Goal: Task Accomplishment & Management: Complete application form

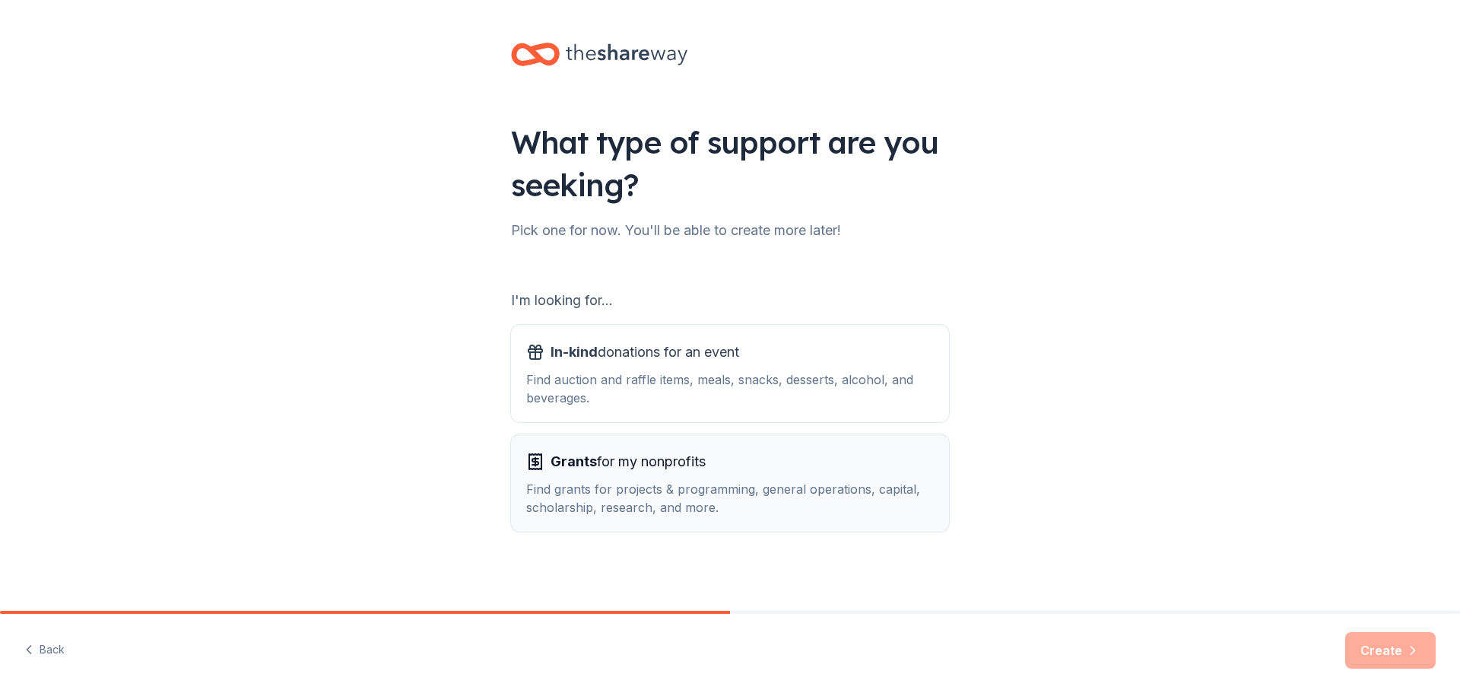
click at [658, 471] on span "Grants for my nonprofits" at bounding box center [628, 461] width 155 height 24
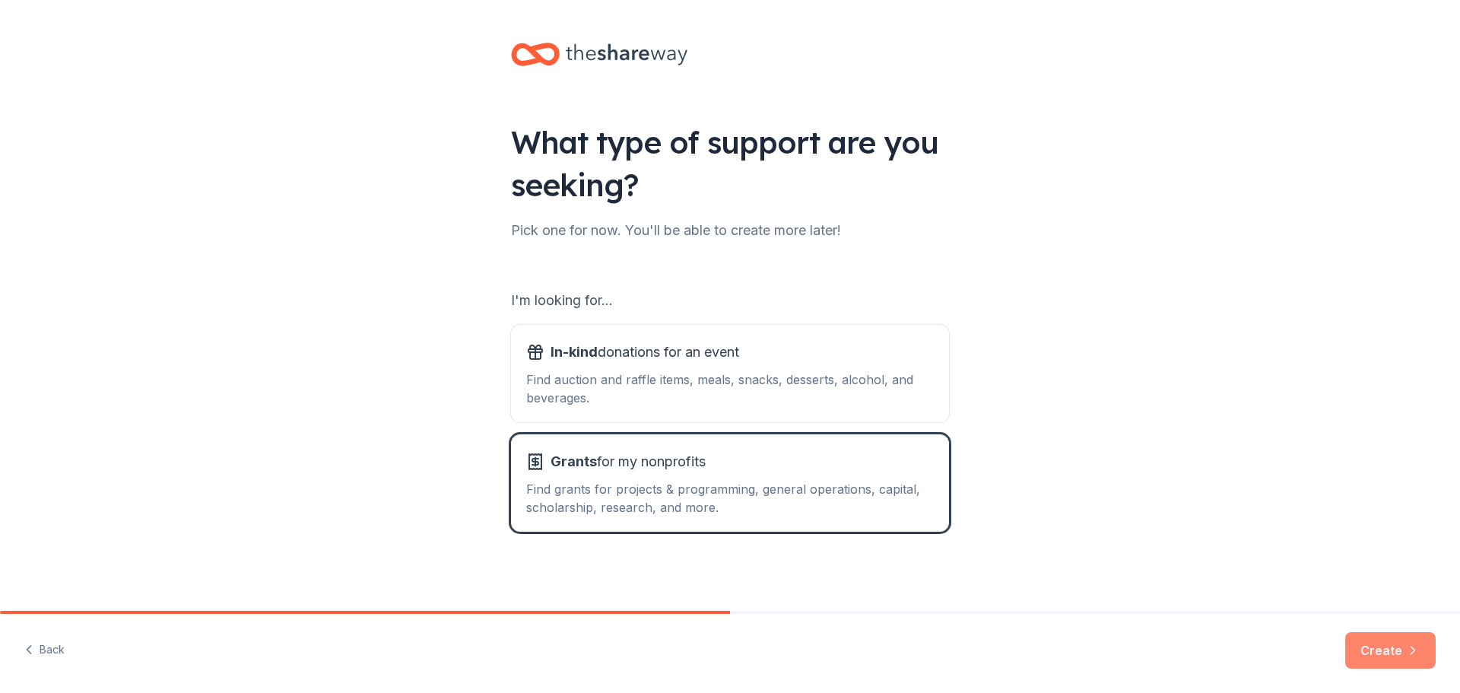
click at [1385, 655] on button "Create" at bounding box center [1390, 650] width 90 height 36
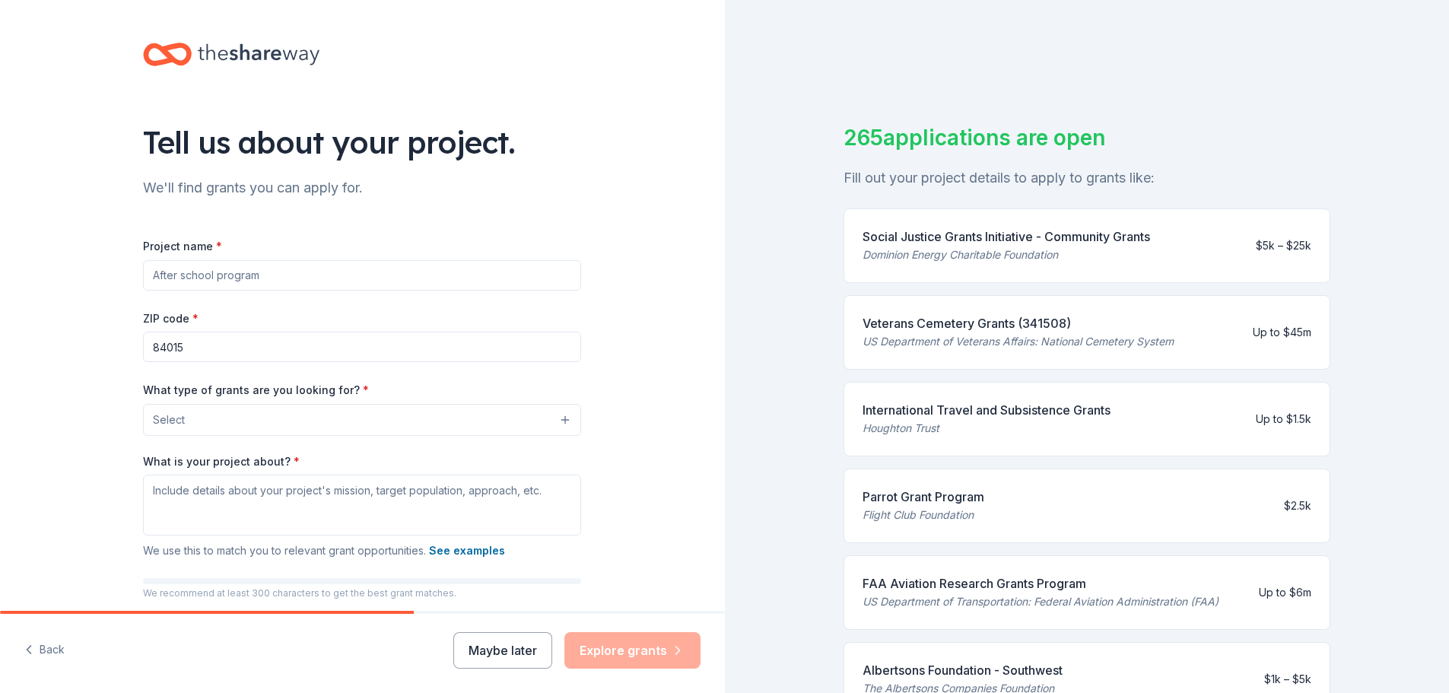
click at [221, 270] on input "Project name *" at bounding box center [362, 275] width 438 height 30
click at [243, 278] on input "Project name *" at bounding box center [362, 275] width 438 height 30
click at [408, 278] on input "Oak & Chapparal Winter Range Restora" at bounding box center [362, 275] width 438 height 30
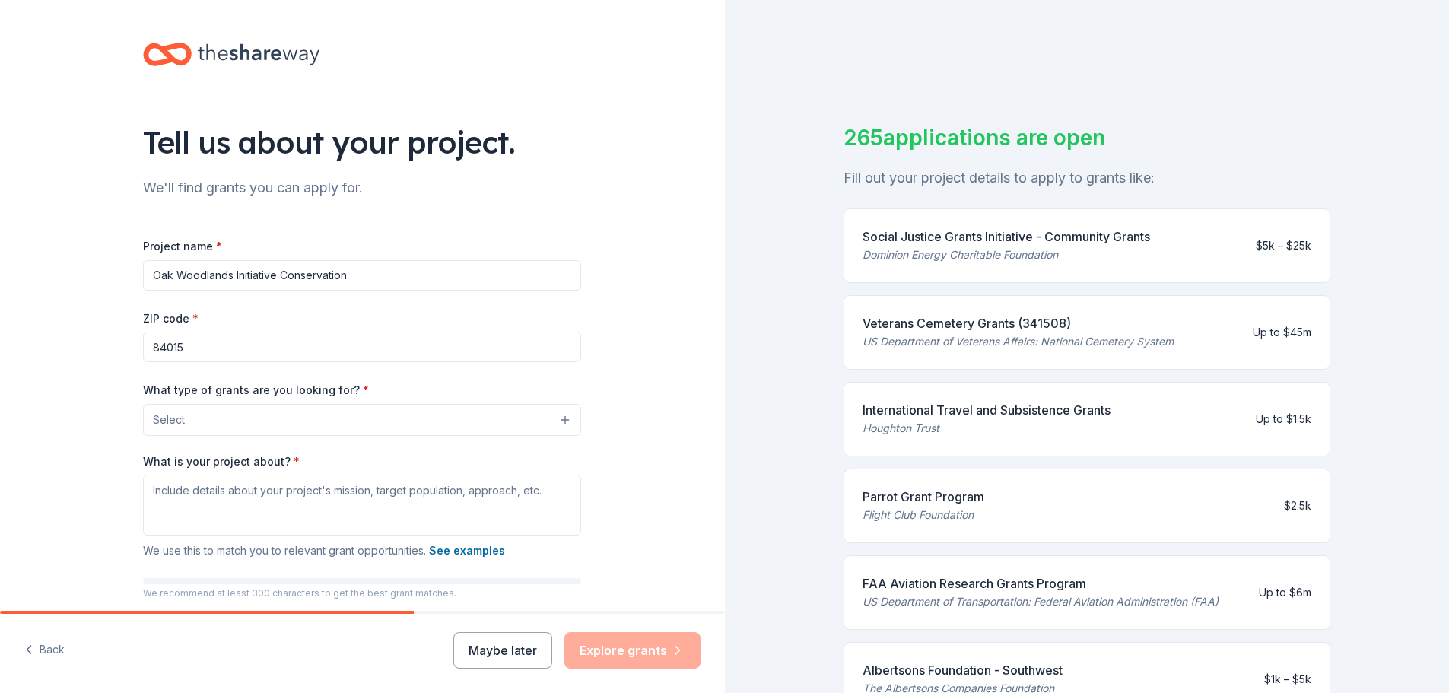
type input "Oak Woodlands Initiative Conservation"
click at [209, 339] on input "84015" at bounding box center [362, 347] width 438 height 30
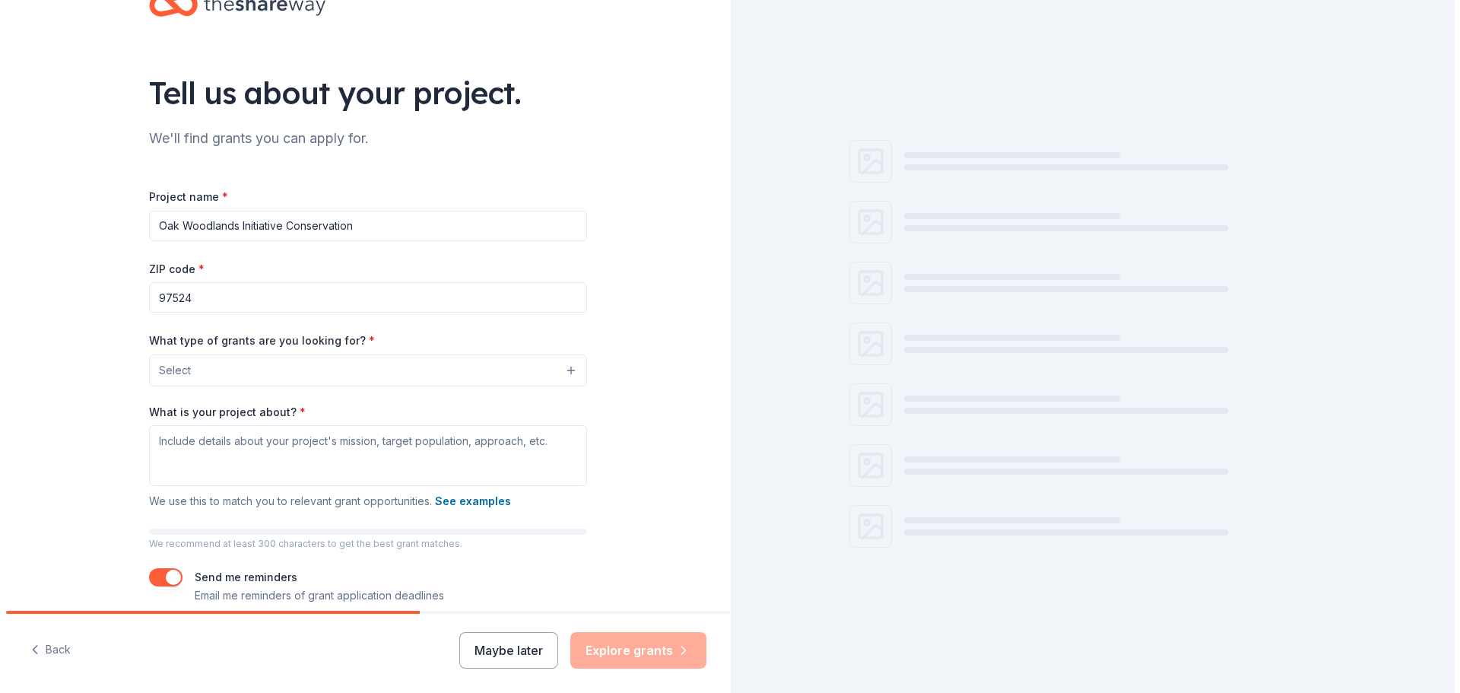
scroll to position [76, 0]
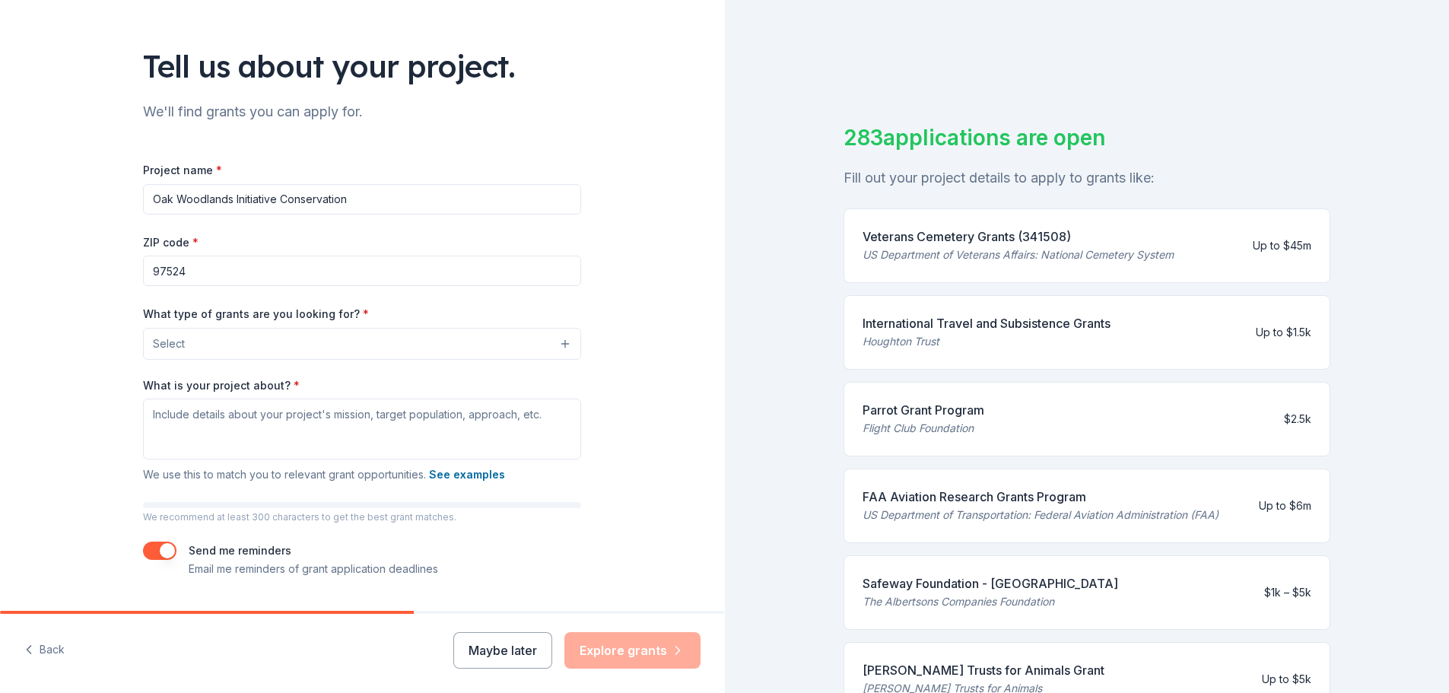
type input "97524"
click at [224, 348] on button "Select" at bounding box center [362, 344] width 438 height 32
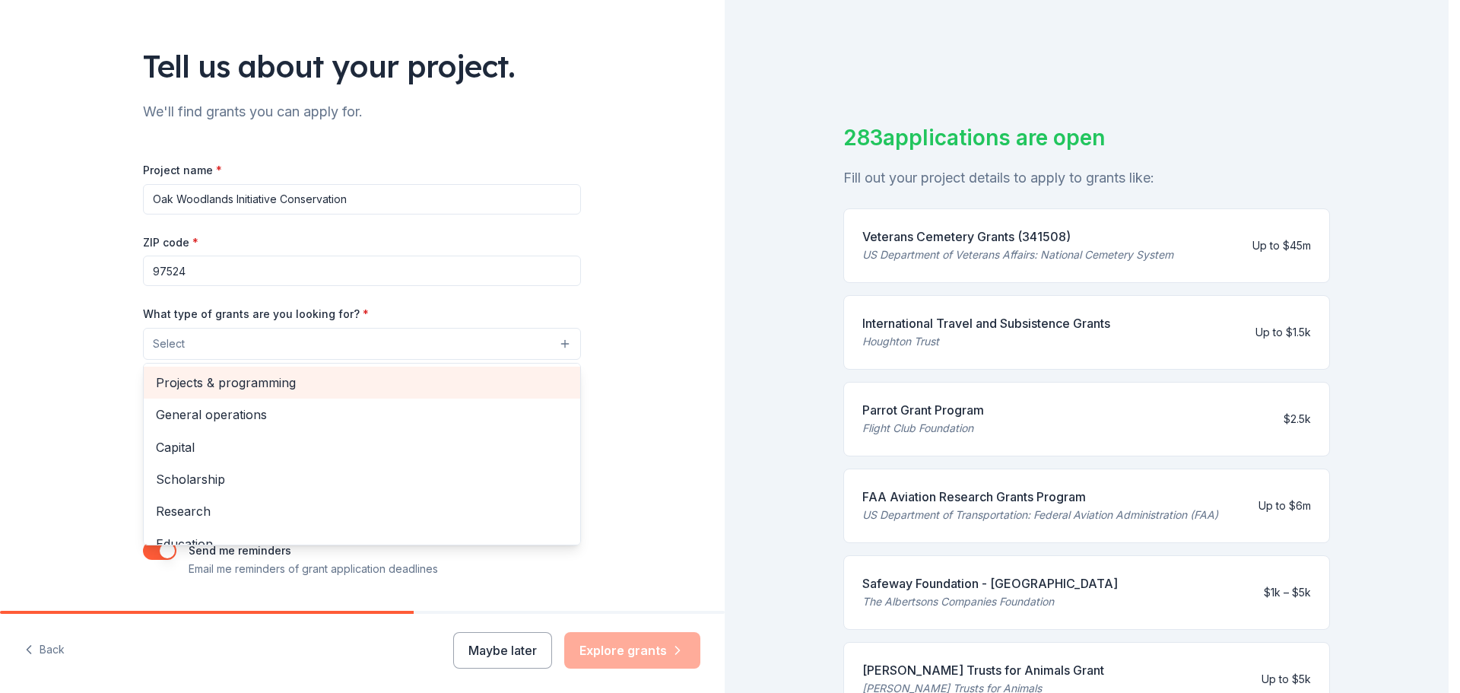
click at [243, 384] on span "Projects & programming" at bounding box center [362, 383] width 412 height 20
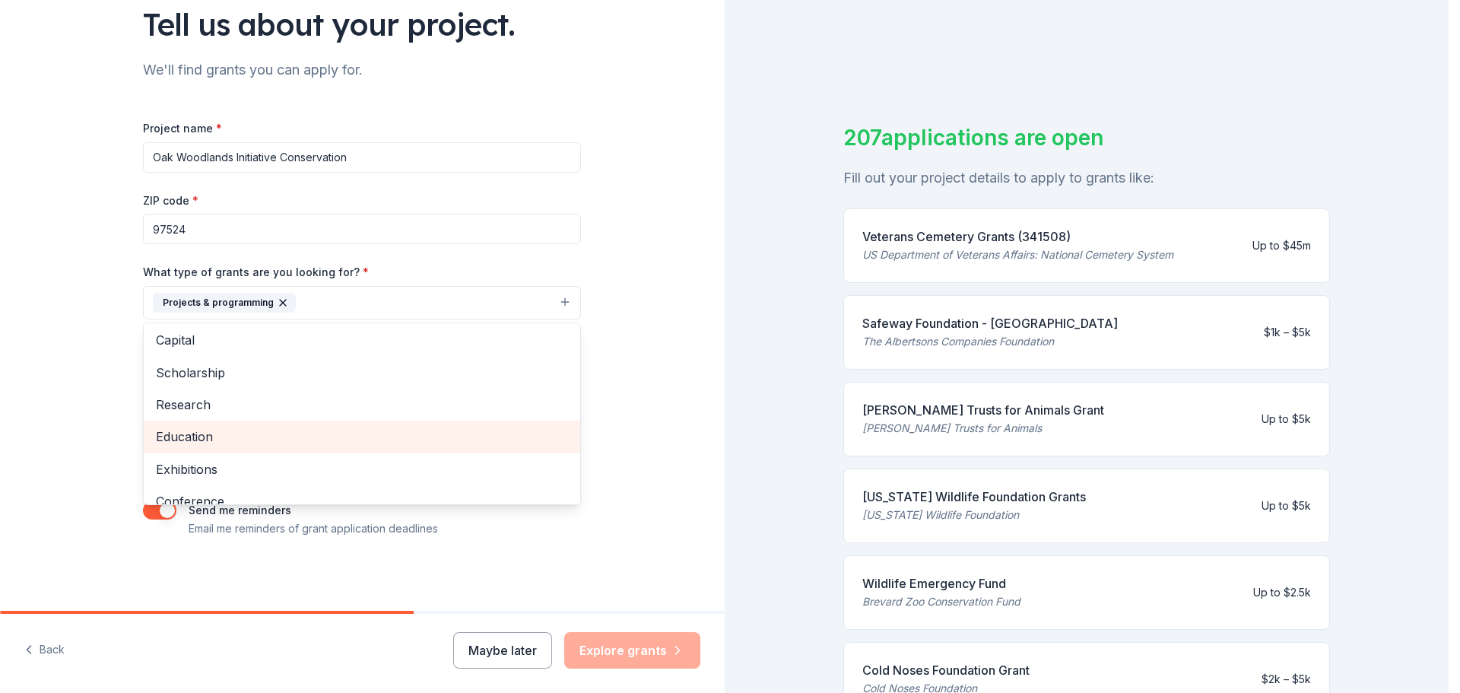
scroll to position [0, 0]
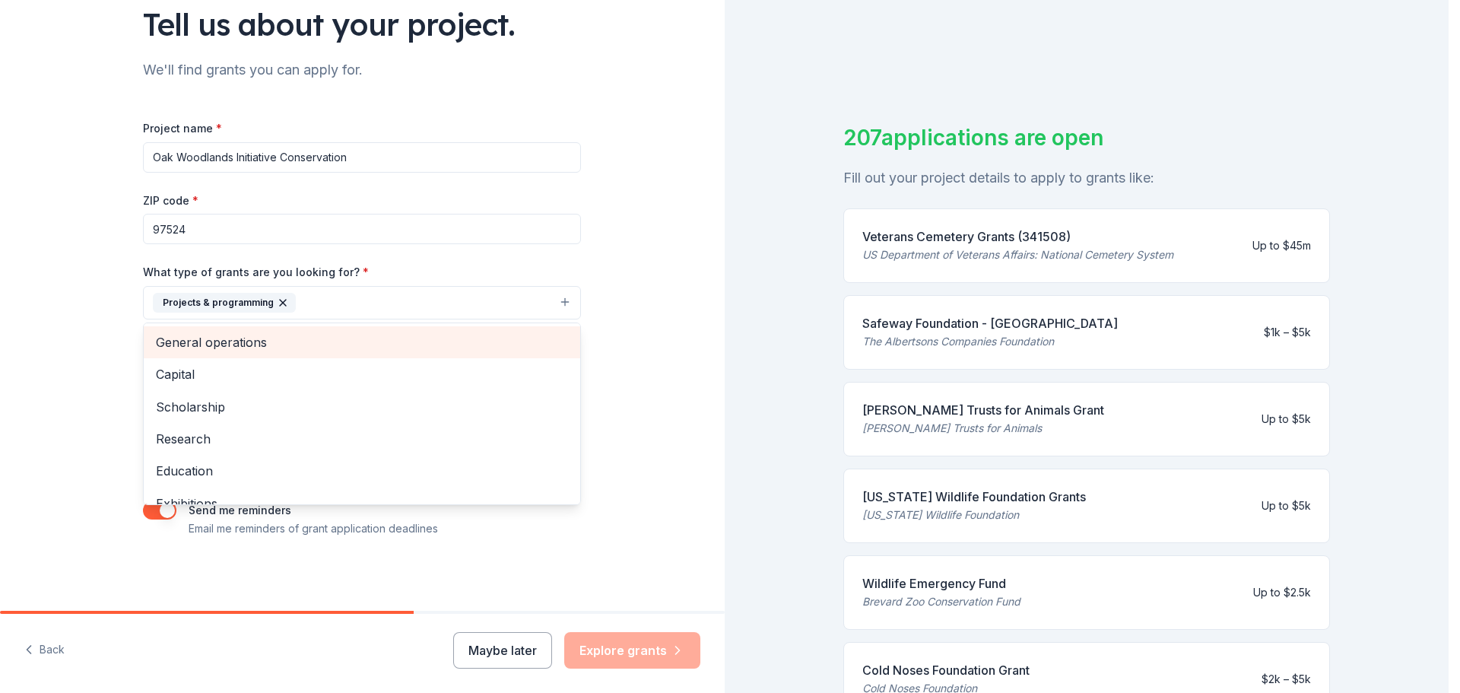
click at [258, 350] on span "General operations" at bounding box center [362, 342] width 412 height 20
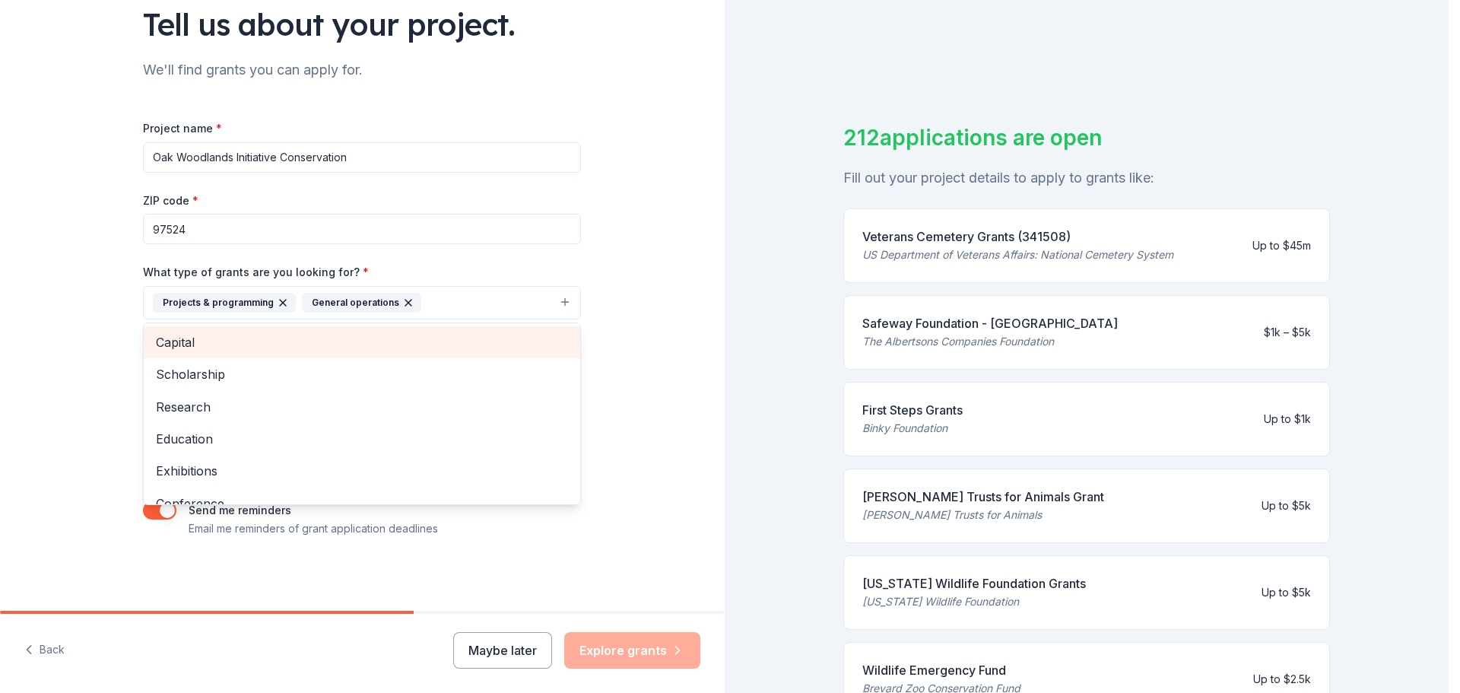
click at [203, 349] on span "Capital" at bounding box center [362, 342] width 412 height 20
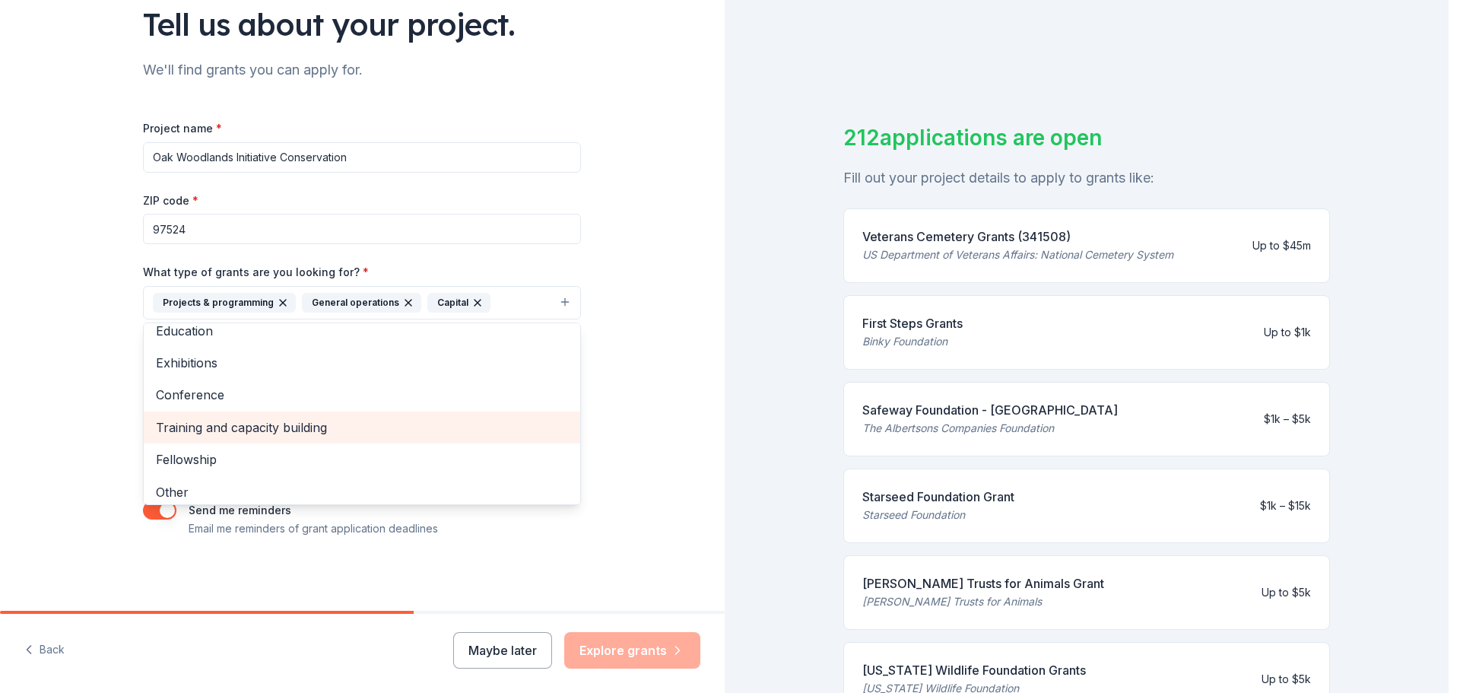
scroll to position [83, 0]
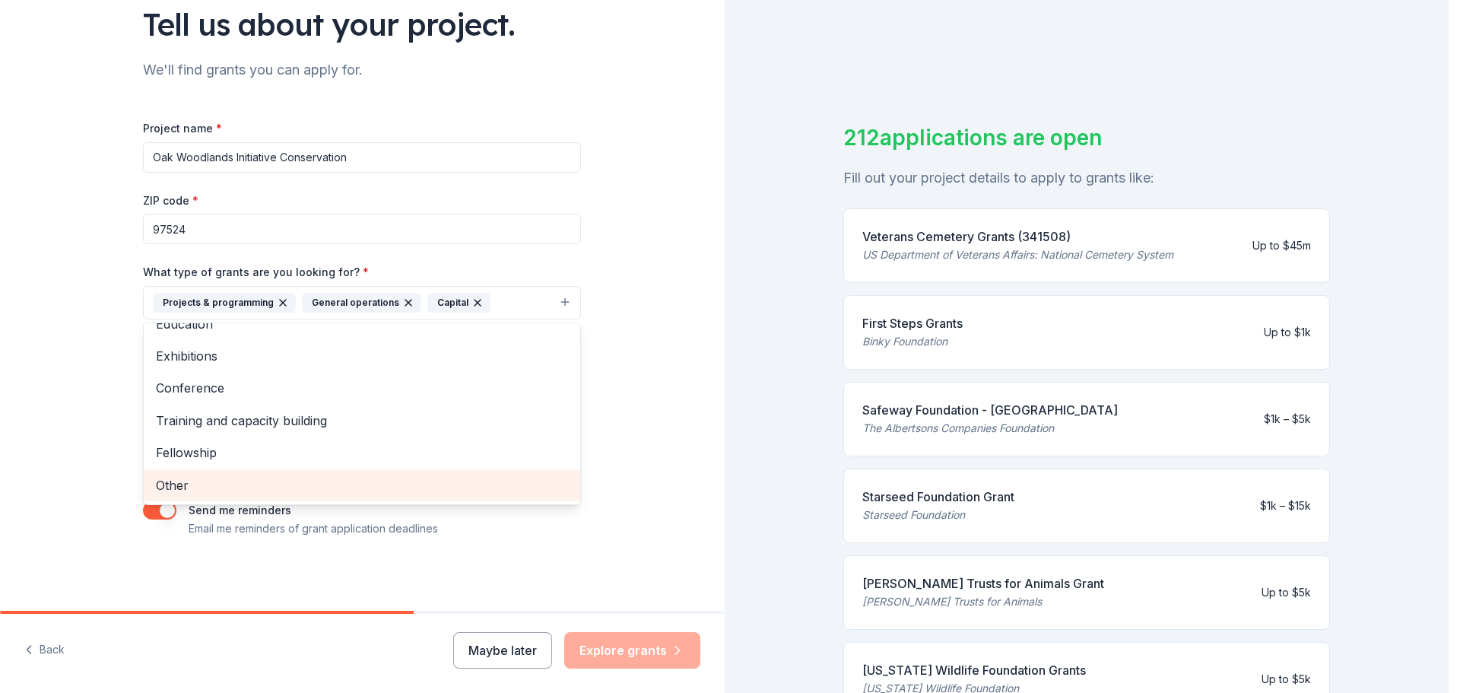
click at [194, 487] on span "Other" at bounding box center [362, 485] width 412 height 20
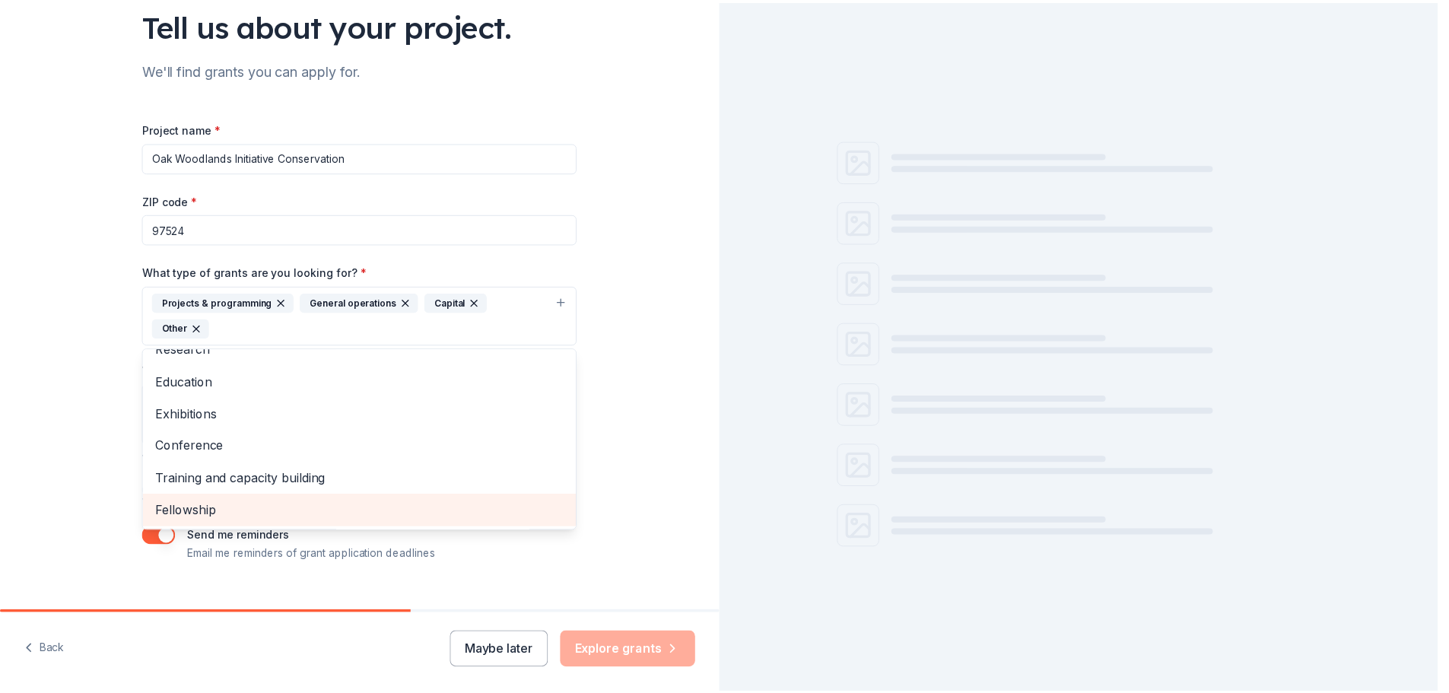
scroll to position [51, 0]
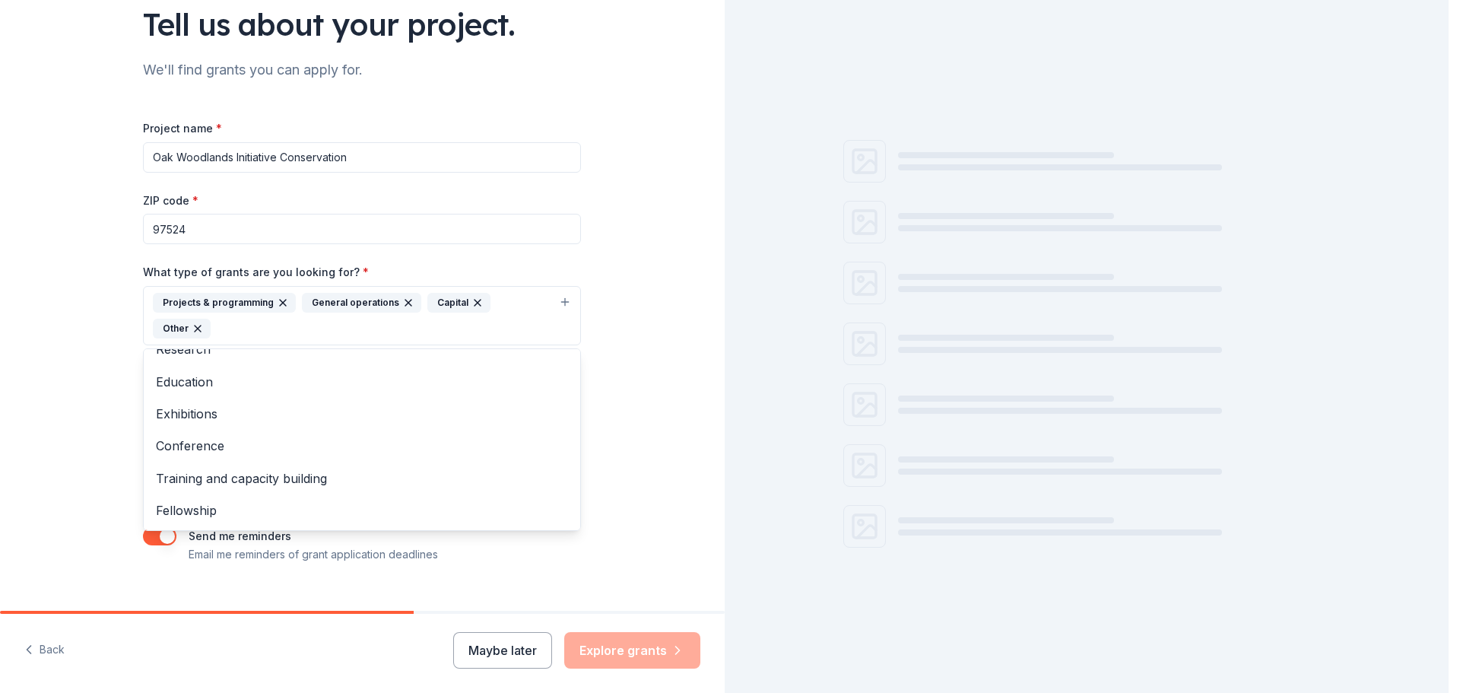
click at [641, 429] on div "Tell us about your project. We'll find grants you can apply for. Project name *…" at bounding box center [362, 259] width 725 height 754
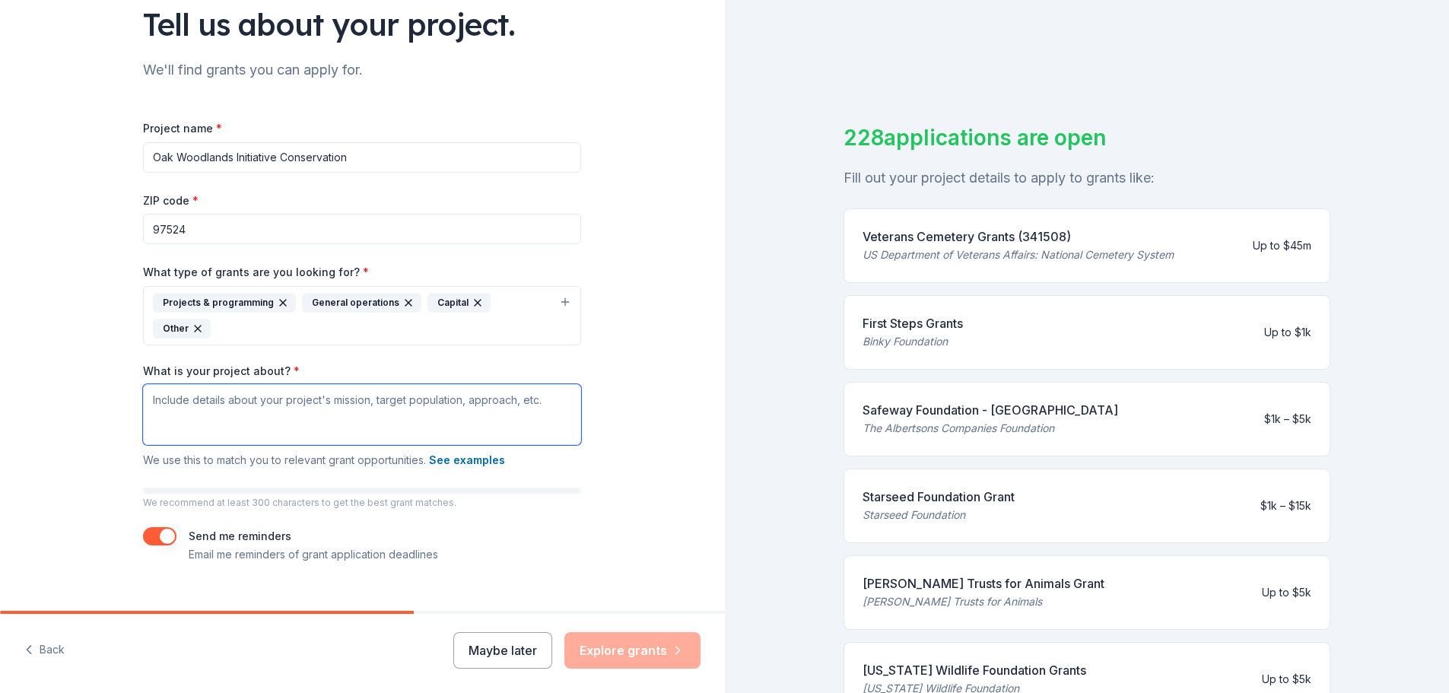
click at [264, 398] on textarea "What is your project about? *" at bounding box center [362, 414] width 438 height 61
paste textarea "The Little Butte [PERSON_NAME], guided by the Klamath Siskiyou Oak Network (KSO…"
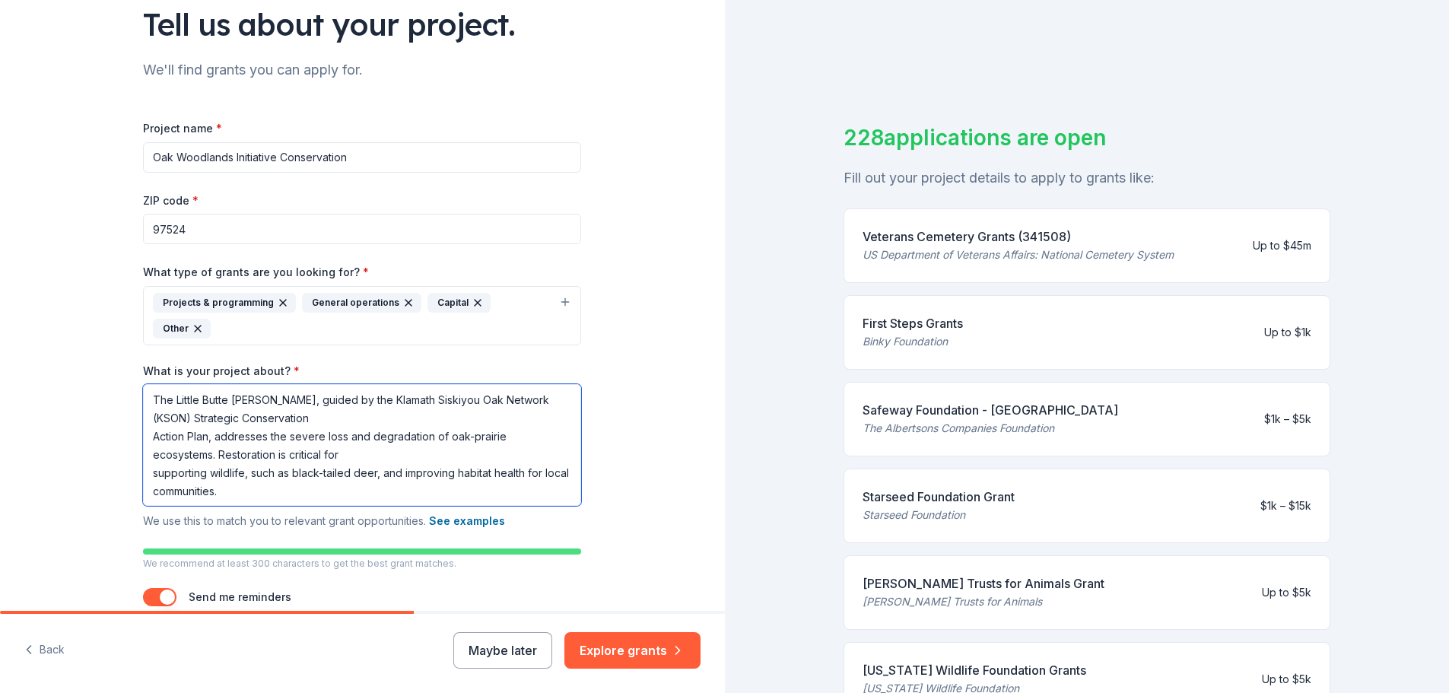
click at [325, 392] on textarea "The Little Butte [PERSON_NAME], guided by the Klamath Siskiyou Oak Network (KSO…" at bounding box center [362, 445] width 438 height 122
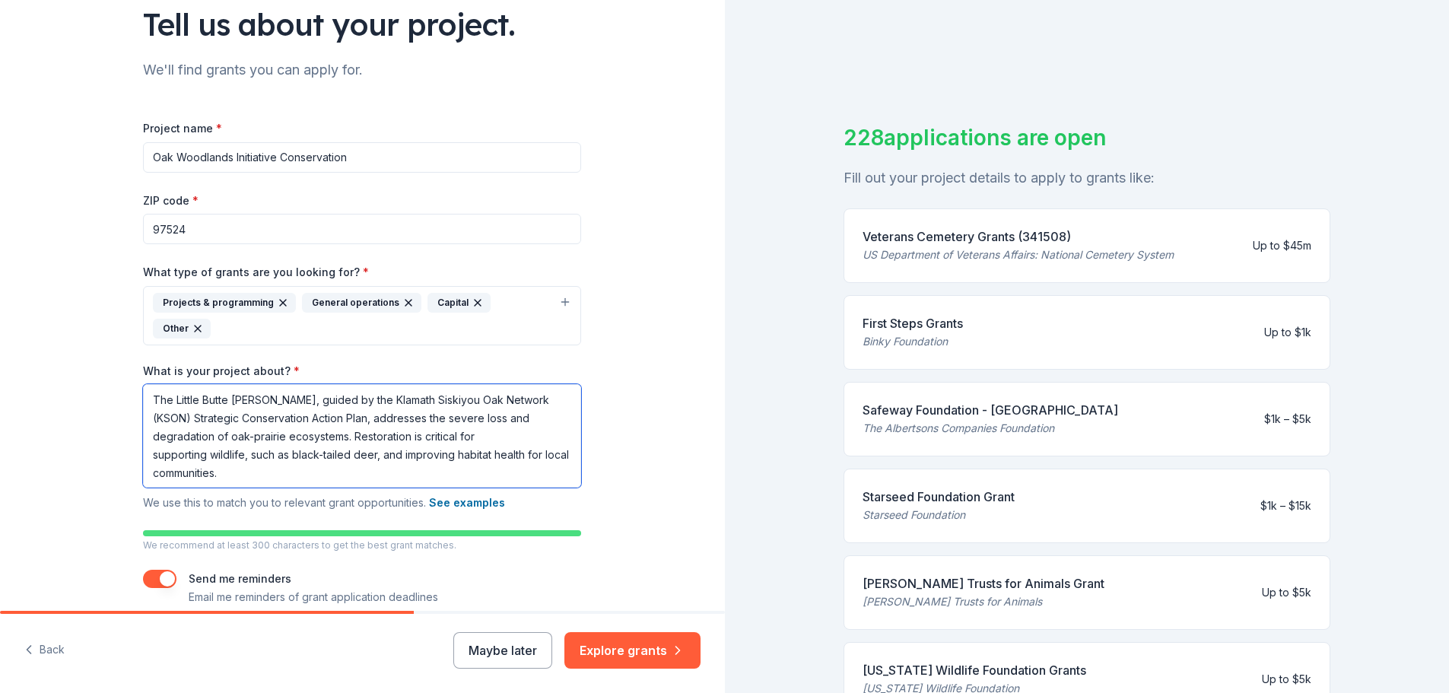
click at [497, 409] on textarea "The Little Butte [PERSON_NAME], guided by the Klamath Siskiyou Oak Network (KSO…" at bounding box center [362, 435] width 438 height 103
click at [548, 384] on textarea "The Little Butte [PERSON_NAME], guided by the Klamath Siskiyou Oak Network (KSO…" at bounding box center [362, 435] width 438 height 103
click at [541, 426] on textarea "The Little Butte [PERSON_NAME], guided by the Klamath Siskiyou Oak Network (KSO…" at bounding box center [362, 435] width 438 height 103
click at [477, 494] on button "See examples" at bounding box center [467, 503] width 76 height 18
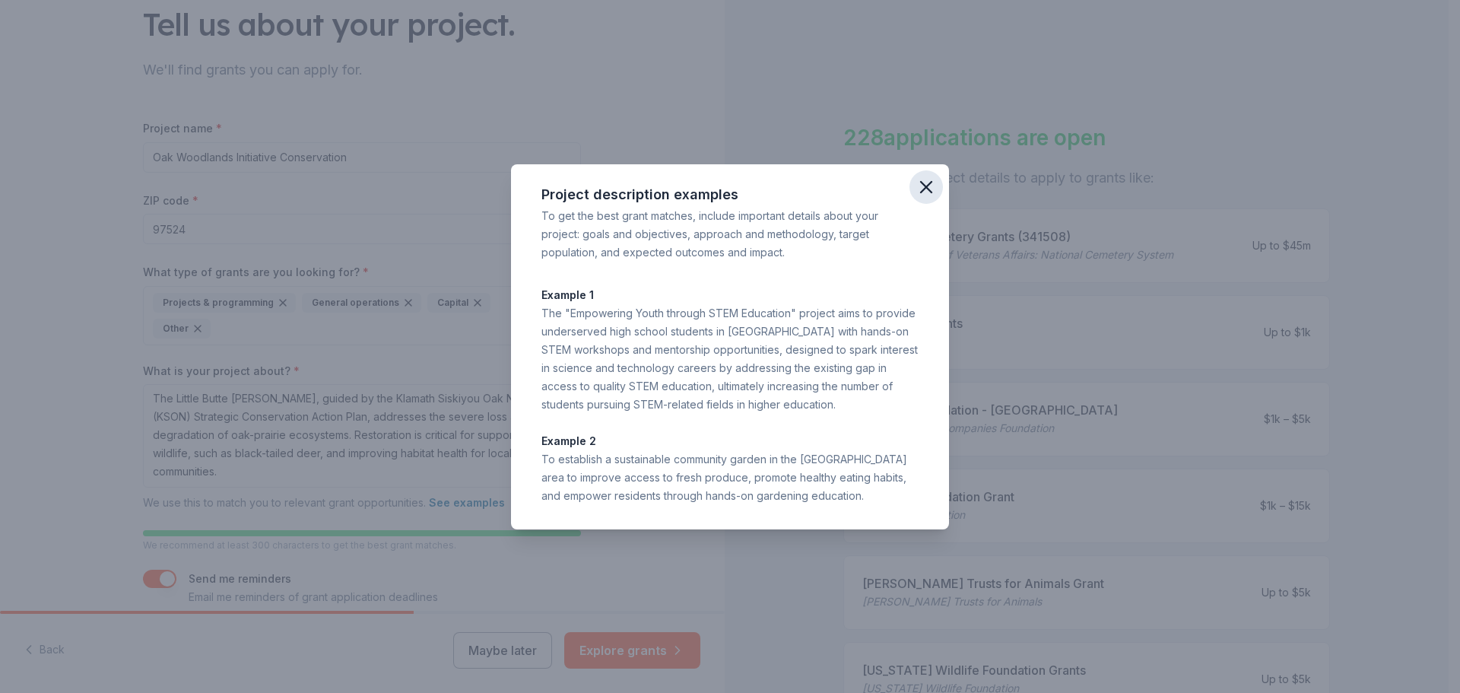
click at [931, 186] on icon "button" at bounding box center [926, 186] width 21 height 21
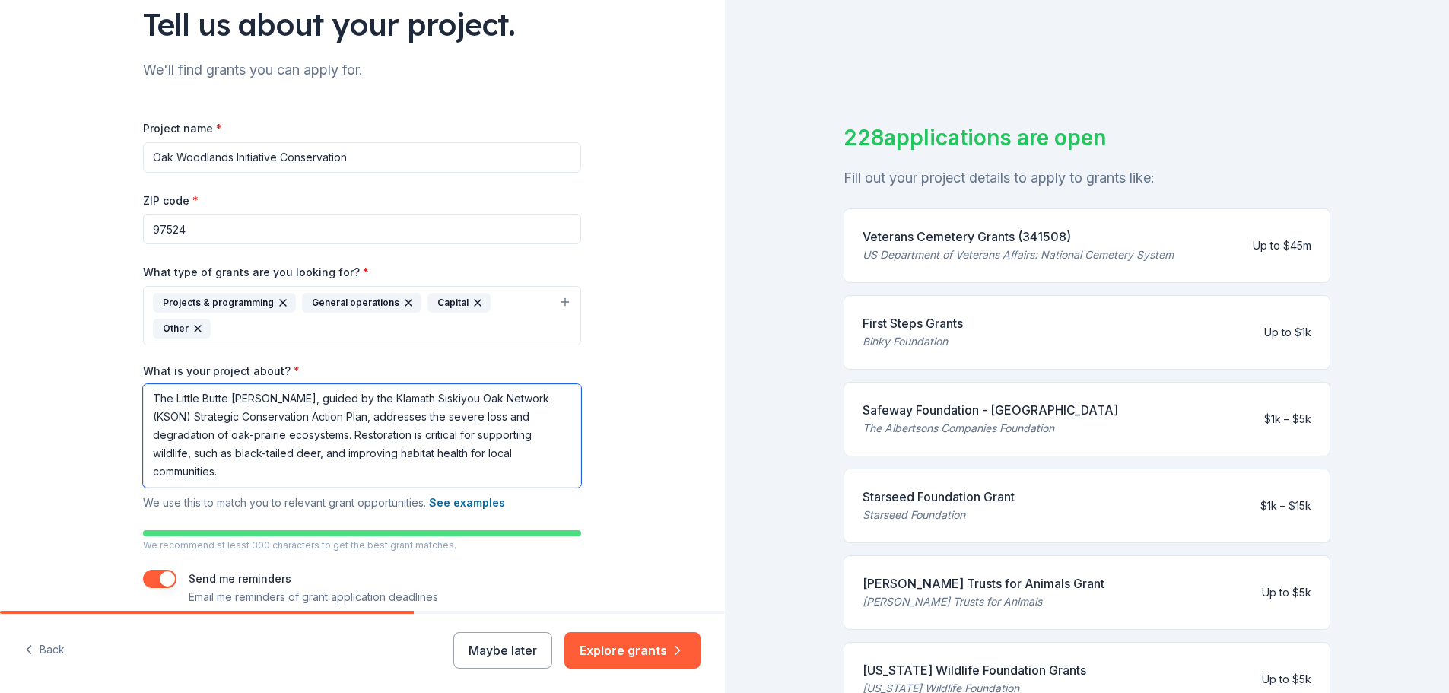
click at [228, 446] on textarea "The Little Butte [PERSON_NAME], guided by the Klamath Siskiyou Oak Network (KSO…" at bounding box center [362, 435] width 438 height 103
click at [246, 454] on textarea "The Little Butte [PERSON_NAME], guided by the Klamath Siskiyou Oak Network (KSO…" at bounding box center [362, 435] width 438 height 103
paste textarea "Restoration actions will include: Variable density thinning Radial release/drip…"
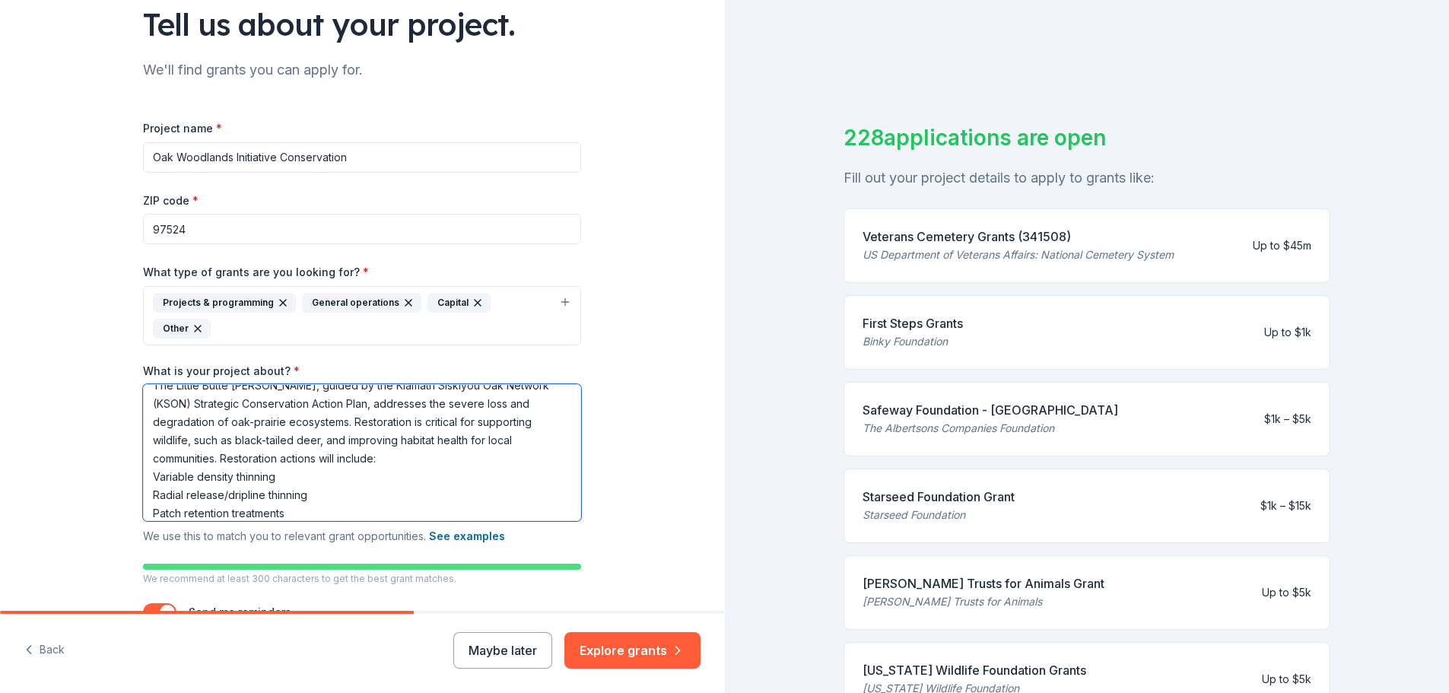
click at [398, 428] on textarea "The Little Butte [PERSON_NAME], guided by the Klamath Siskiyou Oak Network (KSO…" at bounding box center [362, 452] width 438 height 137
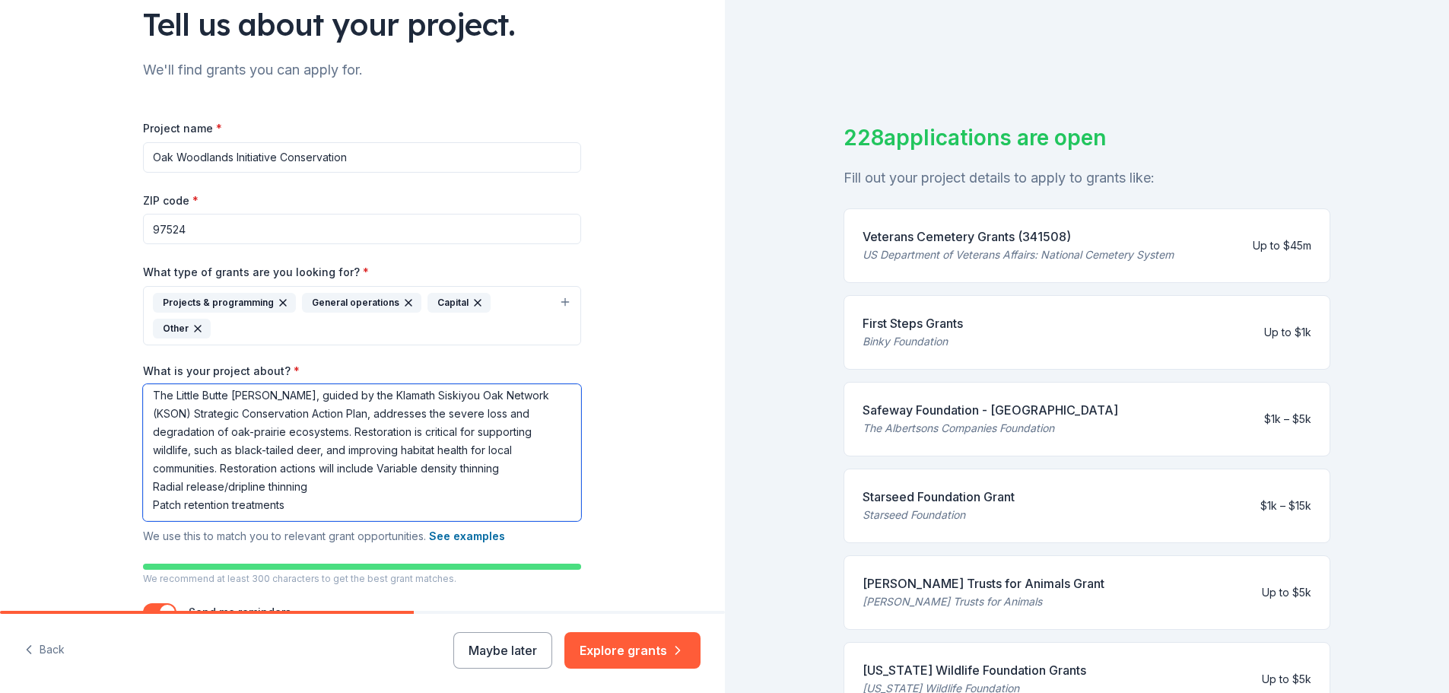
scroll to position [0, 0]
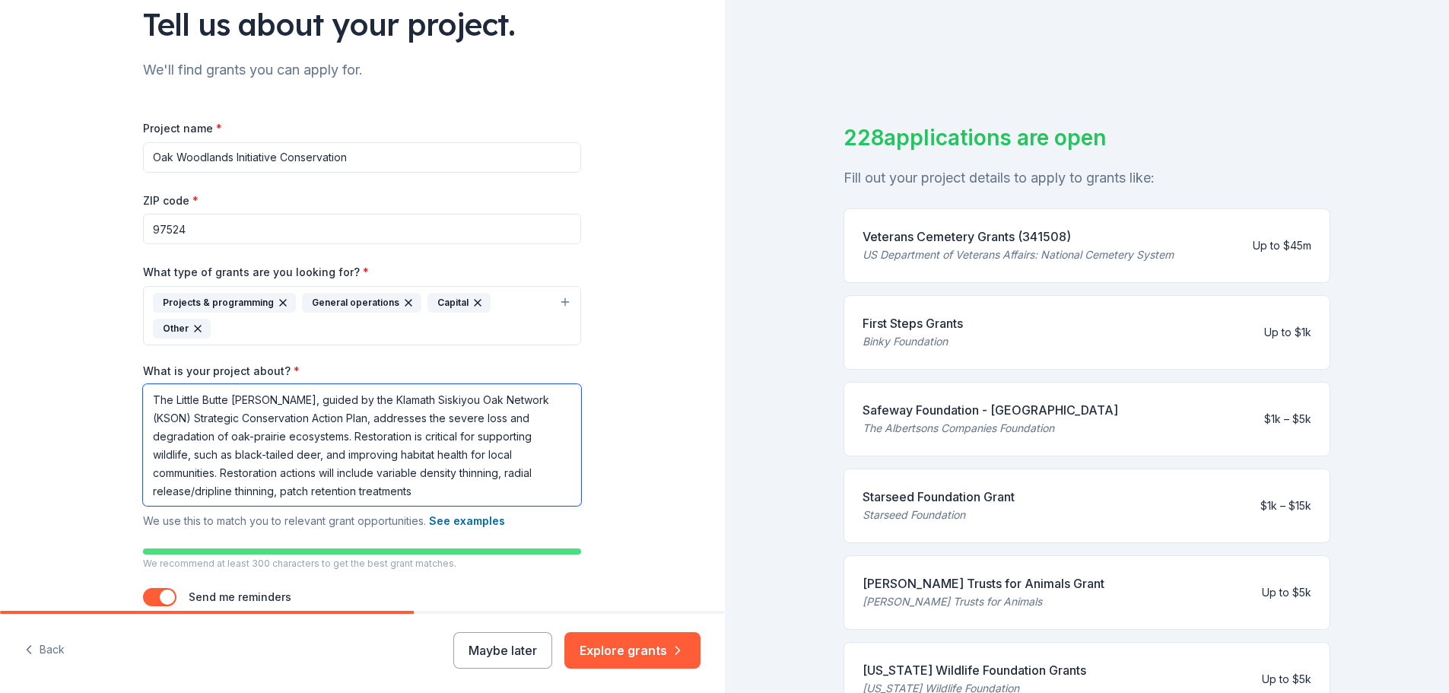
click at [225, 446] on textarea "The Little Butte [PERSON_NAME], guided by the Klamath Siskiyou Oak Network (KSO…" at bounding box center [362, 445] width 438 height 122
click at [304, 466] on textarea "The Little Butte [PERSON_NAME], guided by the Klamath Siskiyou Oak Network (KSO…" at bounding box center [362, 445] width 438 height 122
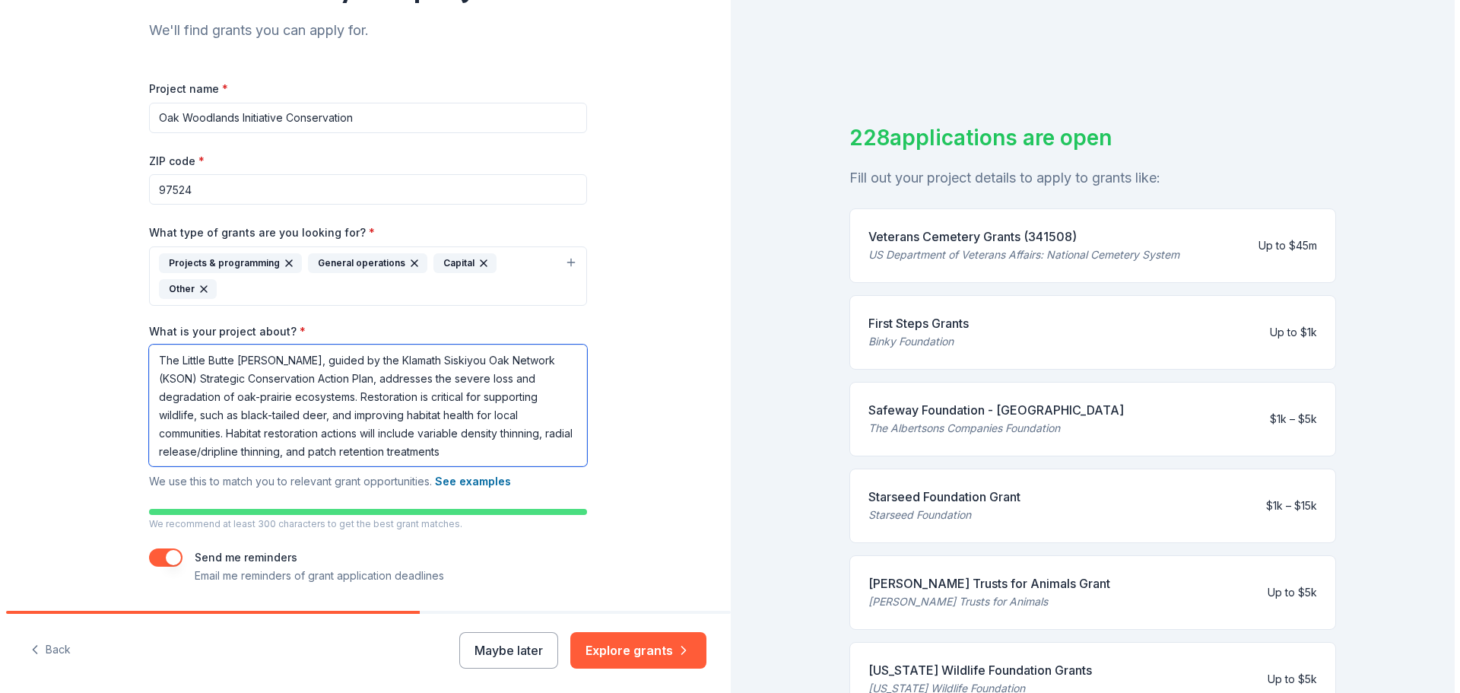
scroll to position [179, 0]
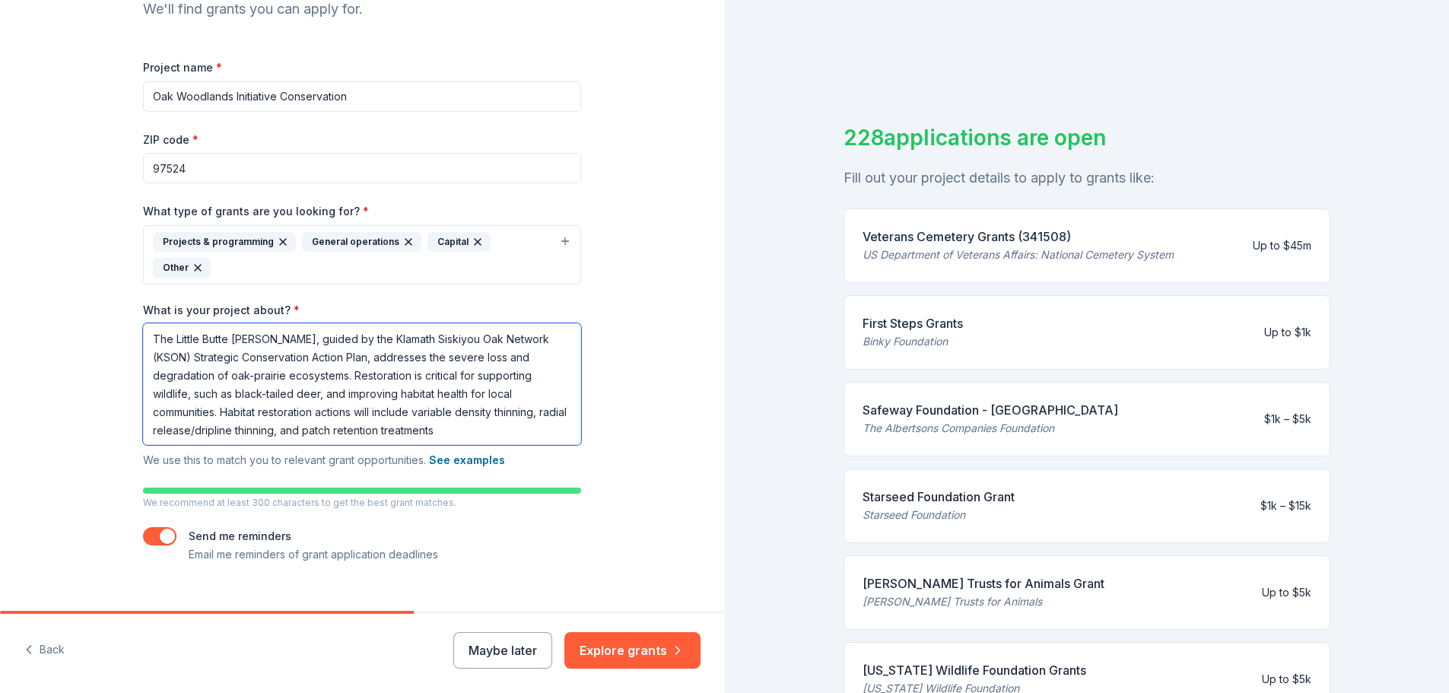
type textarea "The Little Butte [PERSON_NAME], guided by the Klamath Siskiyou Oak Network (KSO…"
click at [157, 527] on button "button" at bounding box center [159, 536] width 33 height 18
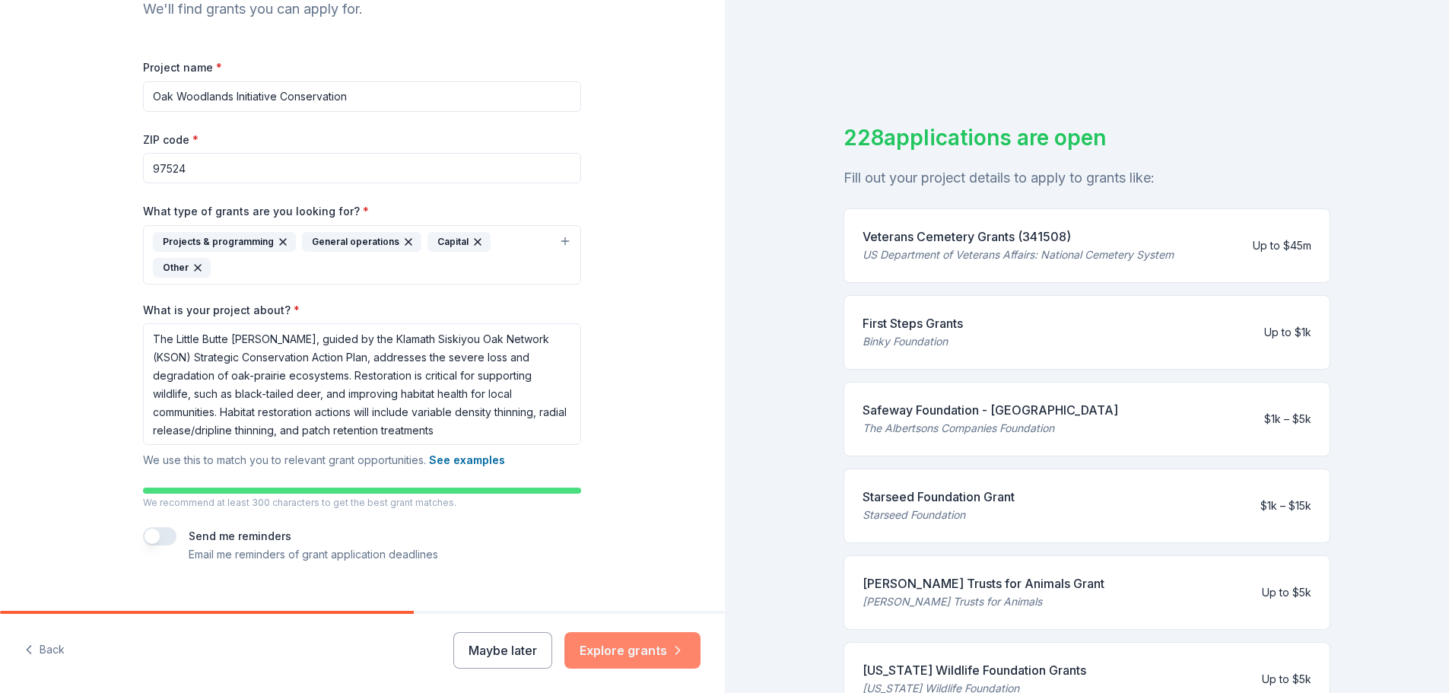
click at [619, 655] on button "Explore grants" at bounding box center [632, 650] width 136 height 36
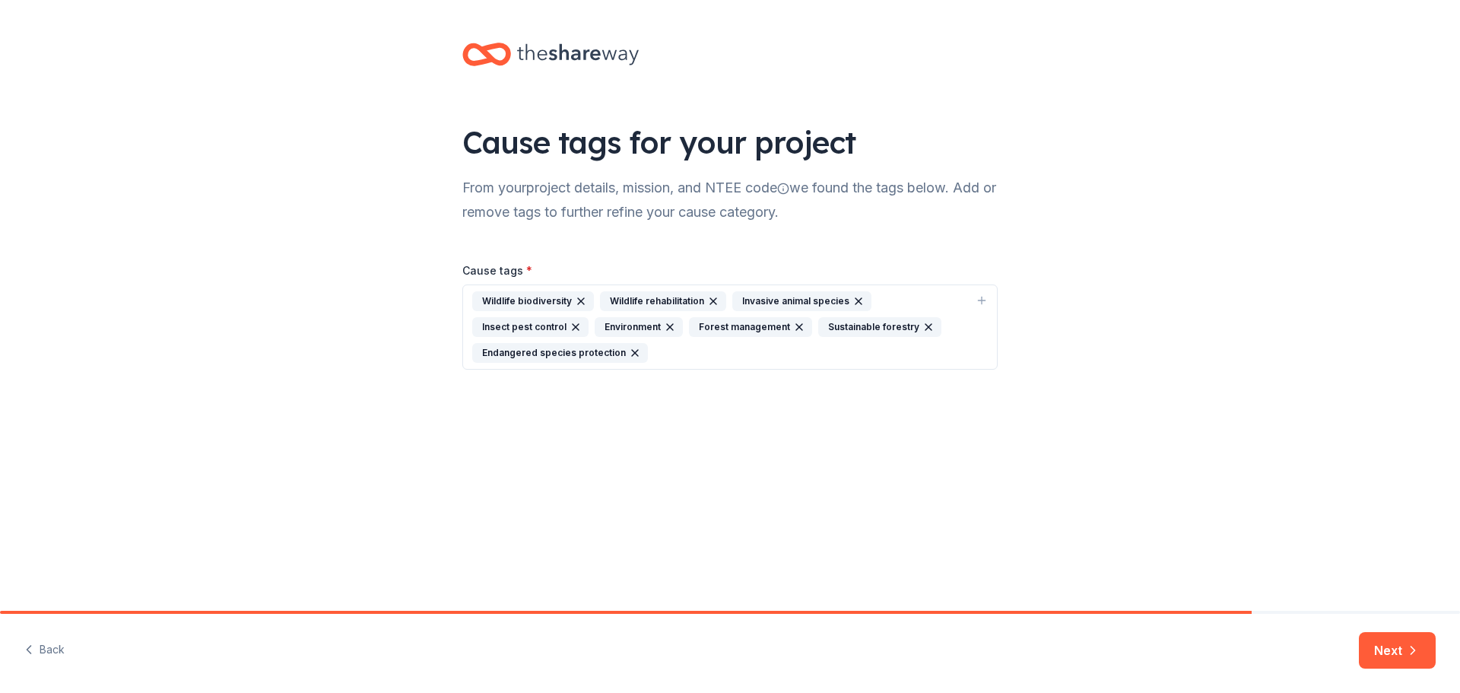
click at [632, 354] on icon "button" at bounding box center [635, 353] width 6 height 6
click at [573, 324] on icon "button" at bounding box center [576, 327] width 6 height 6
click at [770, 325] on div "Wildlife biodiversity Wildlife rehabilitation Invasive animal species Environme…" at bounding box center [720, 314] width 497 height 46
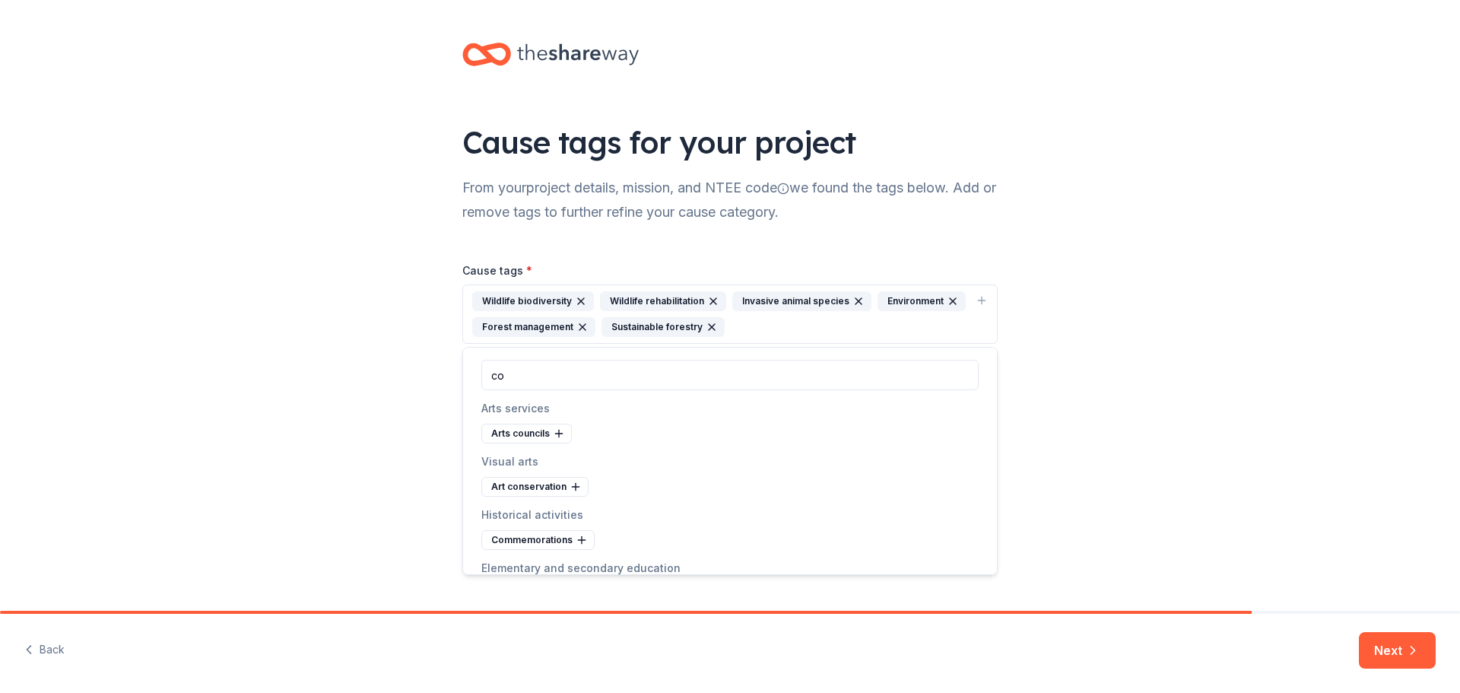
type input "c"
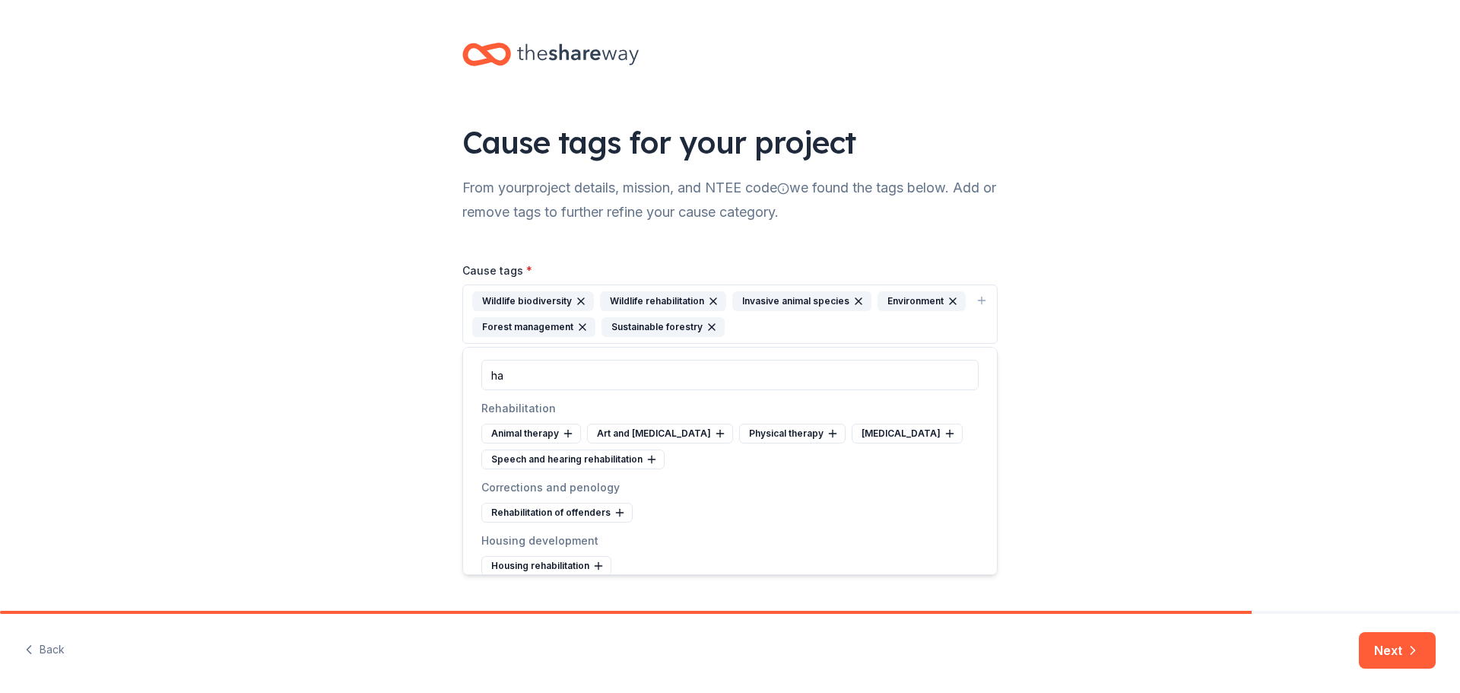
type input "h"
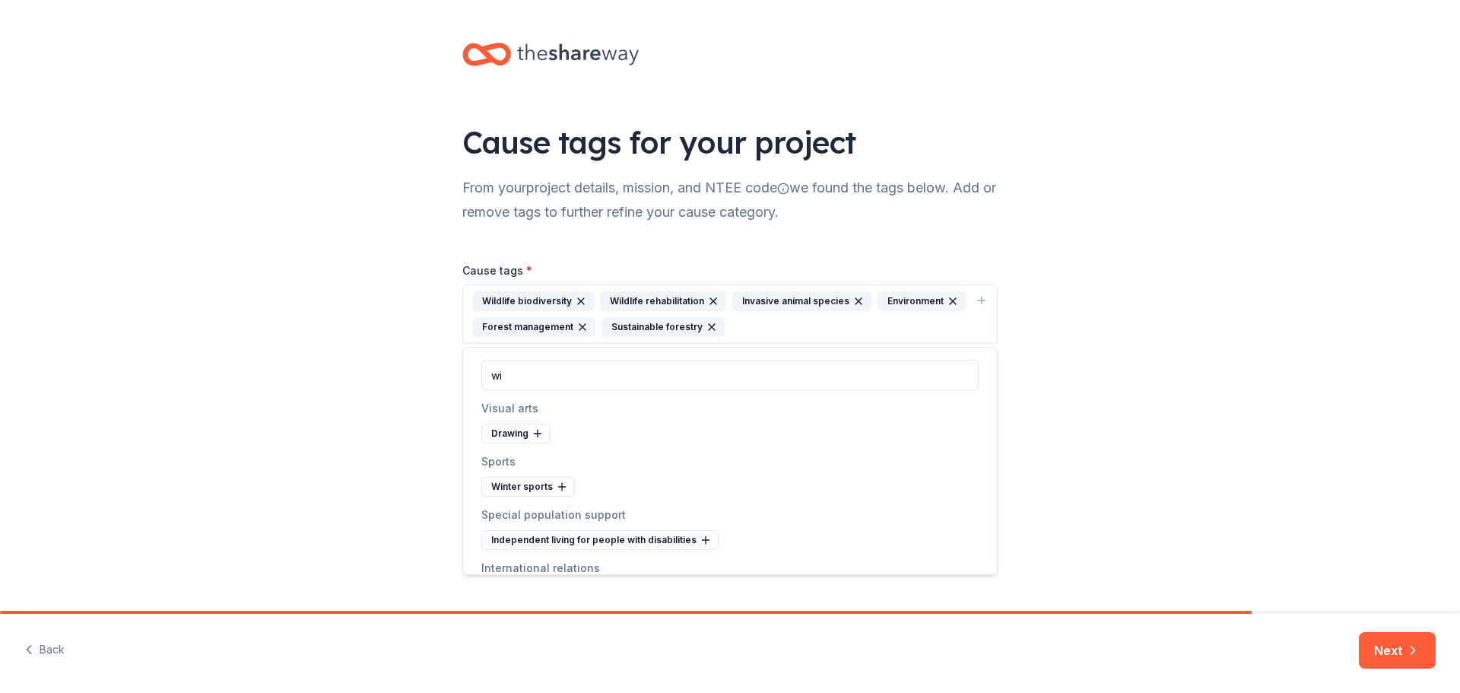
type input "w"
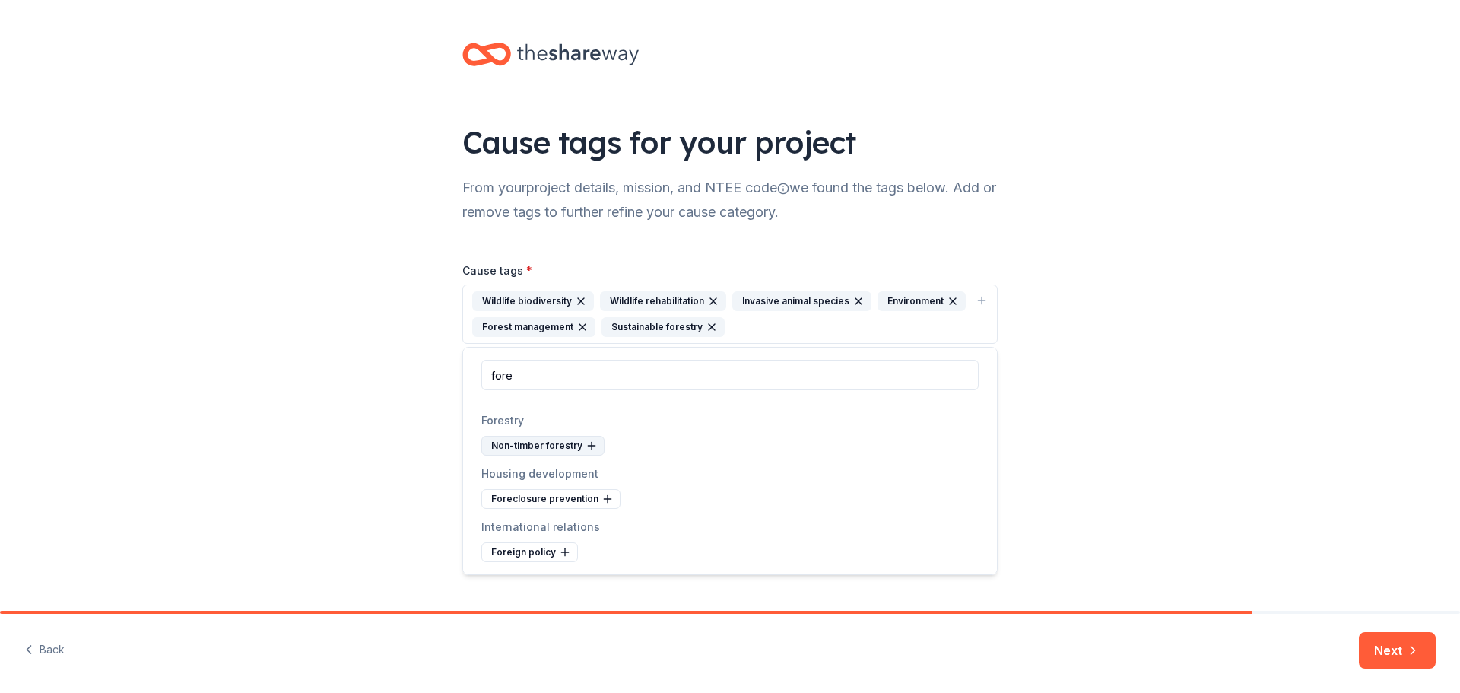
click at [588, 446] on icon at bounding box center [591, 446] width 7 height 0
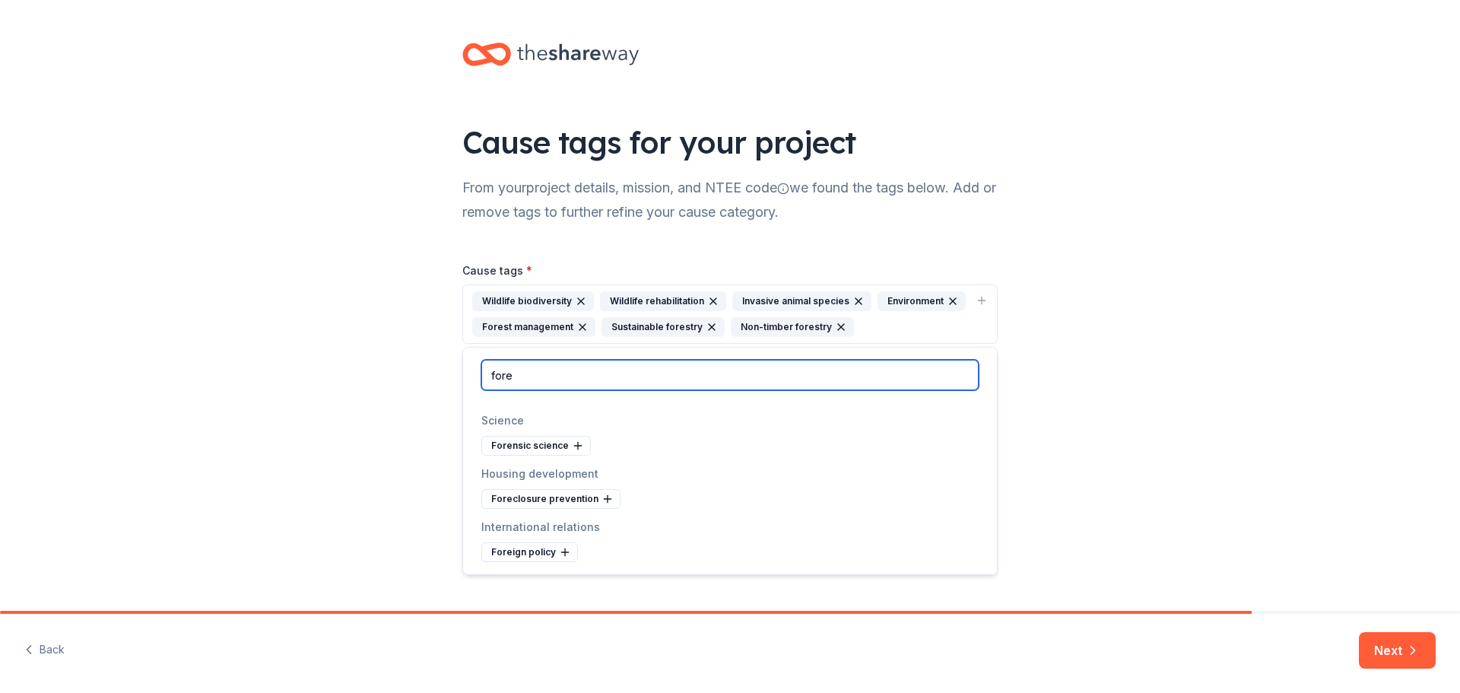
click at [568, 372] on input "fore" at bounding box center [729, 375] width 497 height 30
click at [535, 373] on input "fore" at bounding box center [729, 375] width 497 height 30
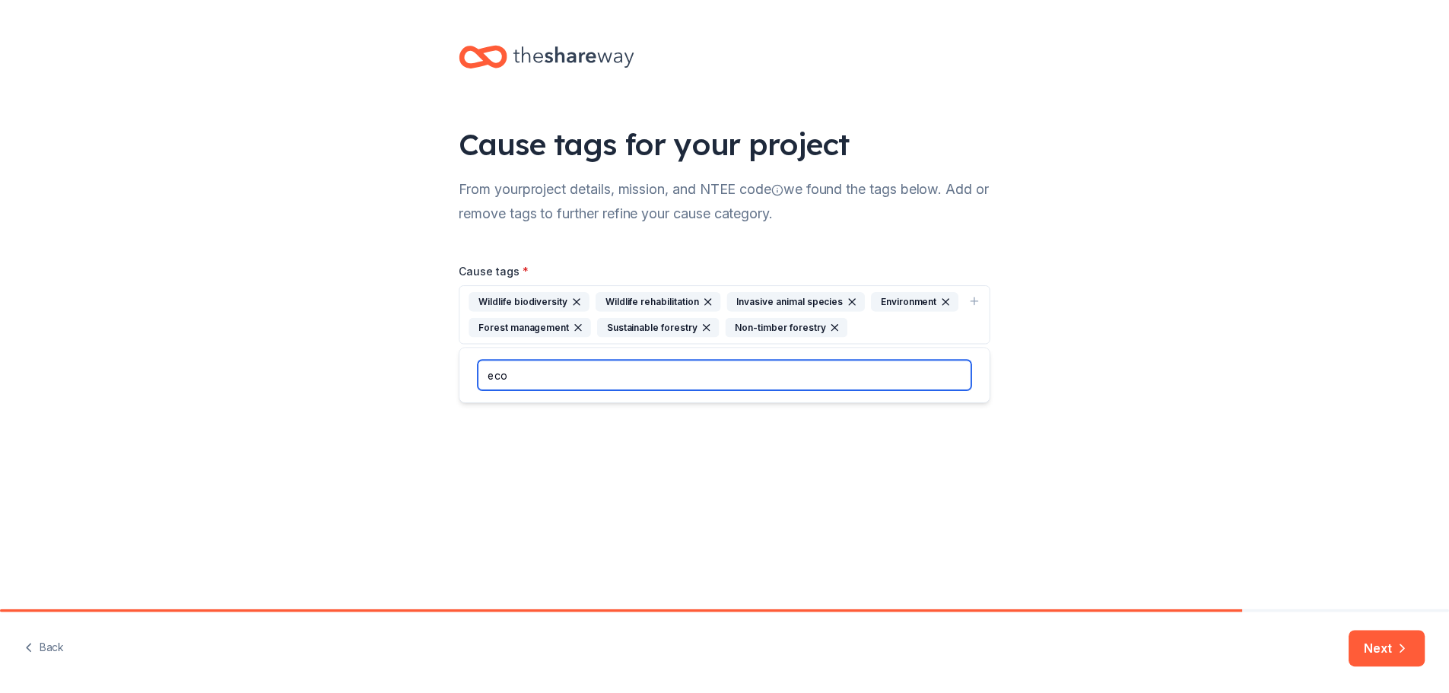
scroll to position [0, 0]
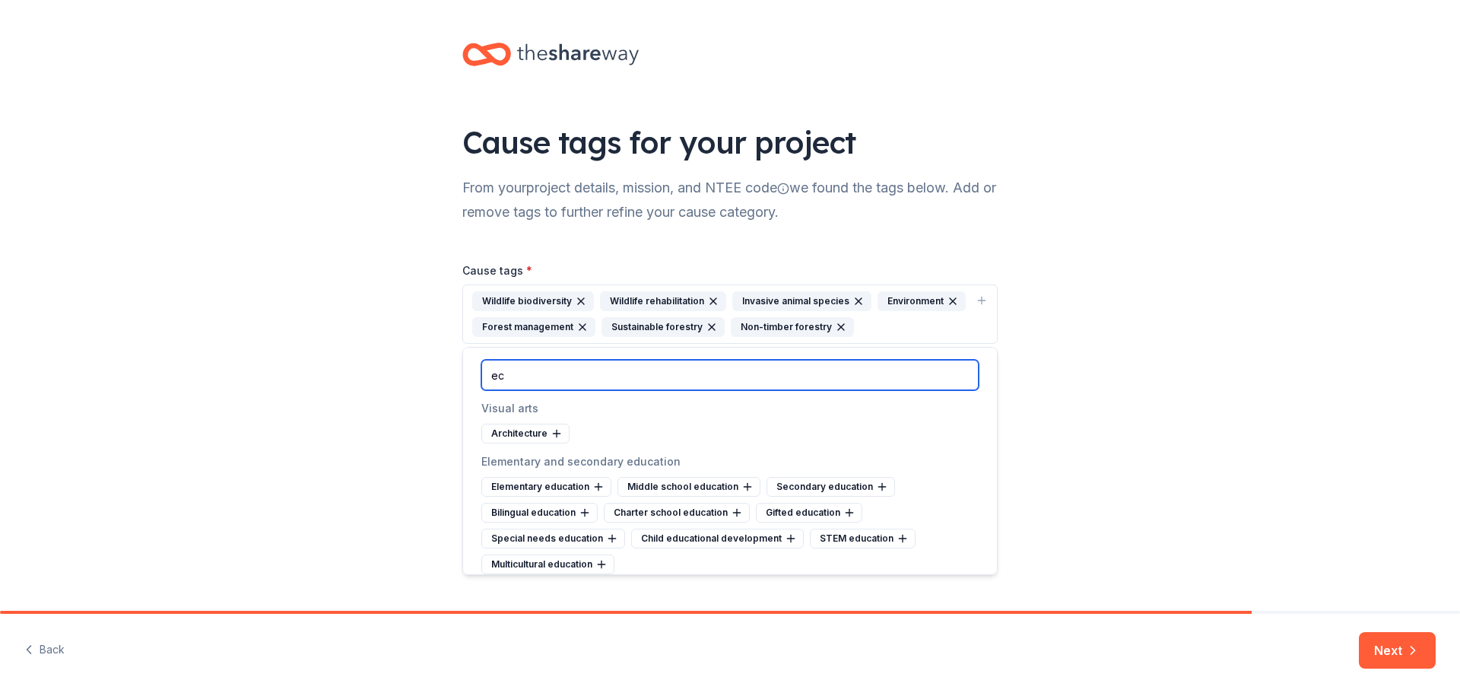
type input "e"
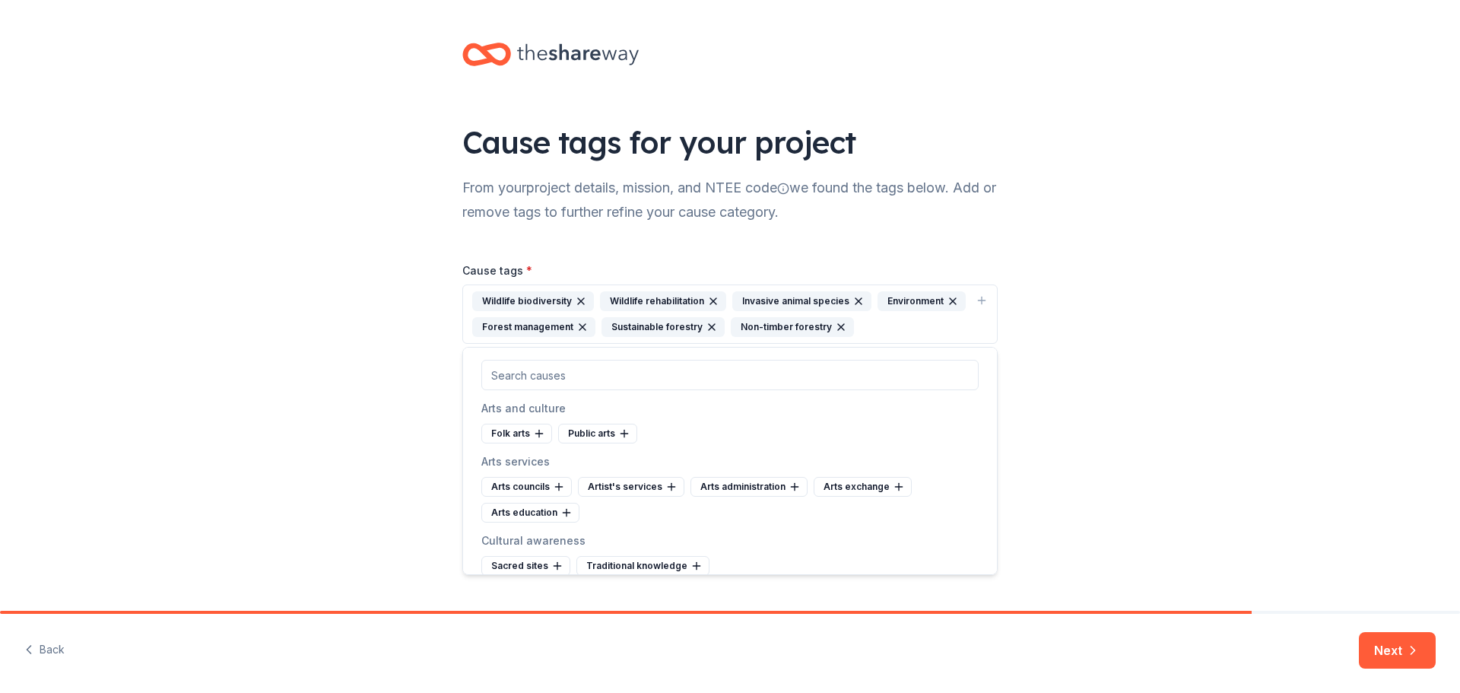
click at [1218, 413] on div "Cause tags for your project From your project details, mission, and NTEE code w…" at bounding box center [730, 208] width 1460 height 417
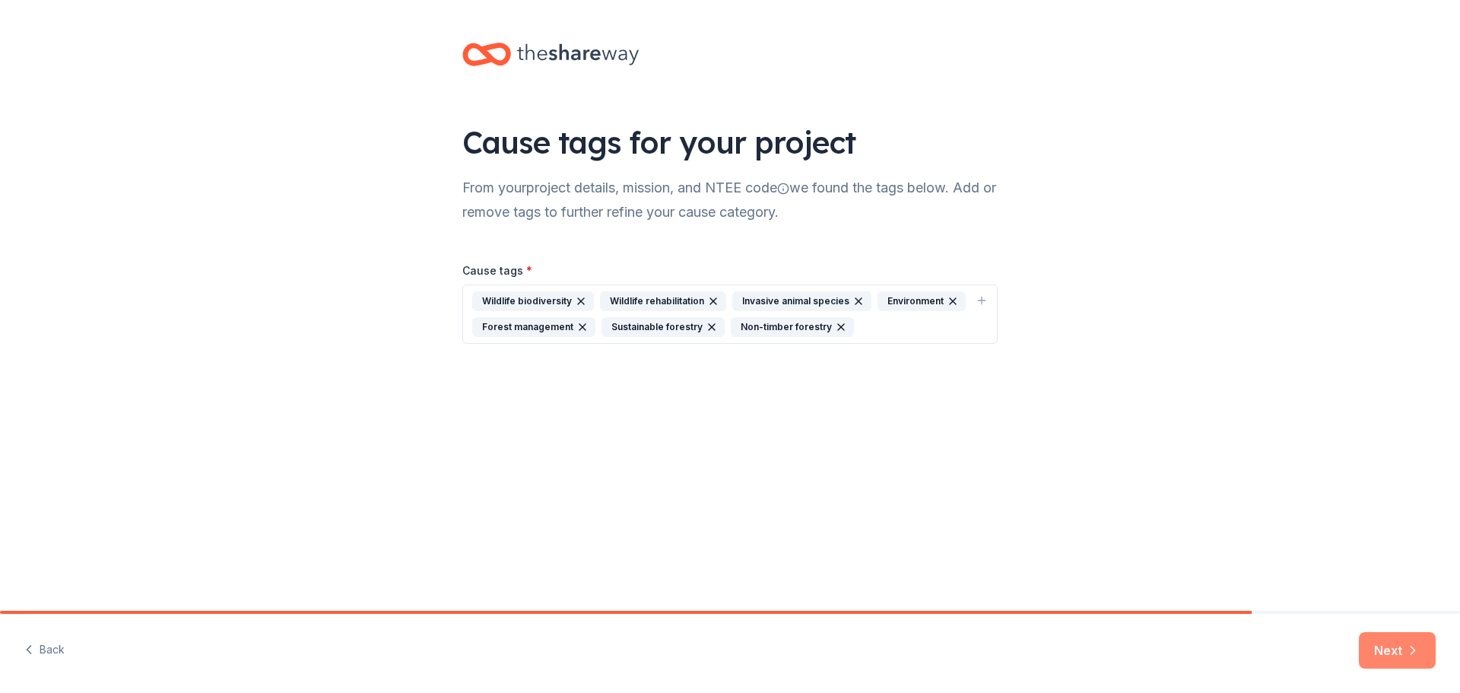
click at [1400, 644] on button "Next" at bounding box center [1397, 650] width 77 height 36
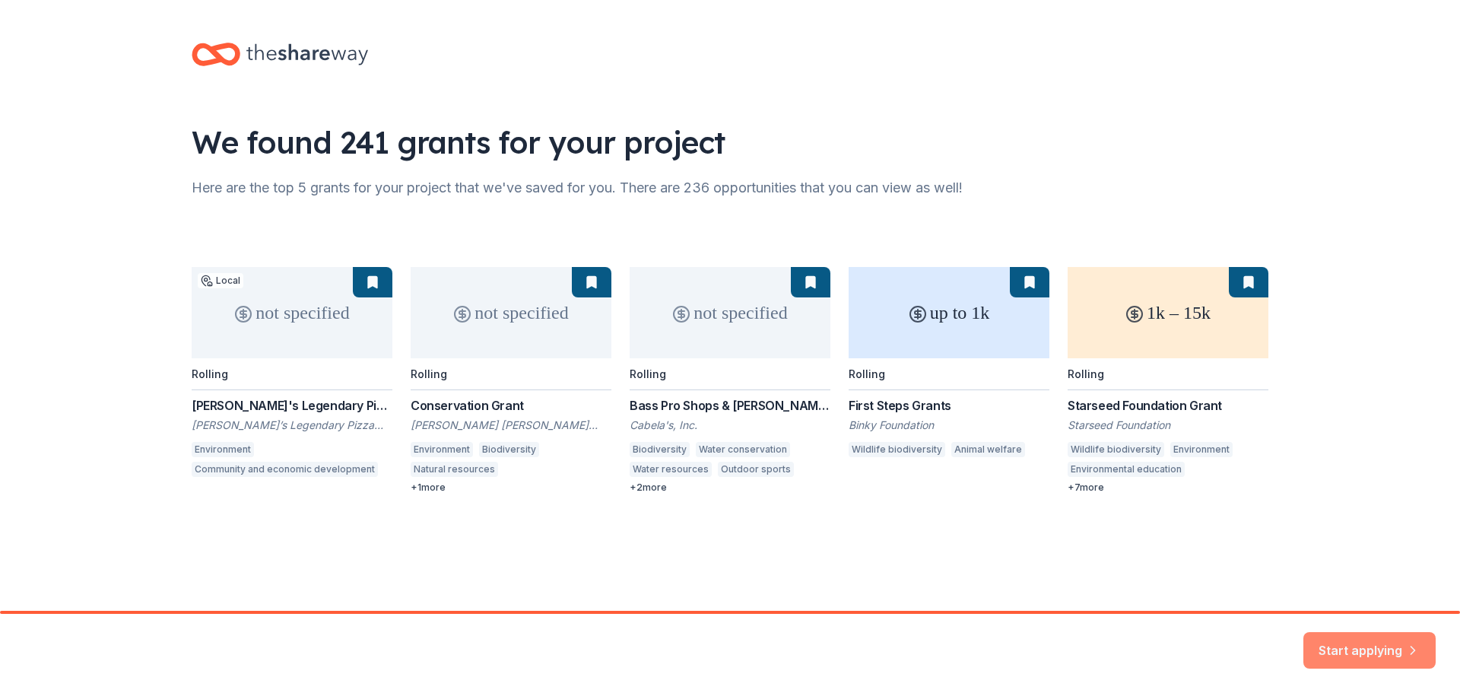
click at [1350, 643] on button "Start applying" at bounding box center [1369, 641] width 132 height 36
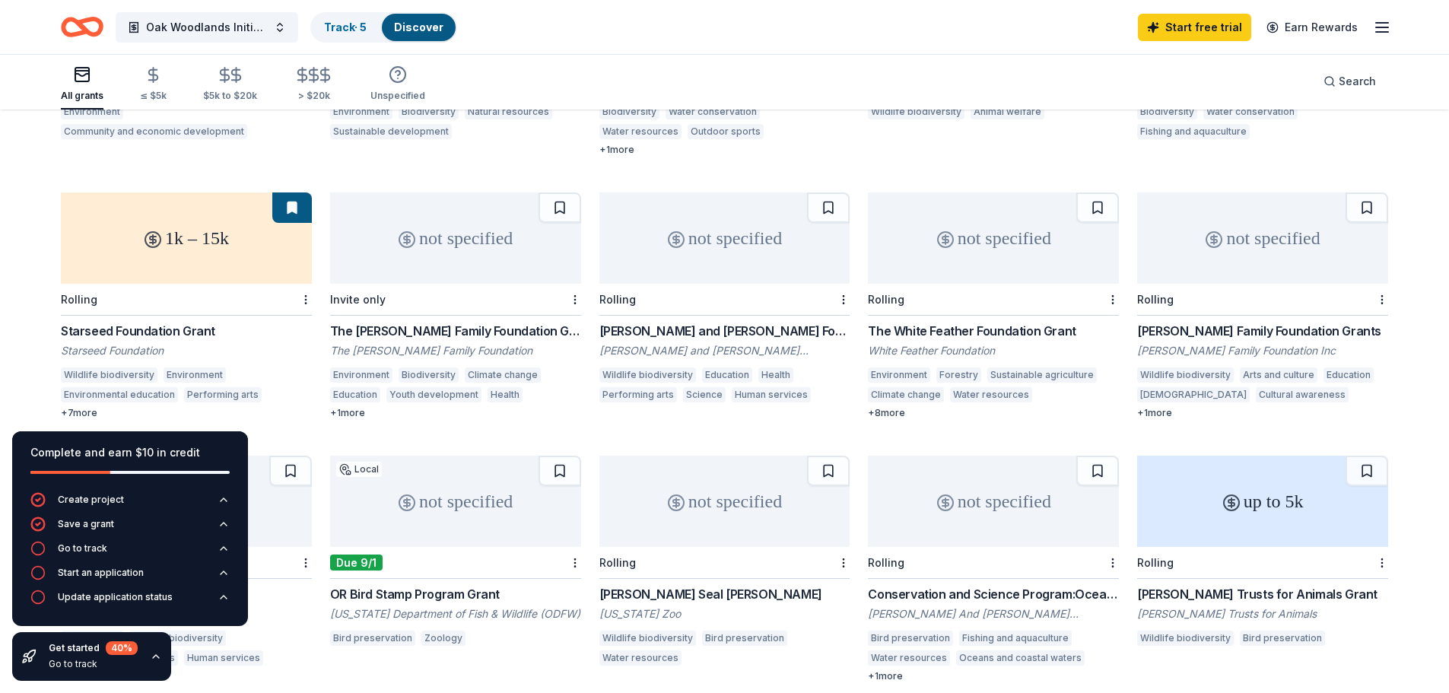
scroll to position [380, 0]
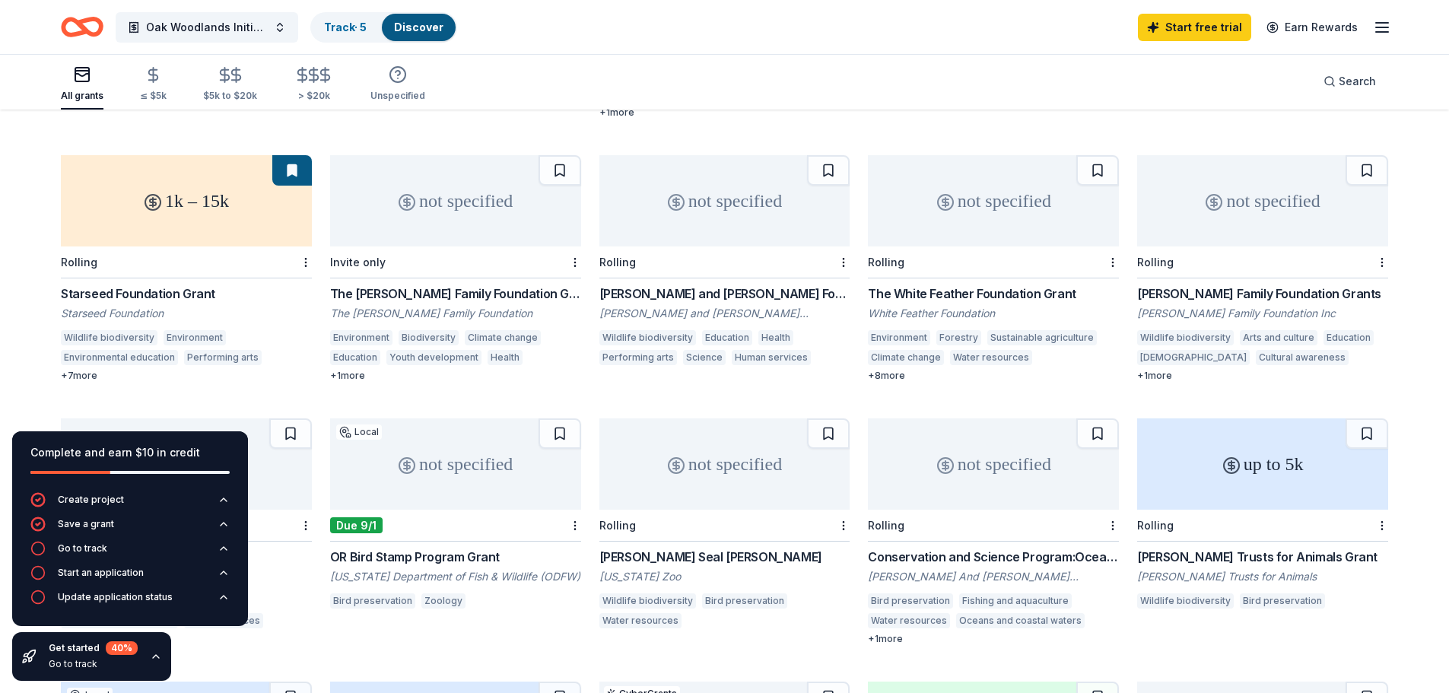
click at [88, 24] on icon "Home" at bounding box center [82, 27] width 43 height 36
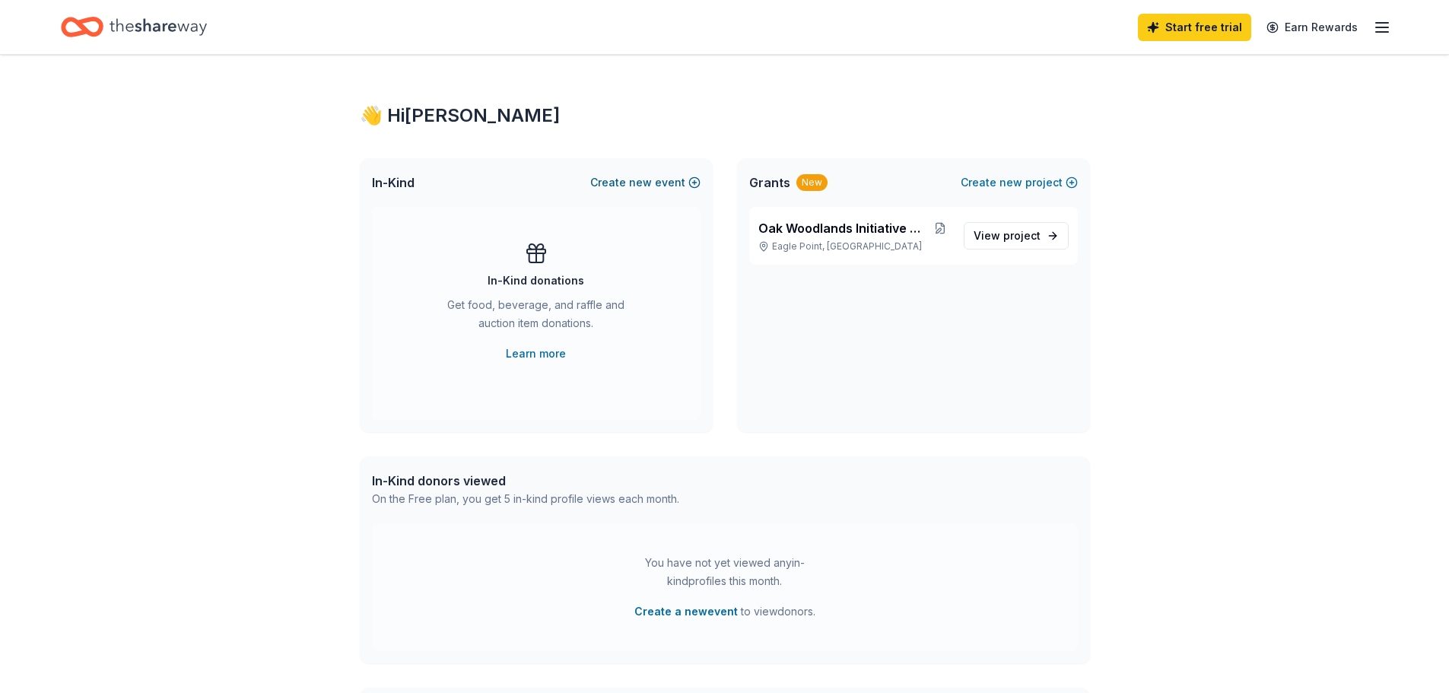
click at [641, 182] on span "new" at bounding box center [640, 182] width 23 height 18
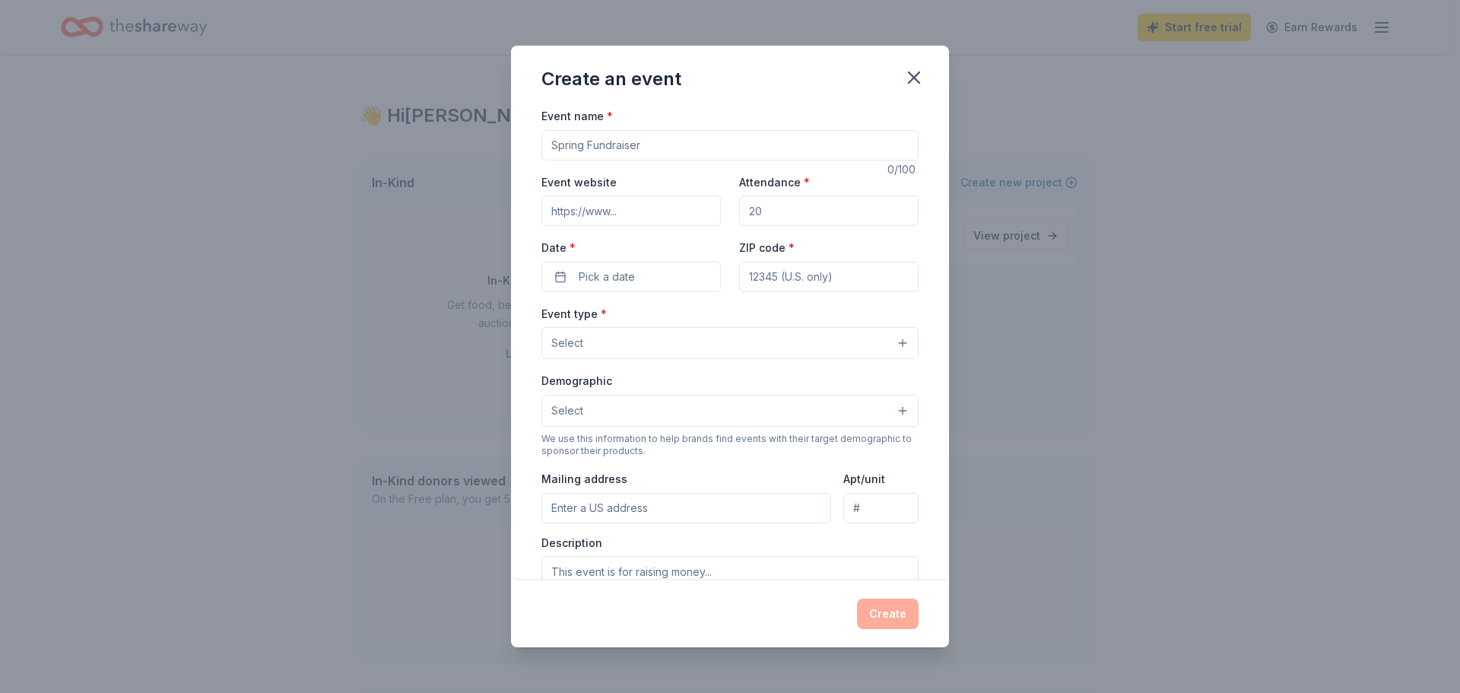
click at [623, 148] on input "Event name *" at bounding box center [729, 145] width 377 height 30
type input "U"
click at [623, 148] on input "MDF Ultimate Giveawa" at bounding box center [729, 145] width 377 height 30
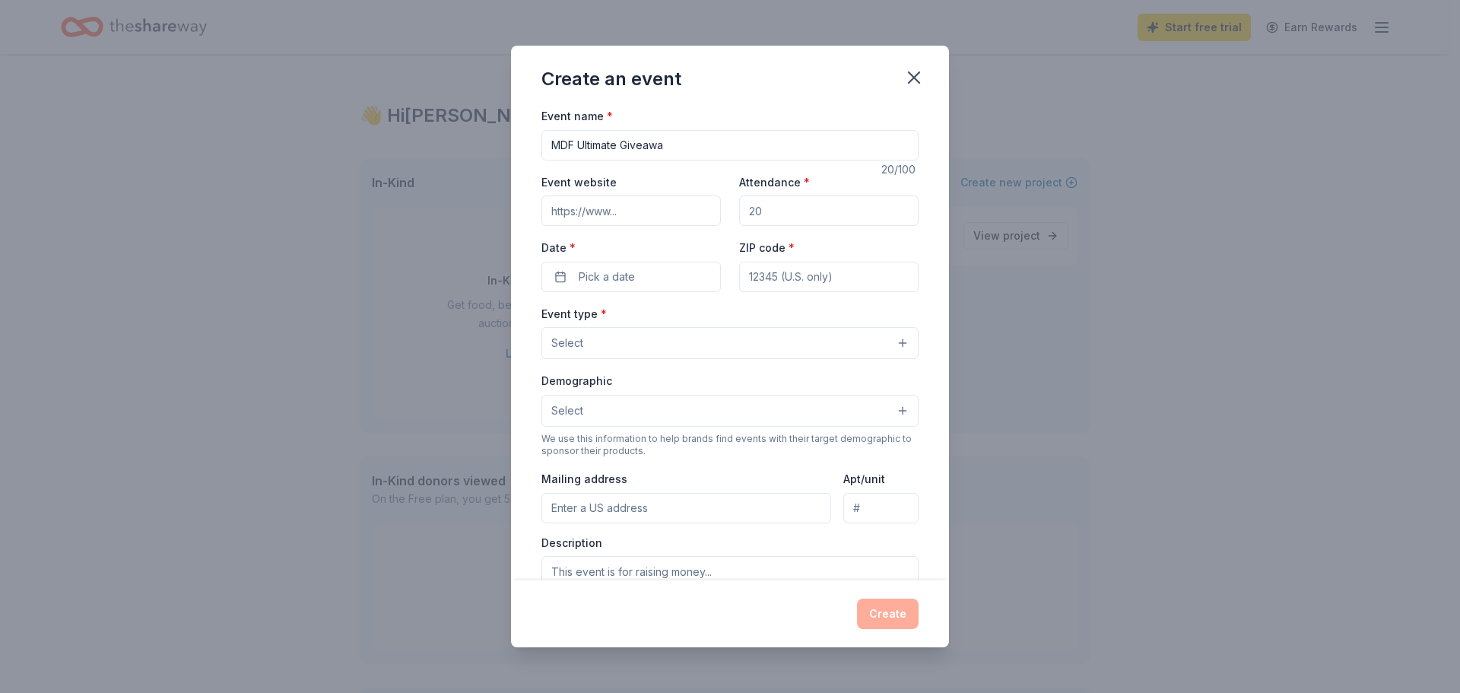
click at [706, 140] on input "MDF Ultimate Giveawa" at bounding box center [729, 145] width 377 height 30
drag, startPoint x: 679, startPoint y: 145, endPoint x: 578, endPoint y: 157, distance: 101.9
click at [578, 157] on input "MDF Ultimate Giveawa" at bounding box center [729, 145] width 377 height 30
type input "MDF Membership Drive"
click at [574, 205] on input "Event website" at bounding box center [630, 210] width 179 height 30
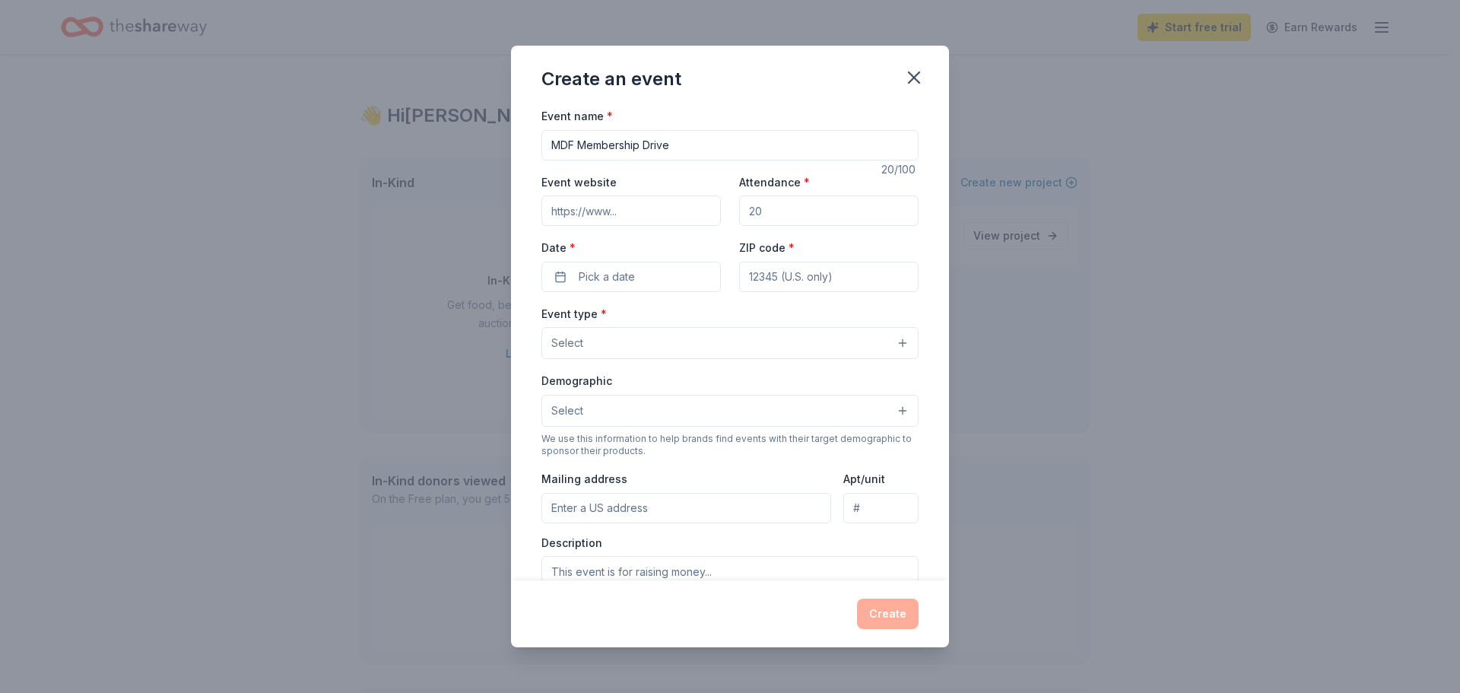
type input "[URL][DOMAIN_NAME]"
click at [818, 209] on input "Attendance *" at bounding box center [828, 210] width 179 height 30
type input "500"
click at [678, 266] on button "Pick a date" at bounding box center [630, 277] width 179 height 30
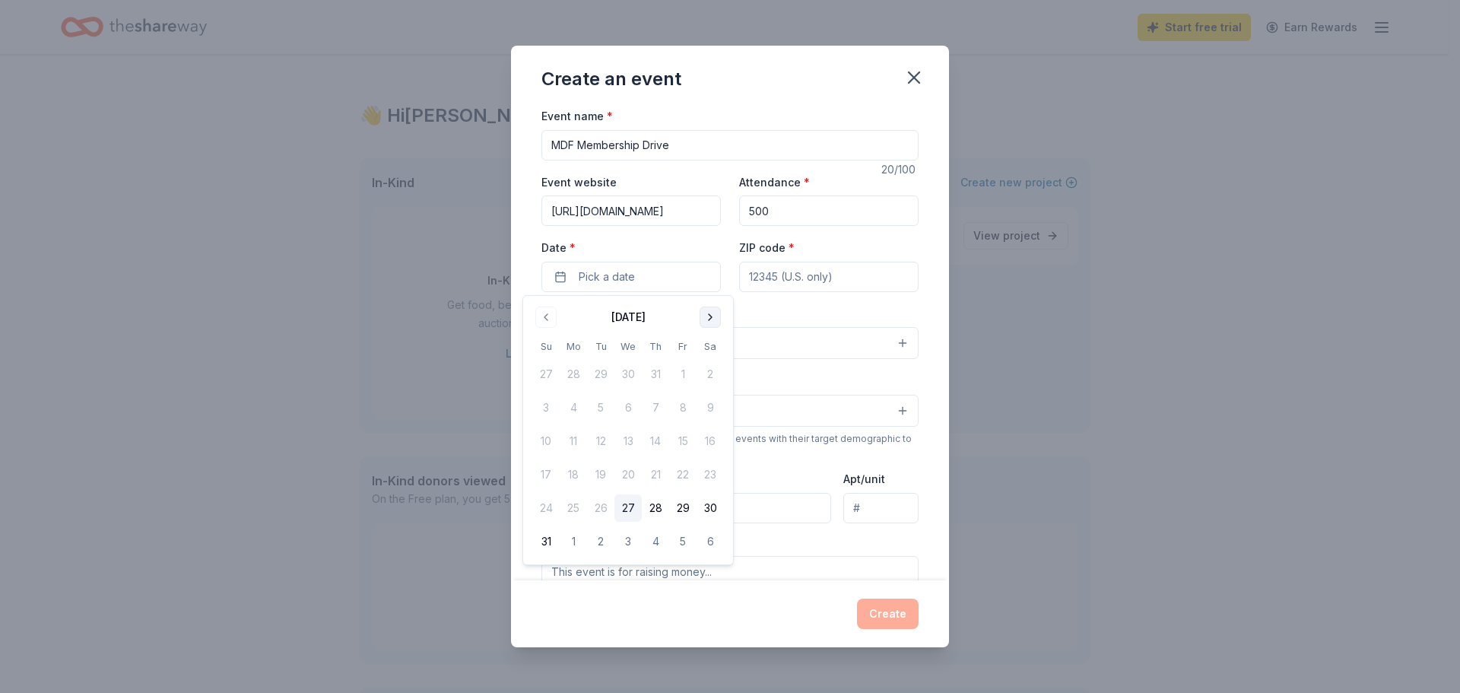
click at [705, 316] on button "Go to next month" at bounding box center [710, 316] width 21 height 21
click at [548, 312] on button "Go to previous month" at bounding box center [545, 316] width 21 height 21
click at [696, 85] on div "Create an event" at bounding box center [730, 76] width 438 height 61
click at [906, 84] on icon "button" at bounding box center [913, 77] width 21 height 21
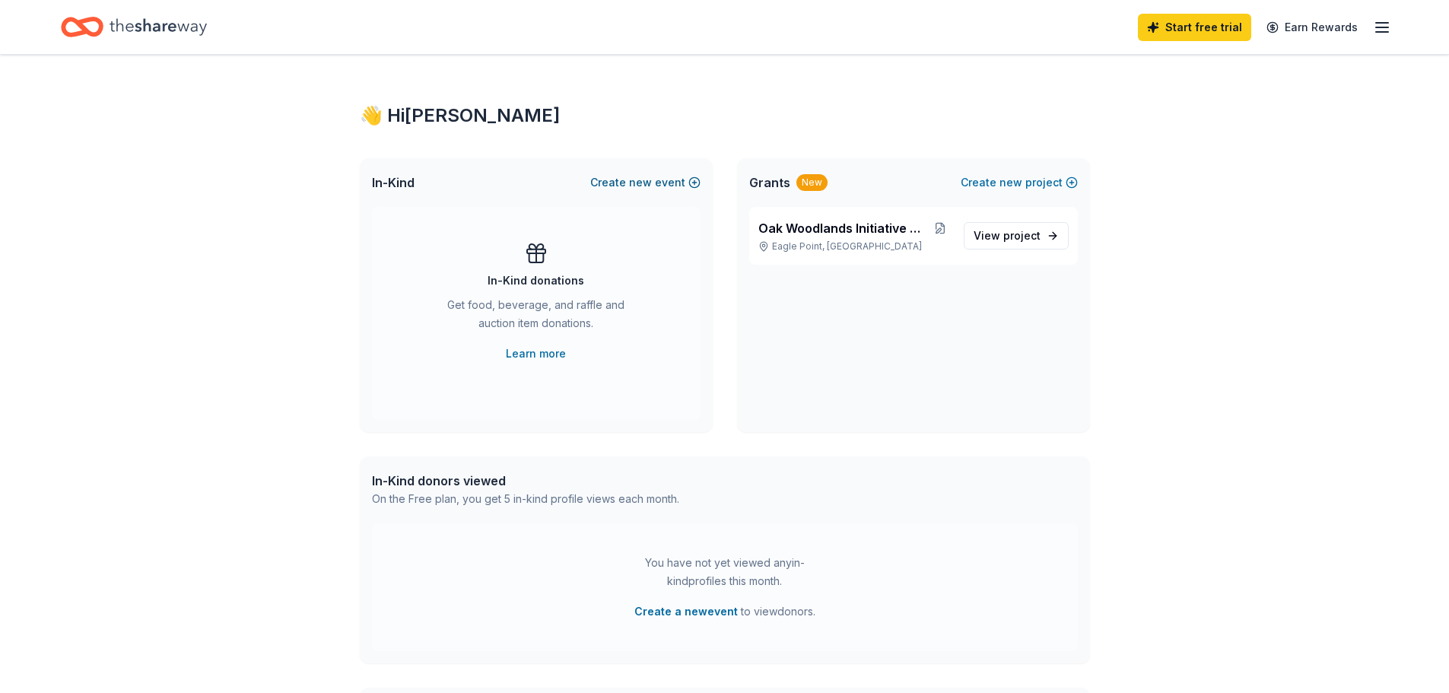
click at [640, 181] on span "new" at bounding box center [640, 182] width 23 height 18
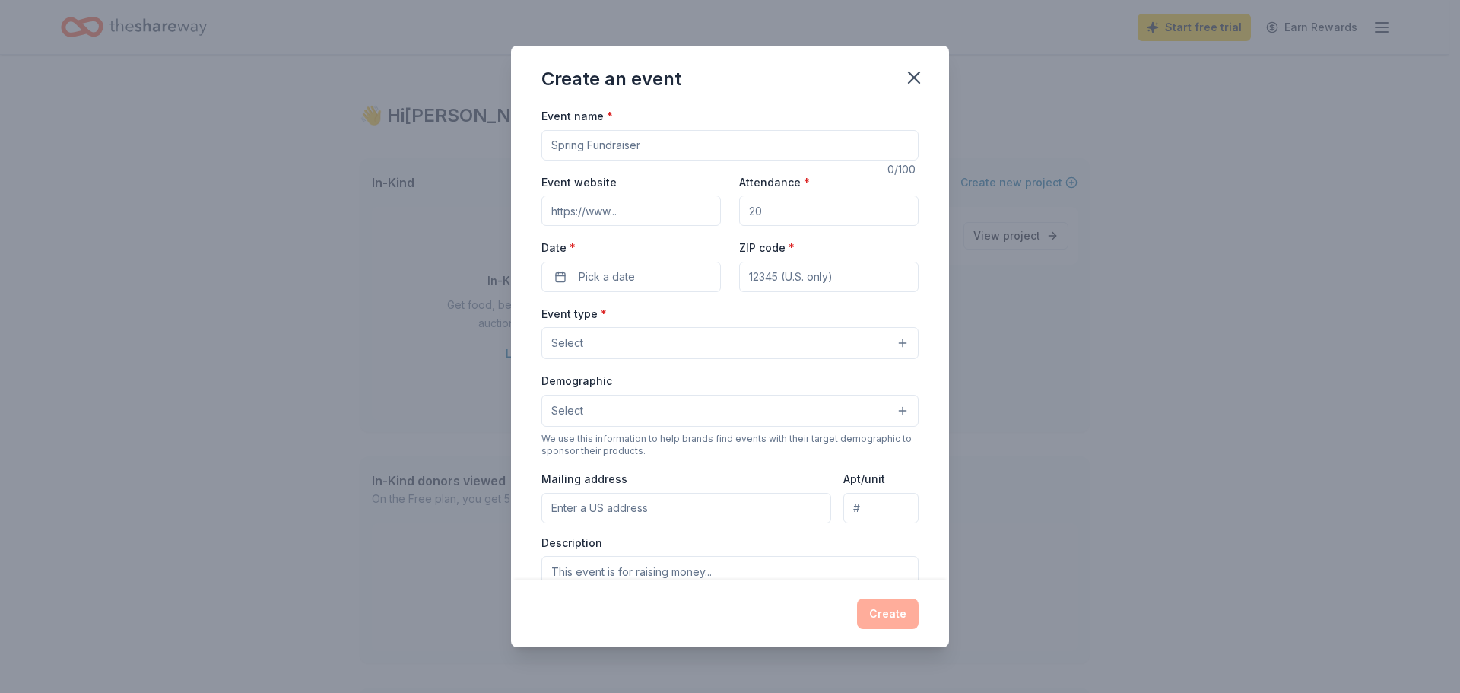
click at [630, 140] on input "Event name *" at bounding box center [729, 145] width 377 height 30
type input "Membership Drive"
type input "m"
click at [620, 217] on input "Event website" at bounding box center [630, 210] width 179 height 30
type input "[URL][DOMAIN_NAME]"
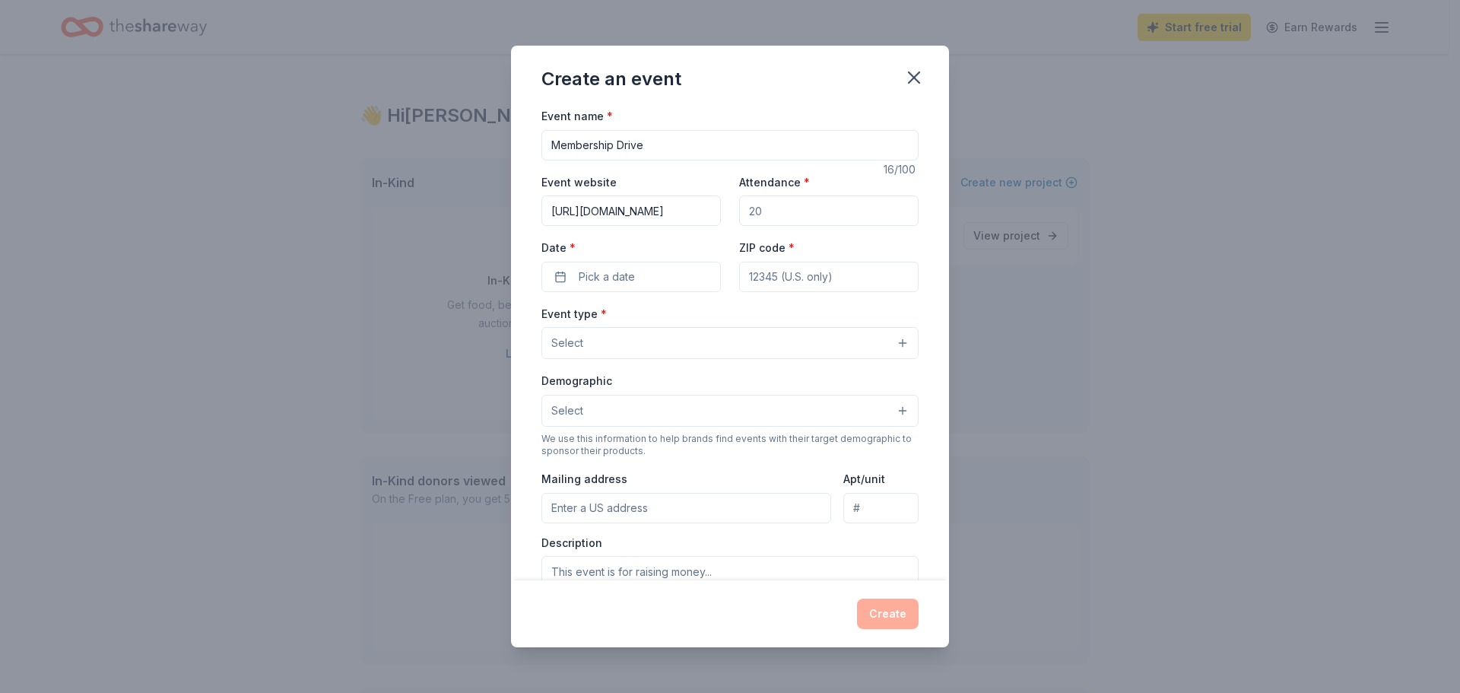
click at [754, 215] on input "Attendance *" at bounding box center [828, 210] width 179 height 30
type input "500"
click at [638, 274] on button "Pick a date" at bounding box center [630, 277] width 179 height 30
click at [704, 316] on button "Go to next month" at bounding box center [710, 316] width 21 height 21
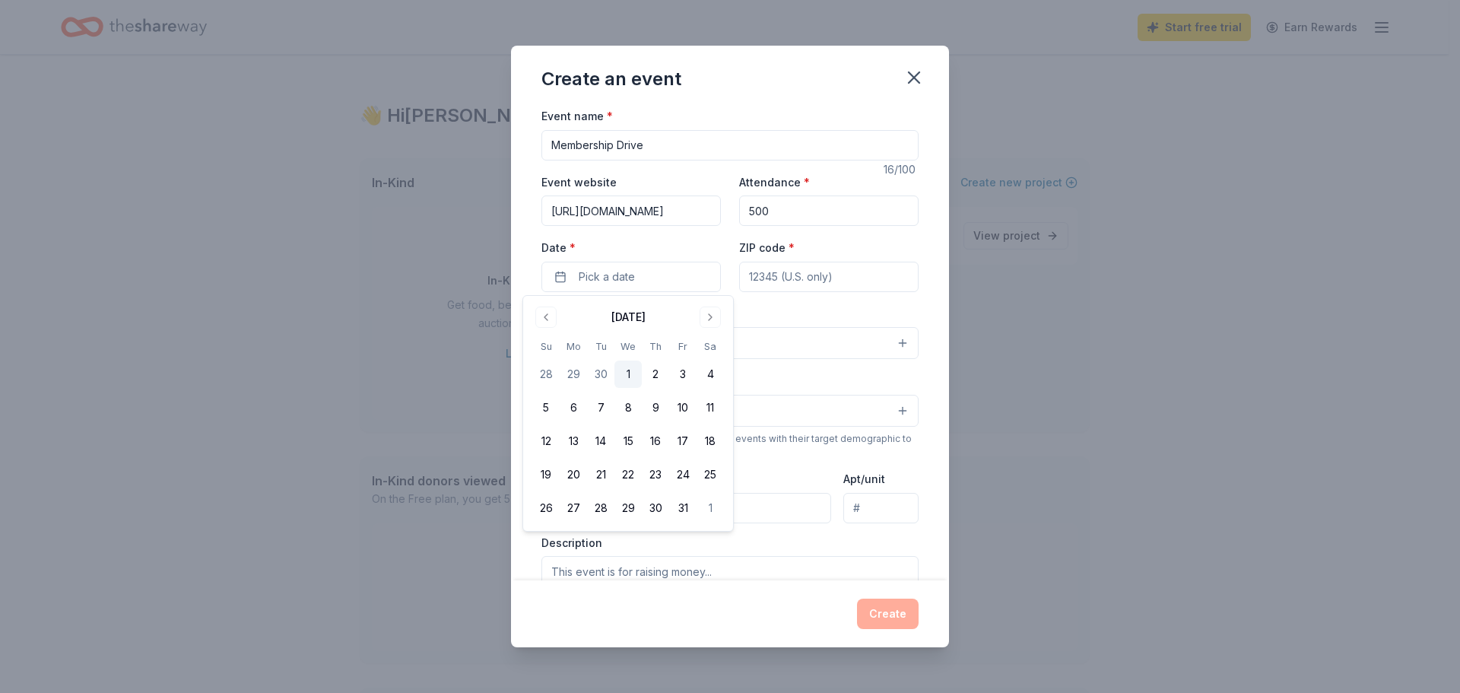
click at [629, 373] on button "1" at bounding box center [627, 373] width 27 height 27
click at [814, 294] on div "Event name * Membership Drive 16 /100 Event website [URL][DOMAIN_NAME] Attendan…" at bounding box center [729, 457] width 377 height 703
click at [792, 280] on input "ZIP code *" at bounding box center [828, 277] width 179 height 30
type input "84015"
click at [671, 345] on button "Select" at bounding box center [729, 343] width 377 height 32
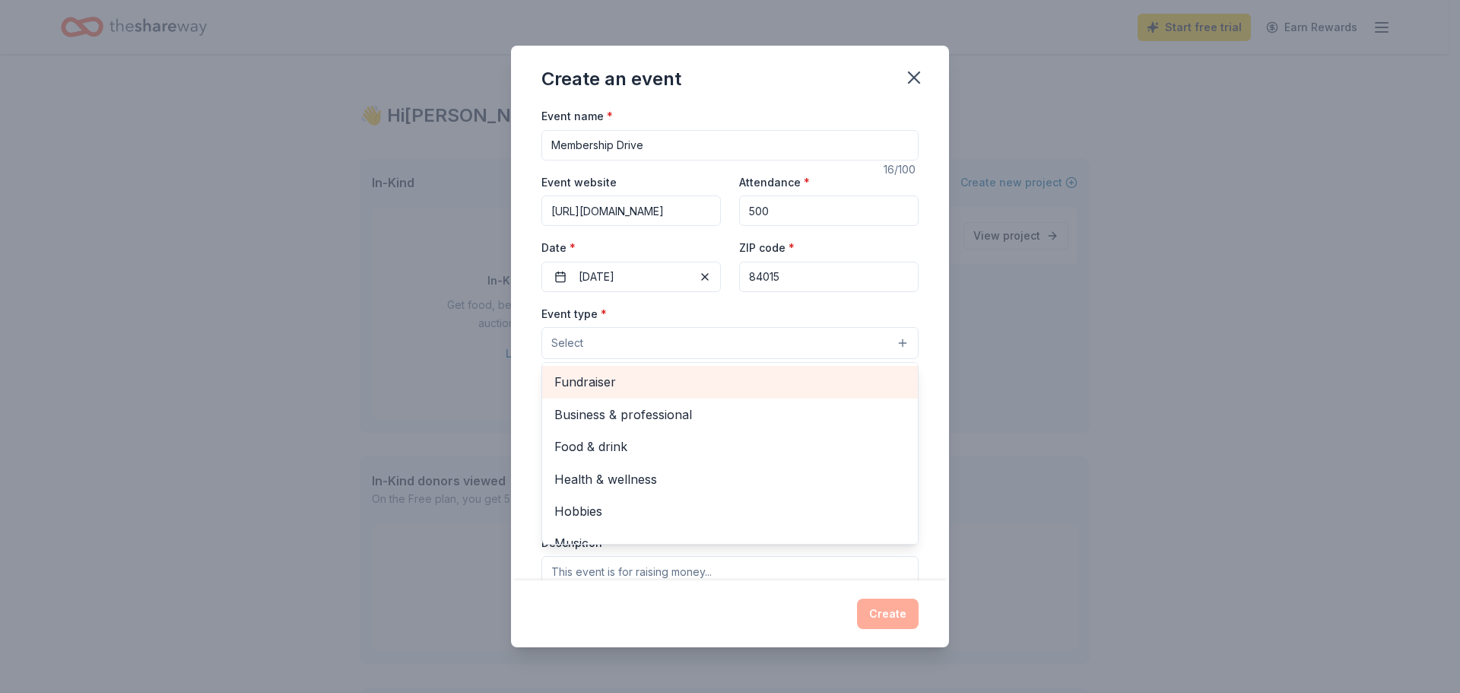
click at [624, 382] on span "Fundraiser" at bounding box center [729, 382] width 351 height 20
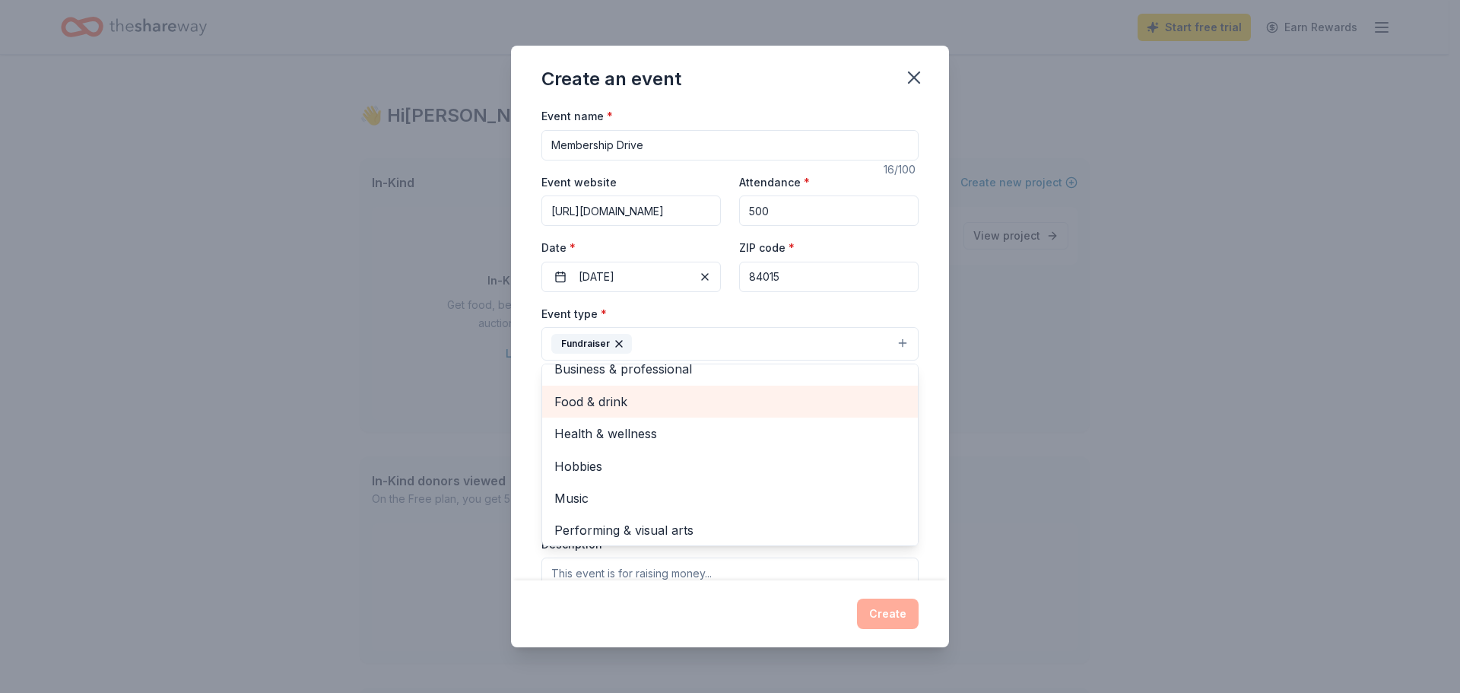
scroll to position [18, 0]
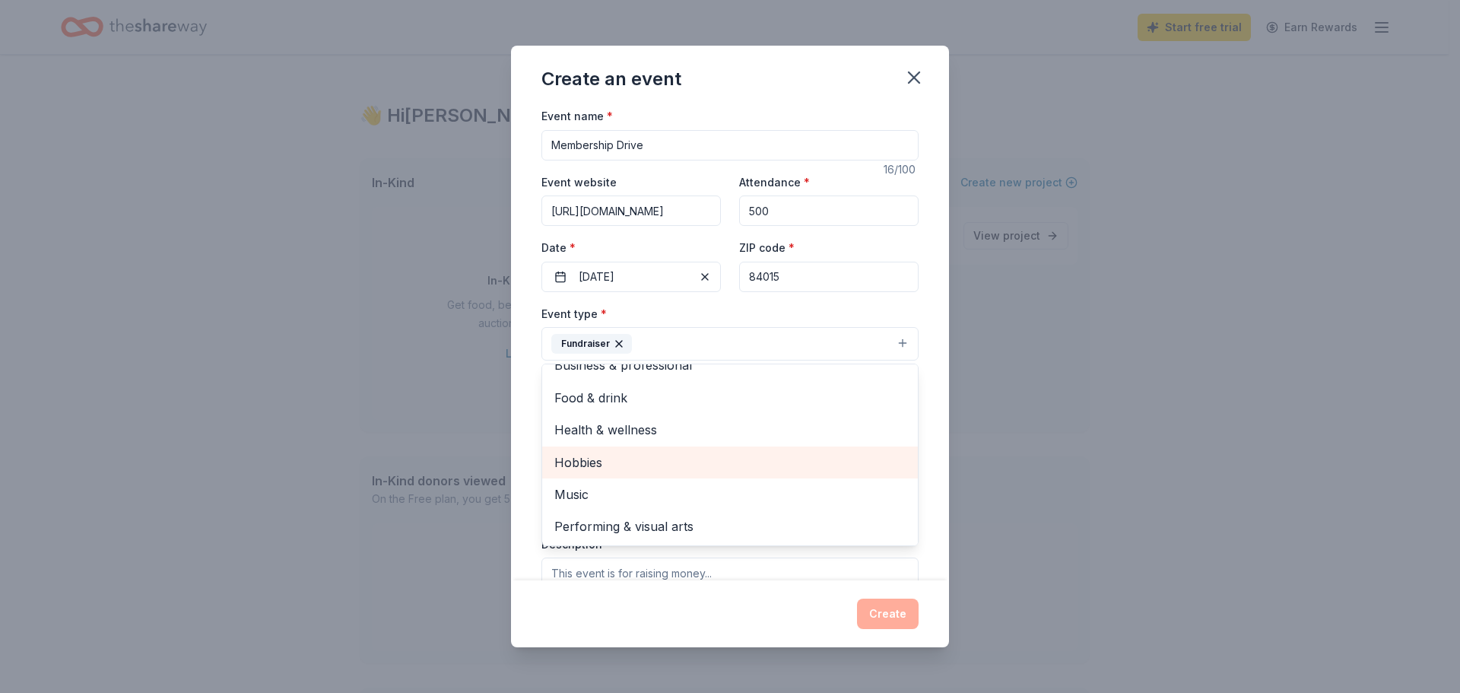
click at [735, 470] on span "Hobbies" at bounding box center [729, 462] width 351 height 20
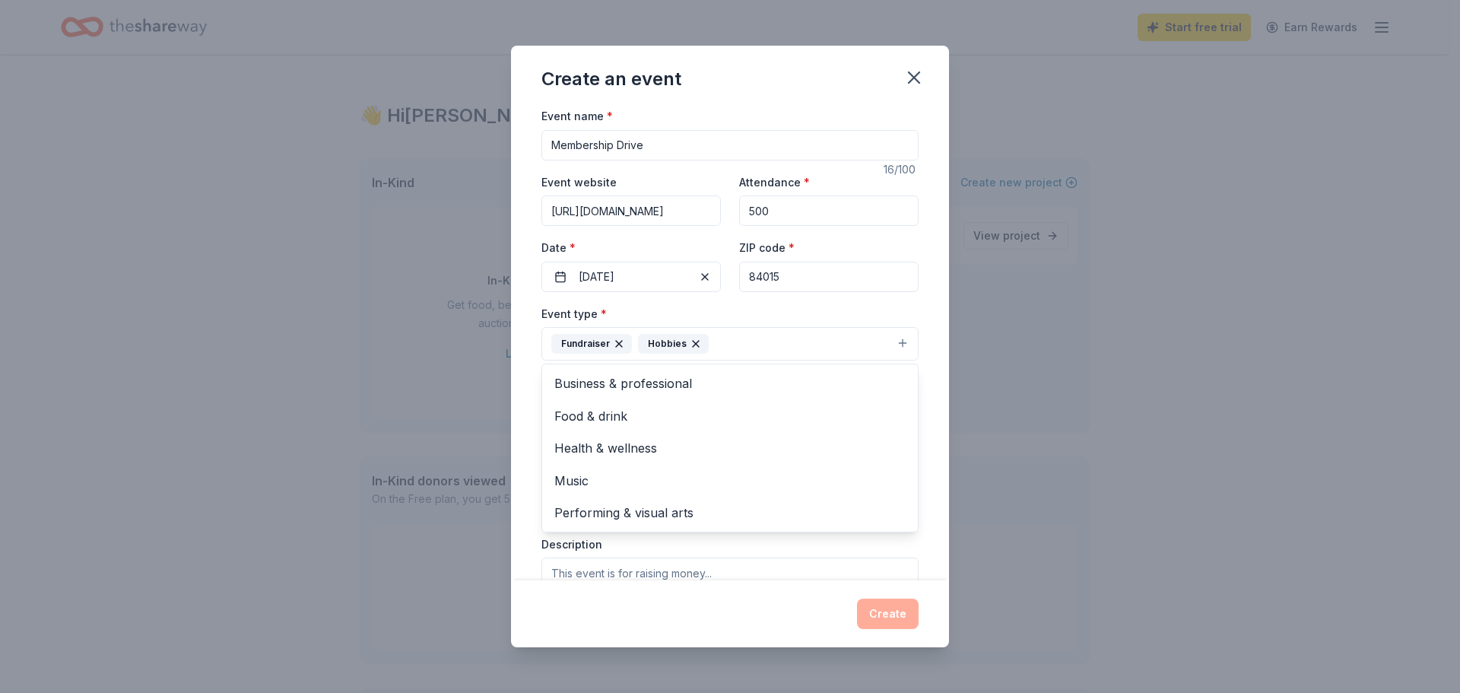
click at [933, 455] on div "Event name * Membership Drive 16 /100 Event website [URL][DOMAIN_NAME] Attendan…" at bounding box center [730, 343] width 438 height 474
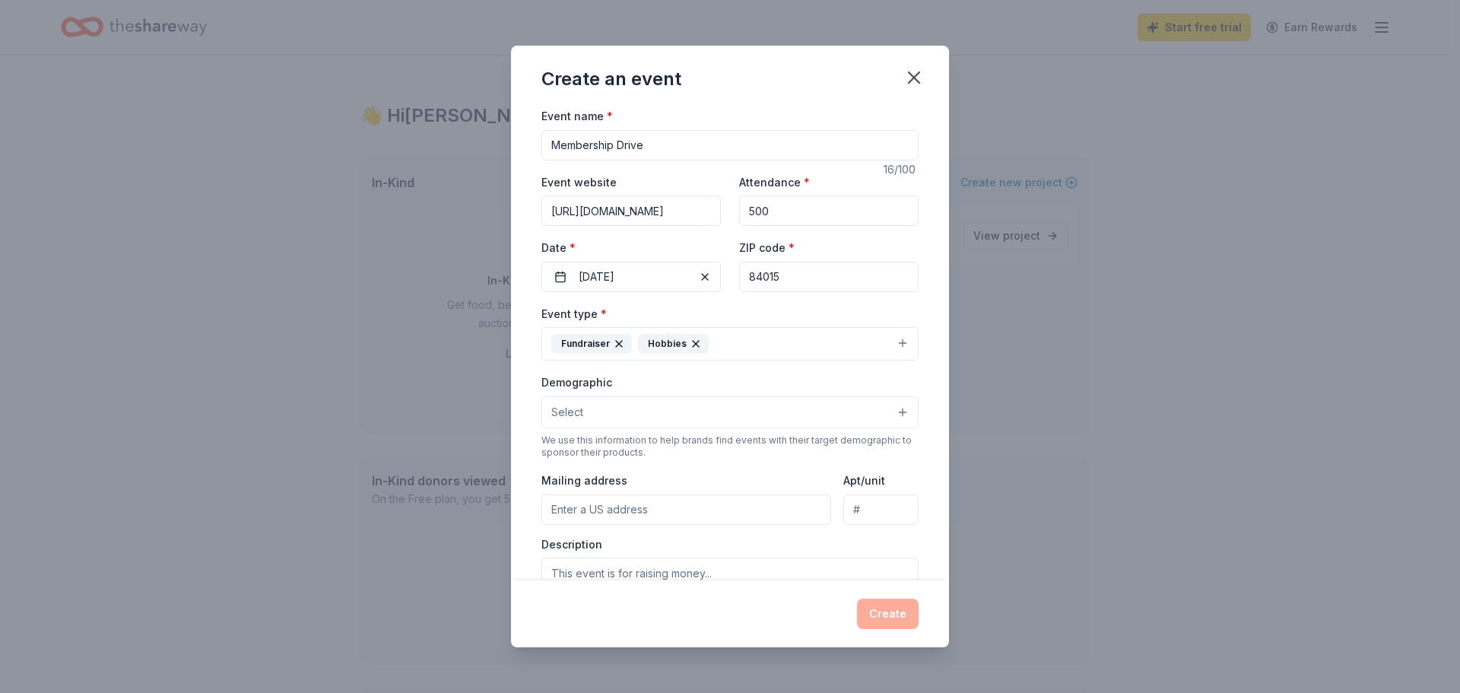
click at [623, 421] on button "Select" at bounding box center [729, 412] width 377 height 32
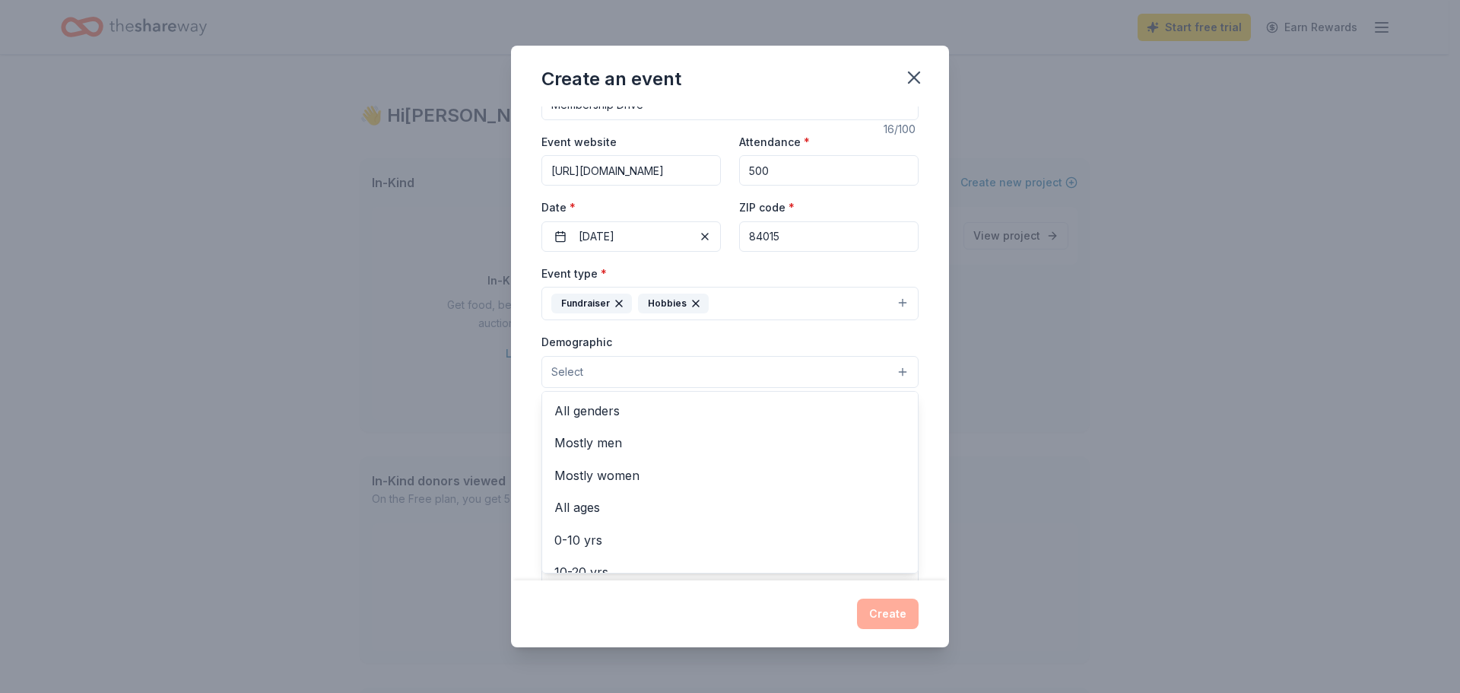
scroll to position [76, 0]
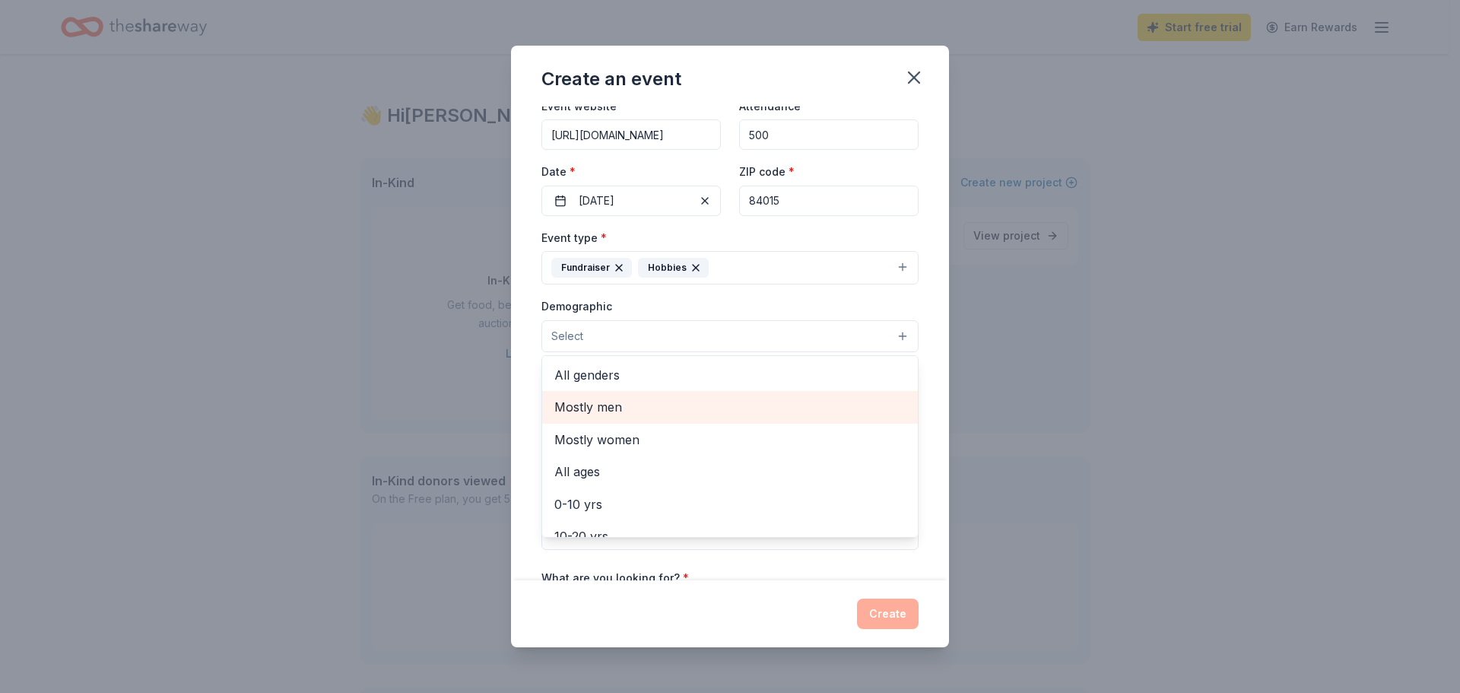
click at [624, 410] on span "Mostly men" at bounding box center [729, 407] width 351 height 20
click at [608, 411] on span "20-30 yrs" at bounding box center [729, 402] width 351 height 20
click at [602, 406] on span "30-40 yrs" at bounding box center [729, 402] width 351 height 20
click at [602, 412] on div "40-50 yrs" at bounding box center [730, 402] width 376 height 32
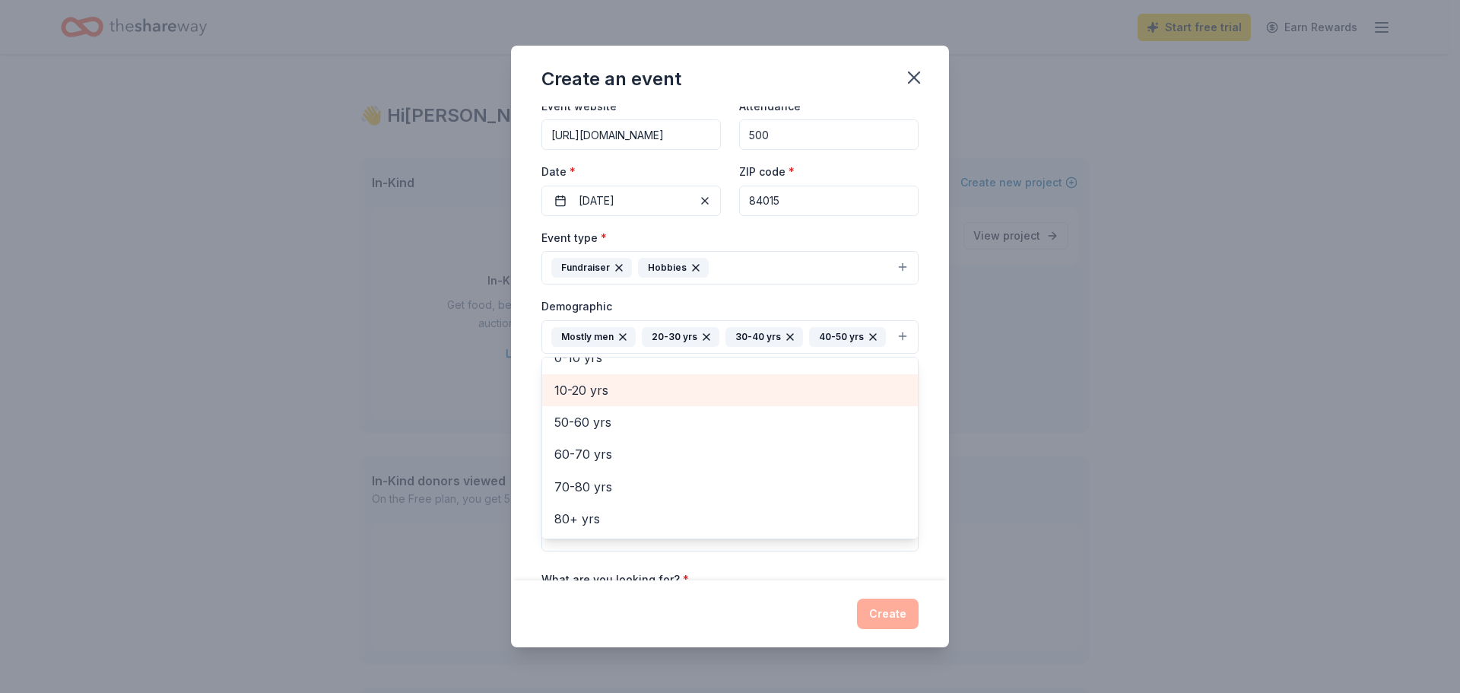
scroll to position [116, 0]
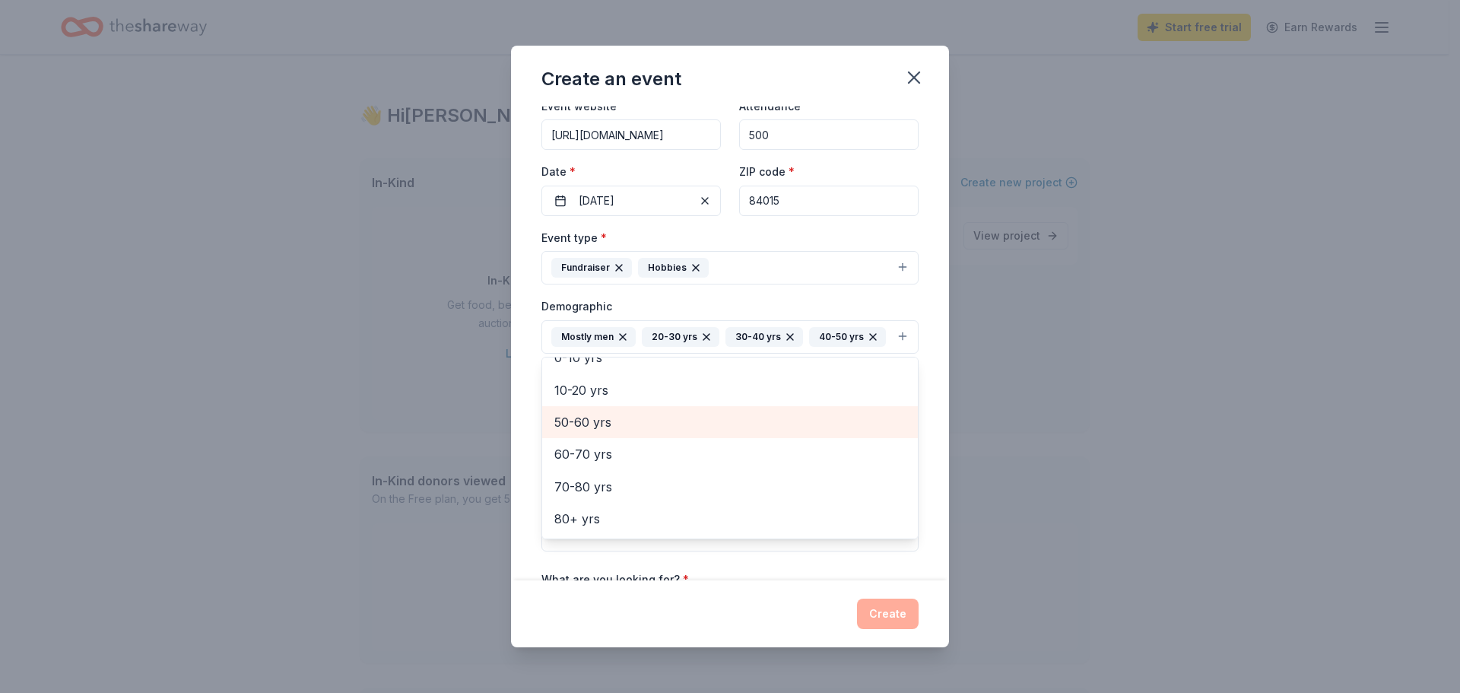
click at [605, 432] on span "50-60 yrs" at bounding box center [729, 422] width 351 height 20
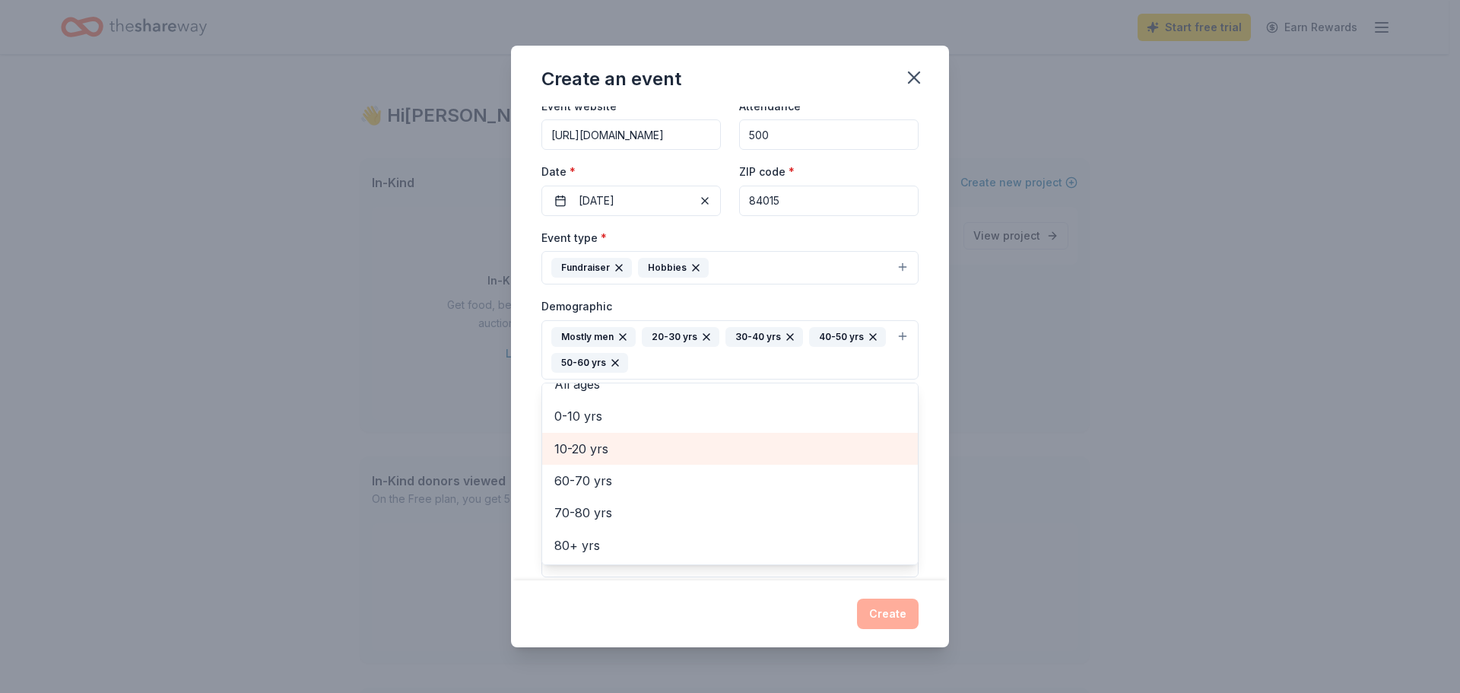
scroll to position [83, 0]
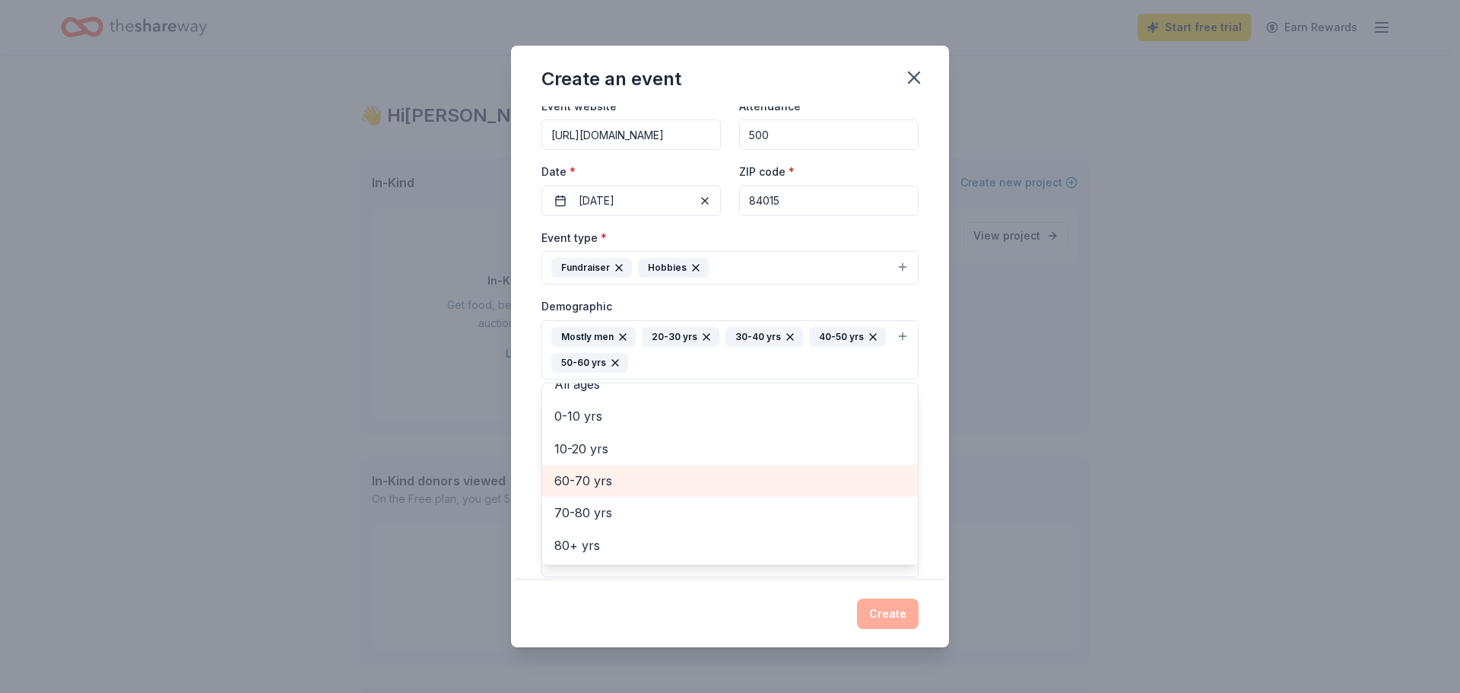
click at [602, 475] on span "60-70 yrs" at bounding box center [729, 481] width 351 height 20
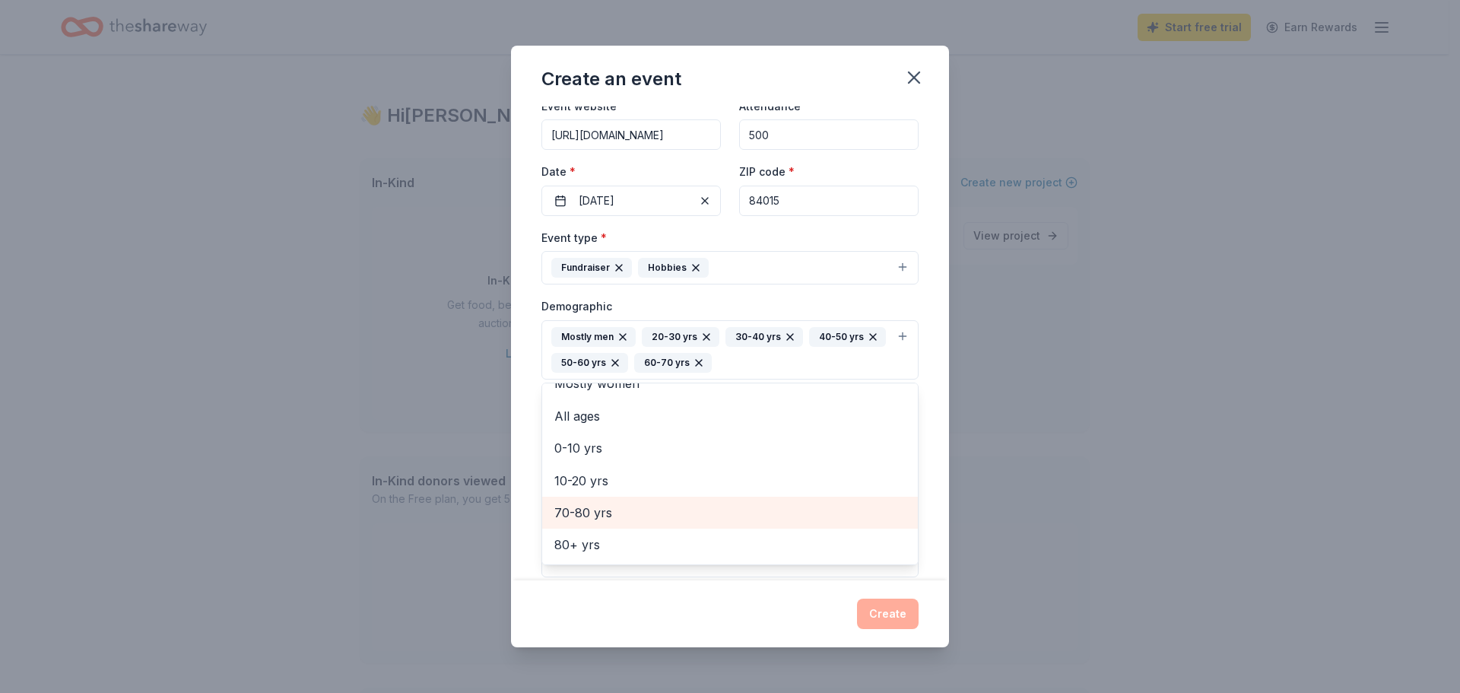
click at [611, 513] on span "70-80 yrs" at bounding box center [729, 513] width 351 height 20
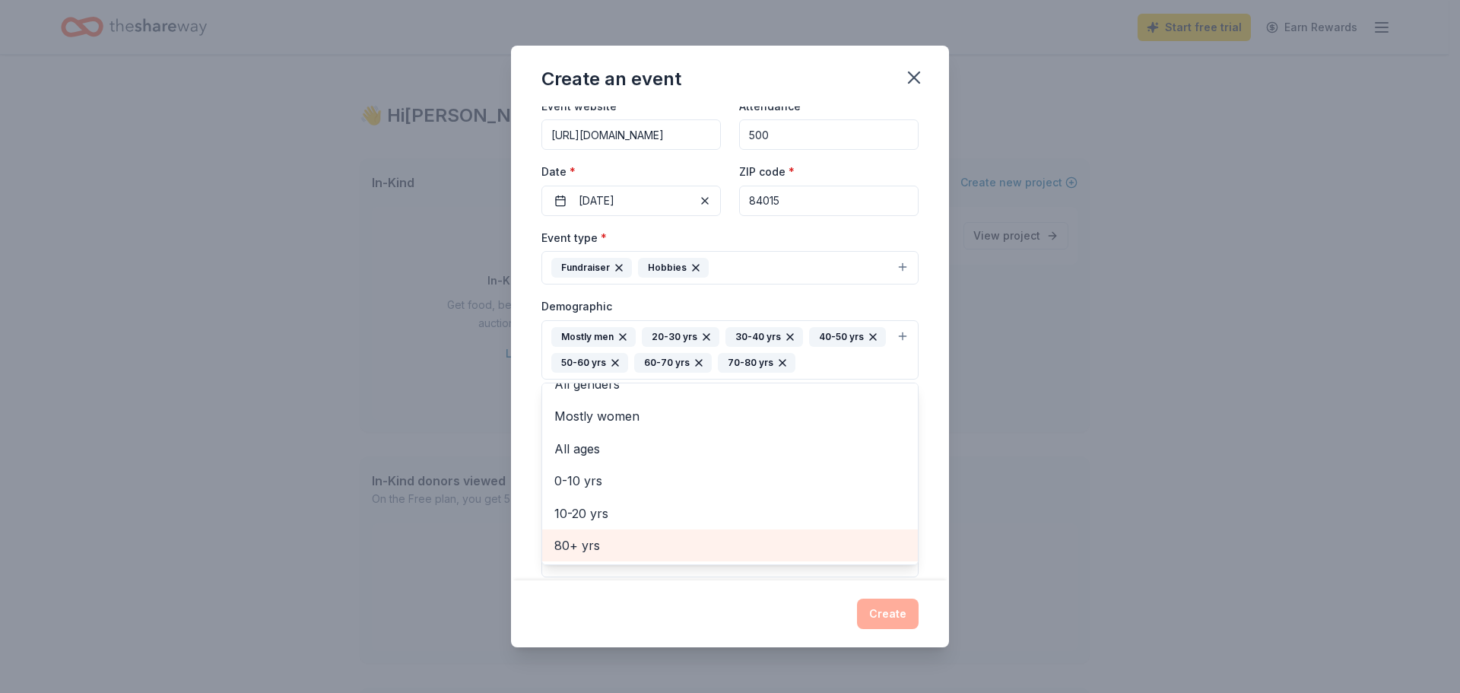
click at [608, 543] on span "80+ yrs" at bounding box center [729, 545] width 351 height 20
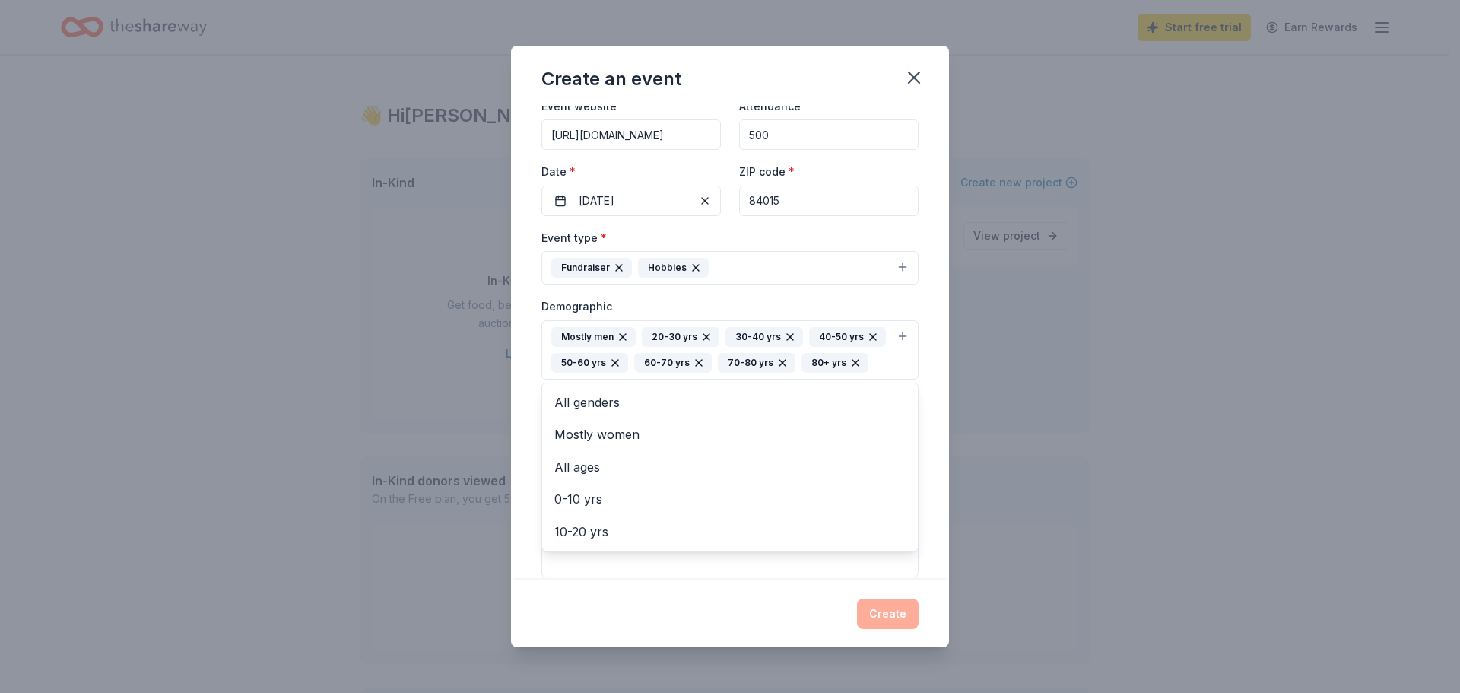
click at [921, 449] on div "Event name * Membership Drive 16 /100 Event website [URL][DOMAIN_NAME] Attendan…" at bounding box center [730, 343] width 438 height 474
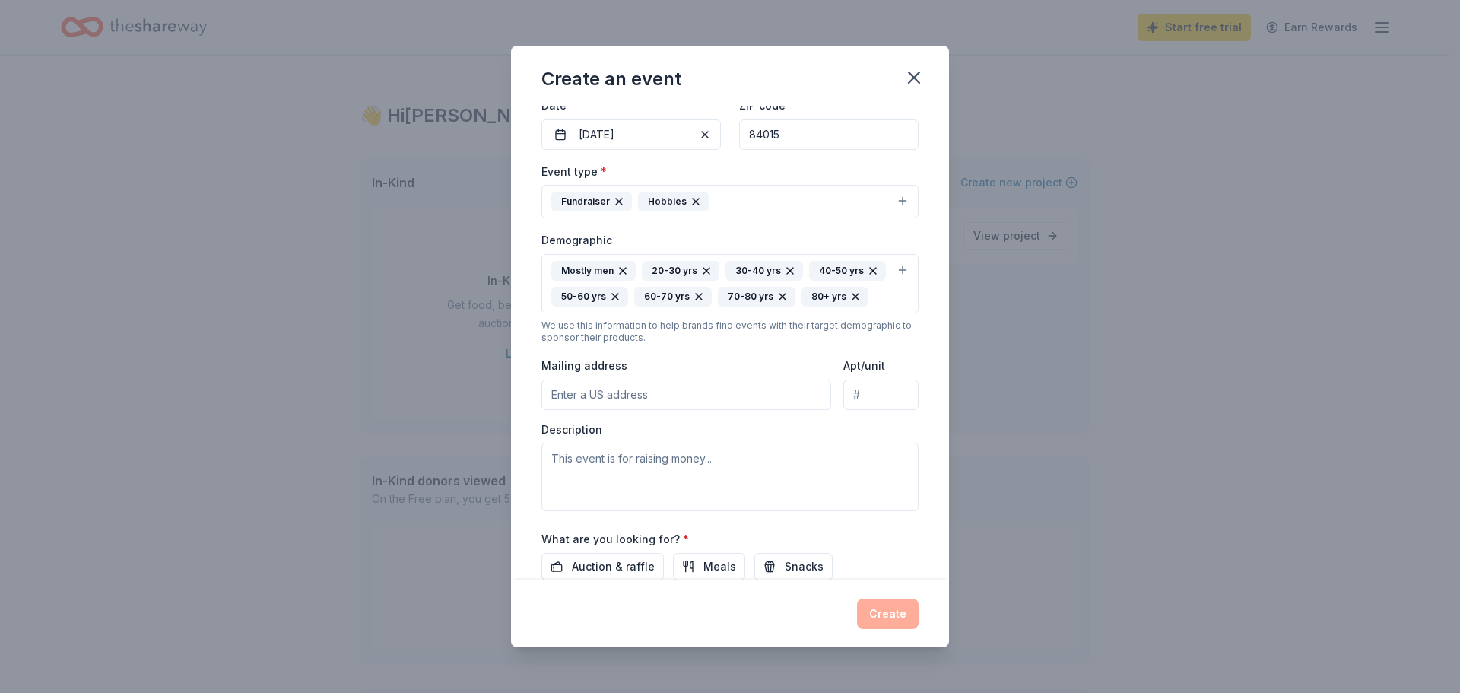
scroll to position [304, 0]
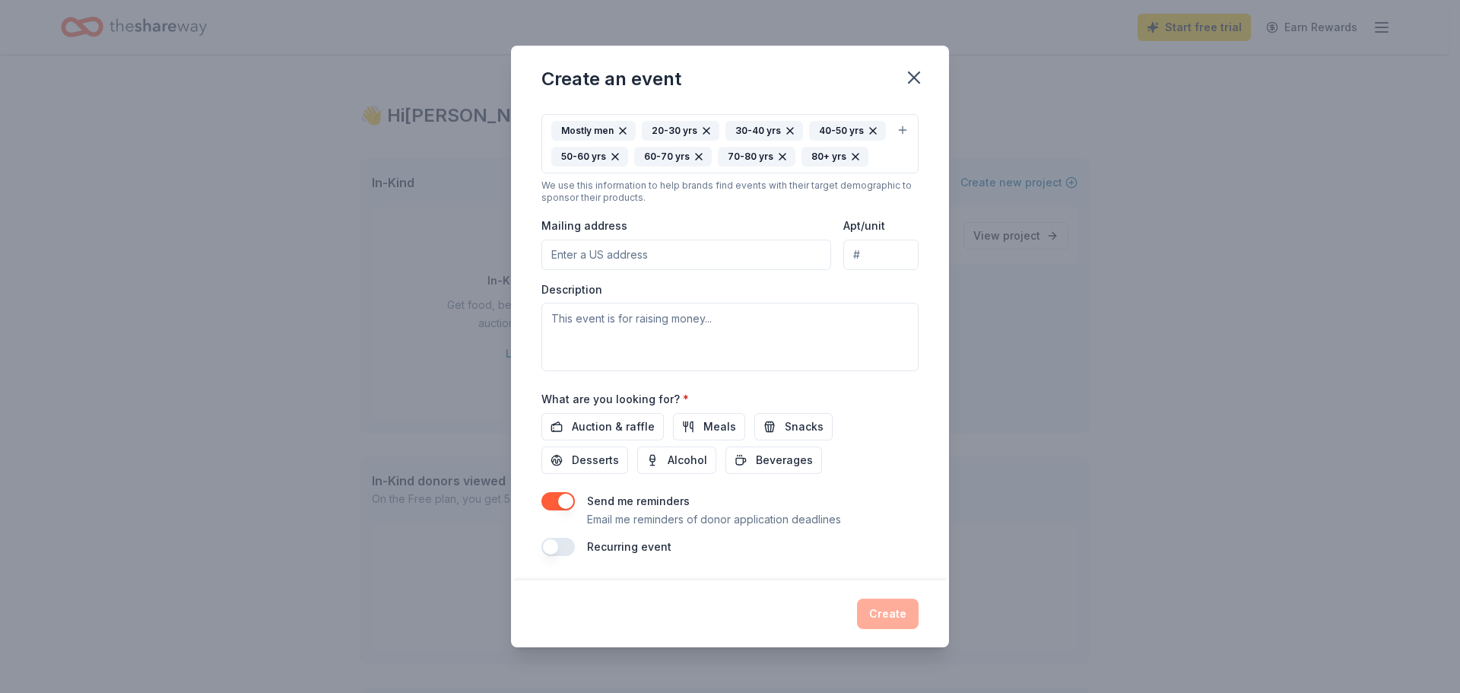
click at [660, 251] on input "Mailing address" at bounding box center [686, 255] width 290 height 30
drag, startPoint x: 706, startPoint y: 259, endPoint x: 662, endPoint y: 252, distance: 44.5
click at [662, 252] on input "[STREET_ADDRESS]" at bounding box center [686, 255] width 290 height 30
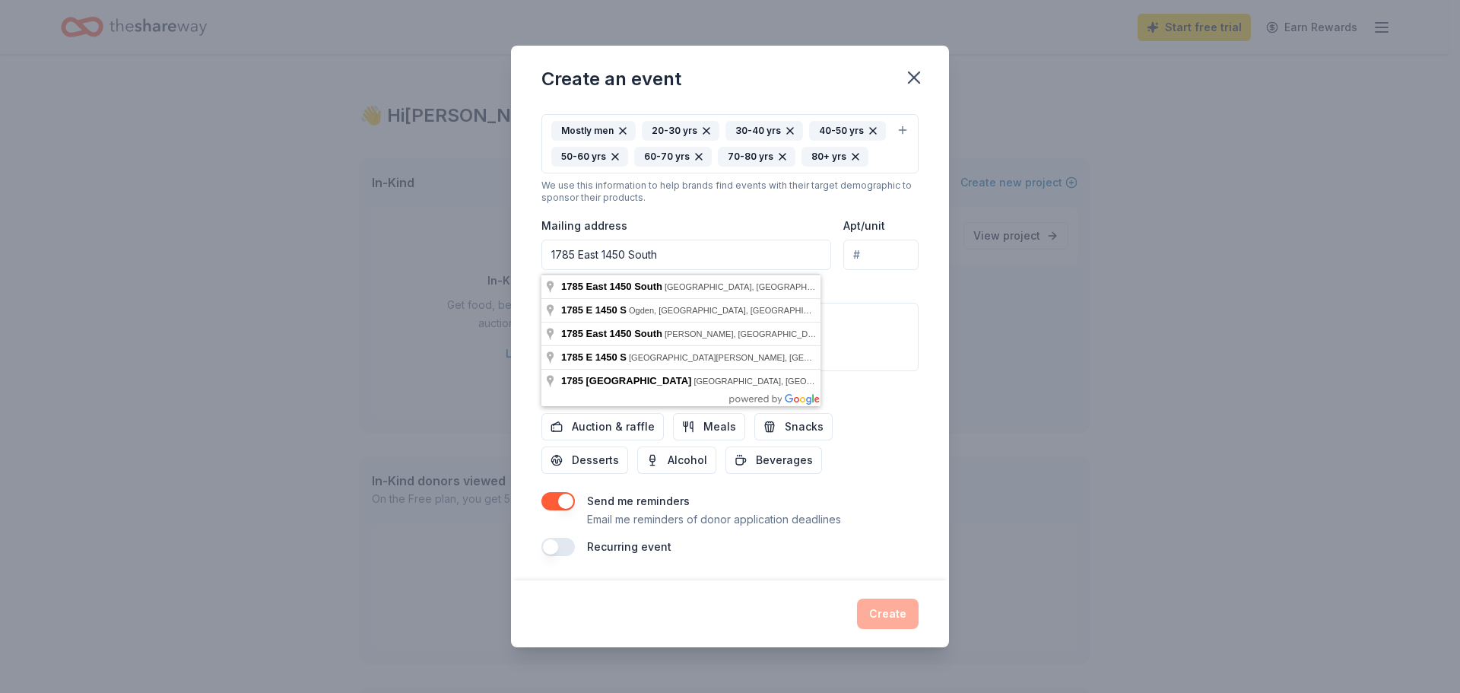
click at [875, 250] on input "Apt/unit" at bounding box center [880, 255] width 75 height 30
click at [753, 253] on input "1785 East 1450 South" at bounding box center [686, 255] width 290 height 30
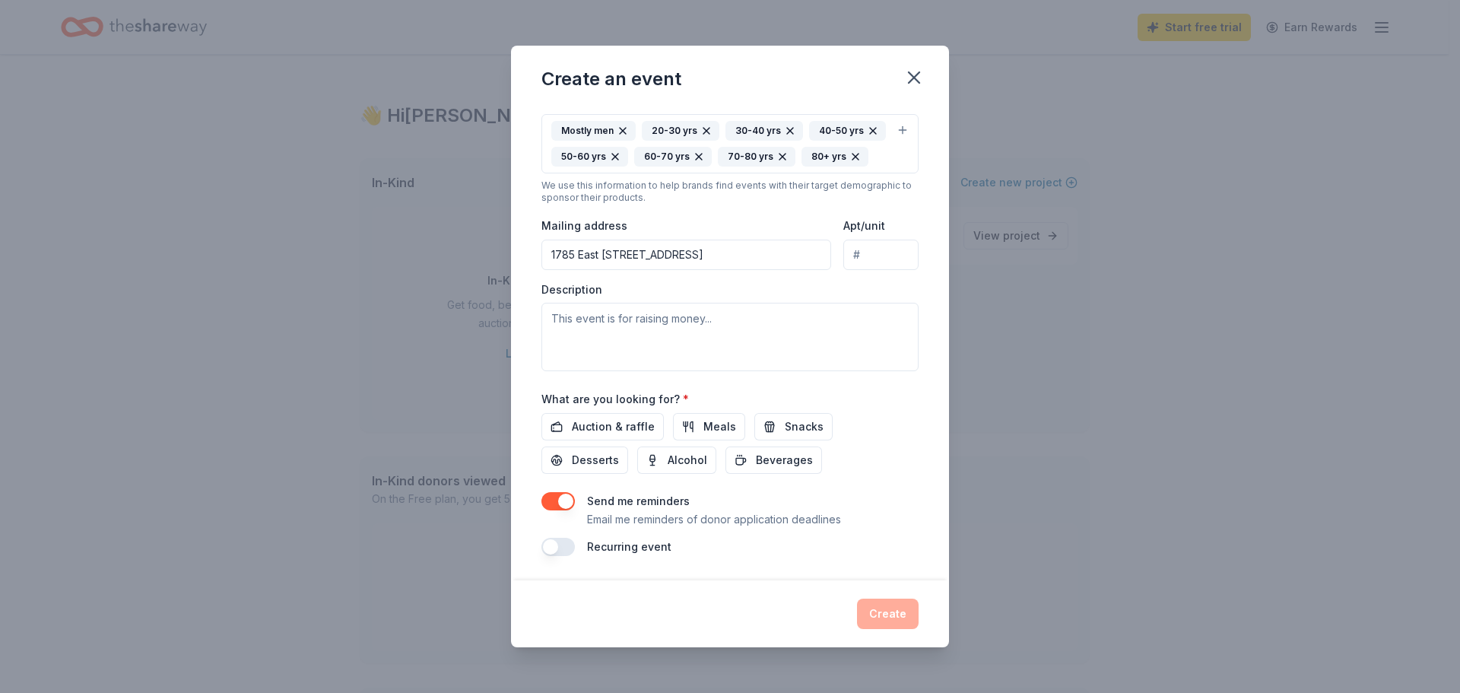
type input "[STREET_ADDRESS]"
click at [866, 260] on input "Apt/unit" at bounding box center [880, 255] width 75 height 30
type input "2110"
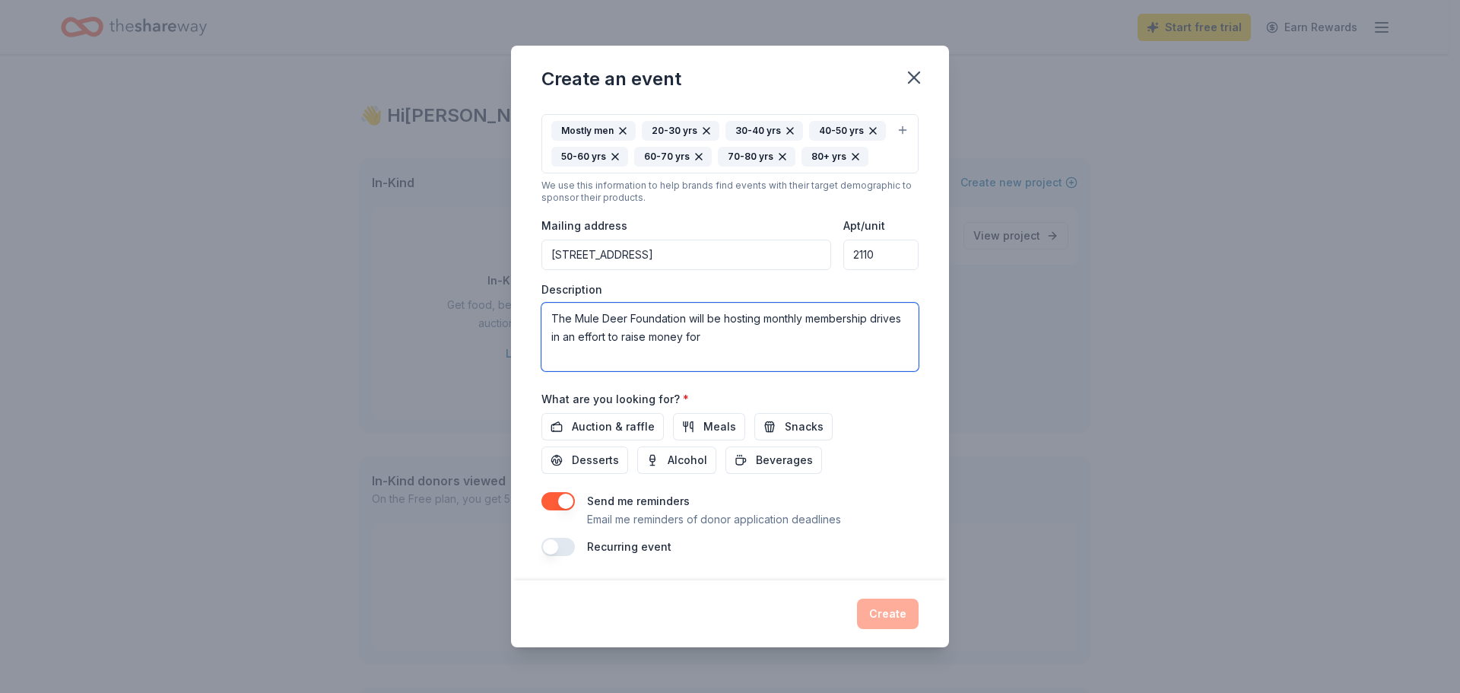
click at [755, 338] on textarea "The Mule Deer Foundation will be hosting monthly membership drives in an effort…" at bounding box center [729, 337] width 377 height 68
click at [760, 369] on textarea "The Mule Deer Foundation will be hosting monthly membership drives in an effort…" at bounding box center [729, 337] width 377 height 68
type textarea "The Mule Deer Foundation will be hosting monthly membership drives in an effort…"
click at [589, 424] on span "Auction & raffle" at bounding box center [613, 426] width 83 height 18
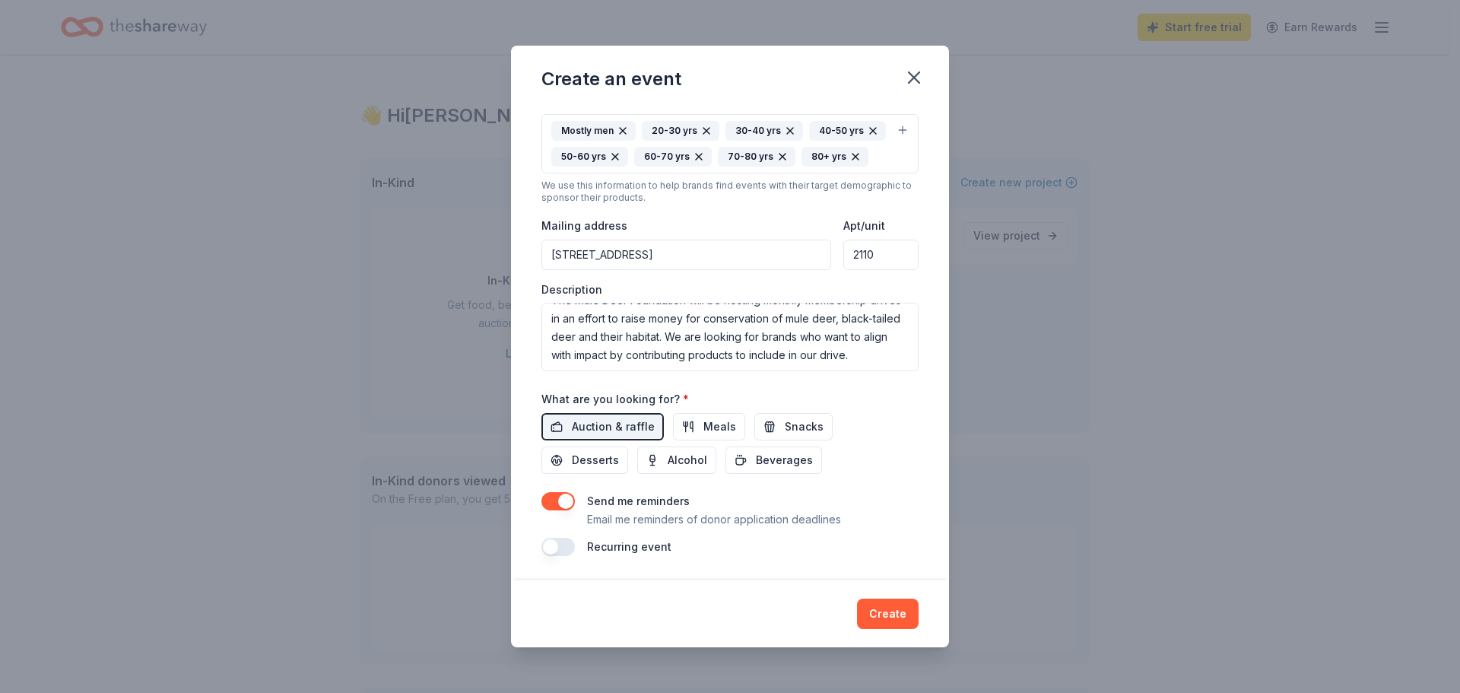
click at [570, 504] on button "button" at bounding box center [557, 501] width 33 height 18
click at [560, 549] on button "button" at bounding box center [557, 547] width 33 height 18
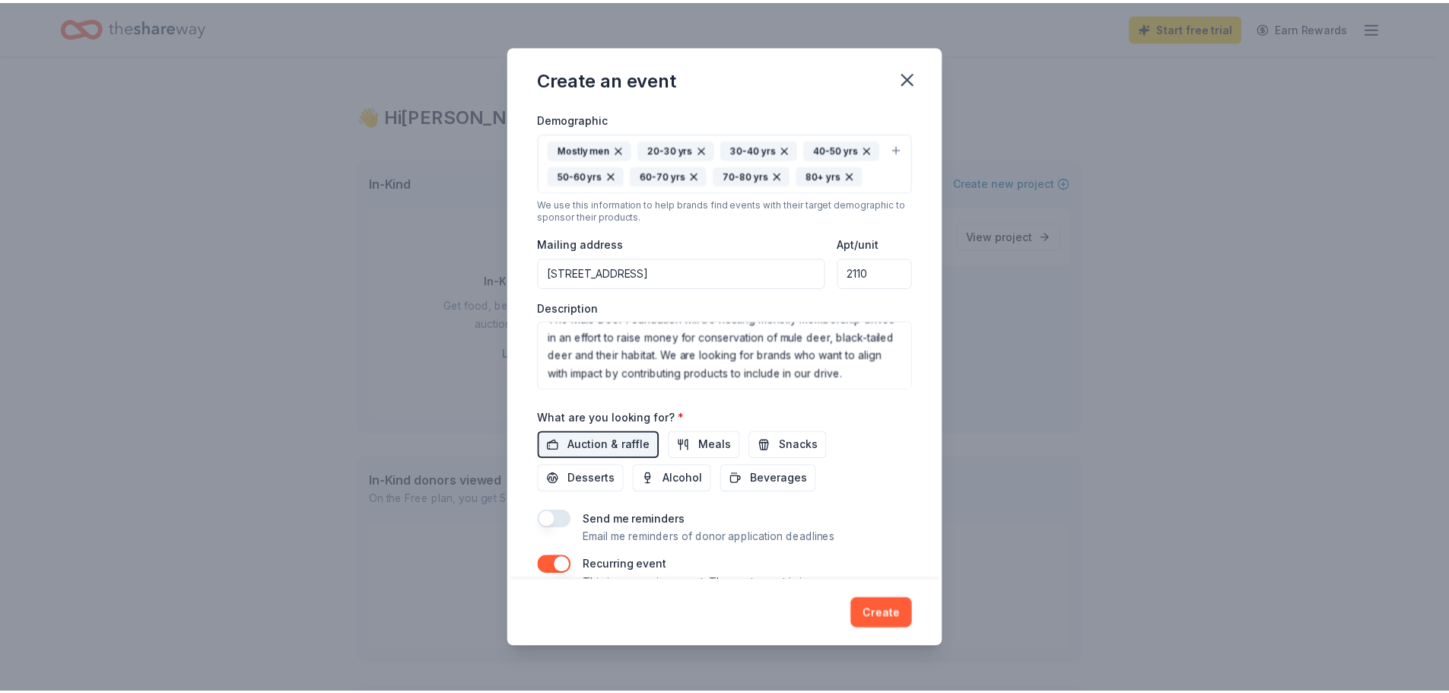
scroll to position [363, 0]
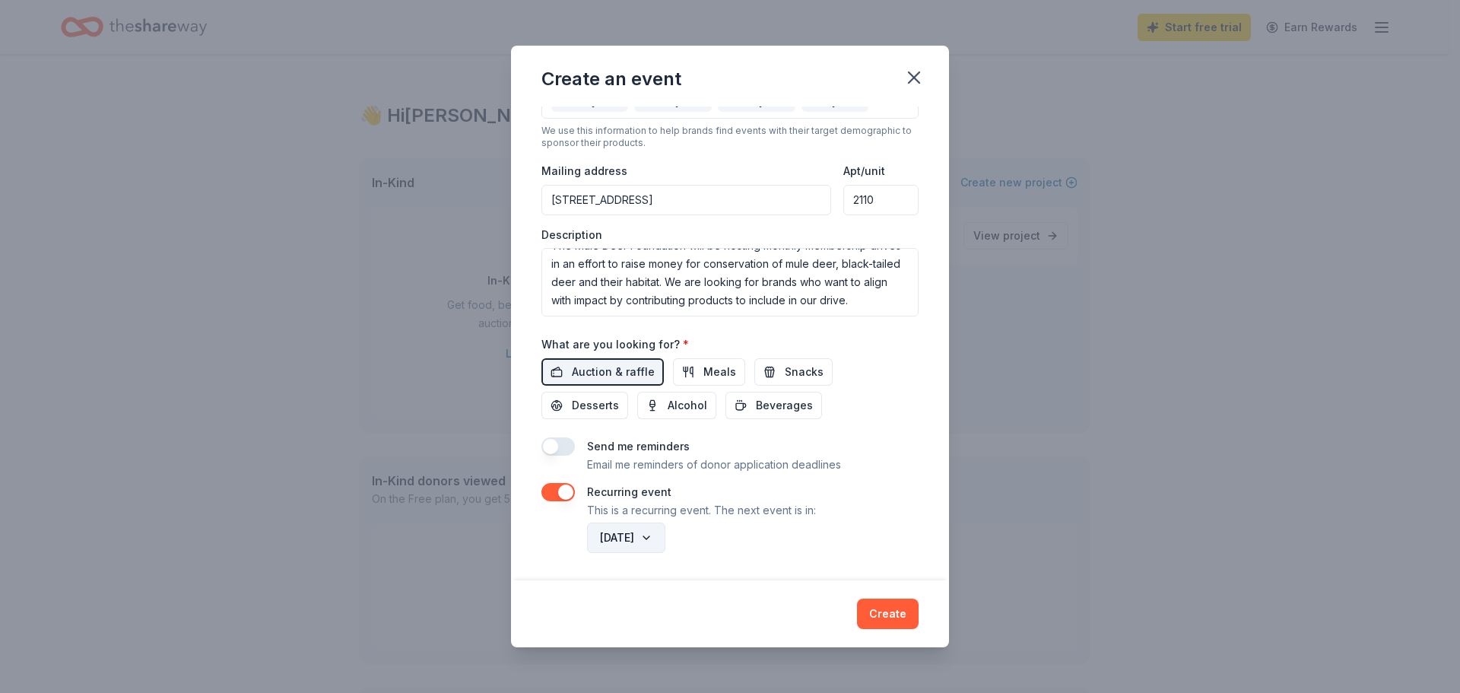
click at [665, 540] on button "[DATE]" at bounding box center [626, 537] width 78 height 30
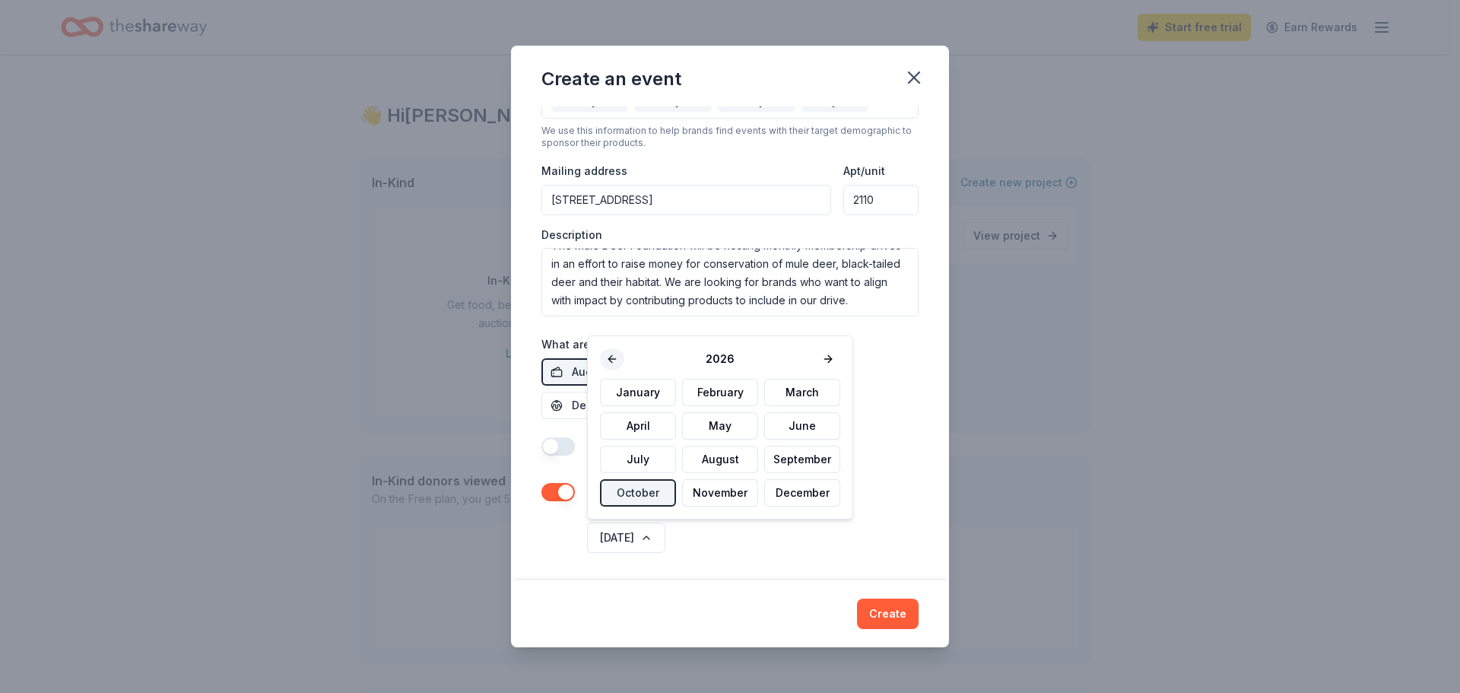
click at [614, 362] on button at bounding box center [612, 358] width 24 height 21
click at [712, 494] on button "November" at bounding box center [720, 492] width 76 height 27
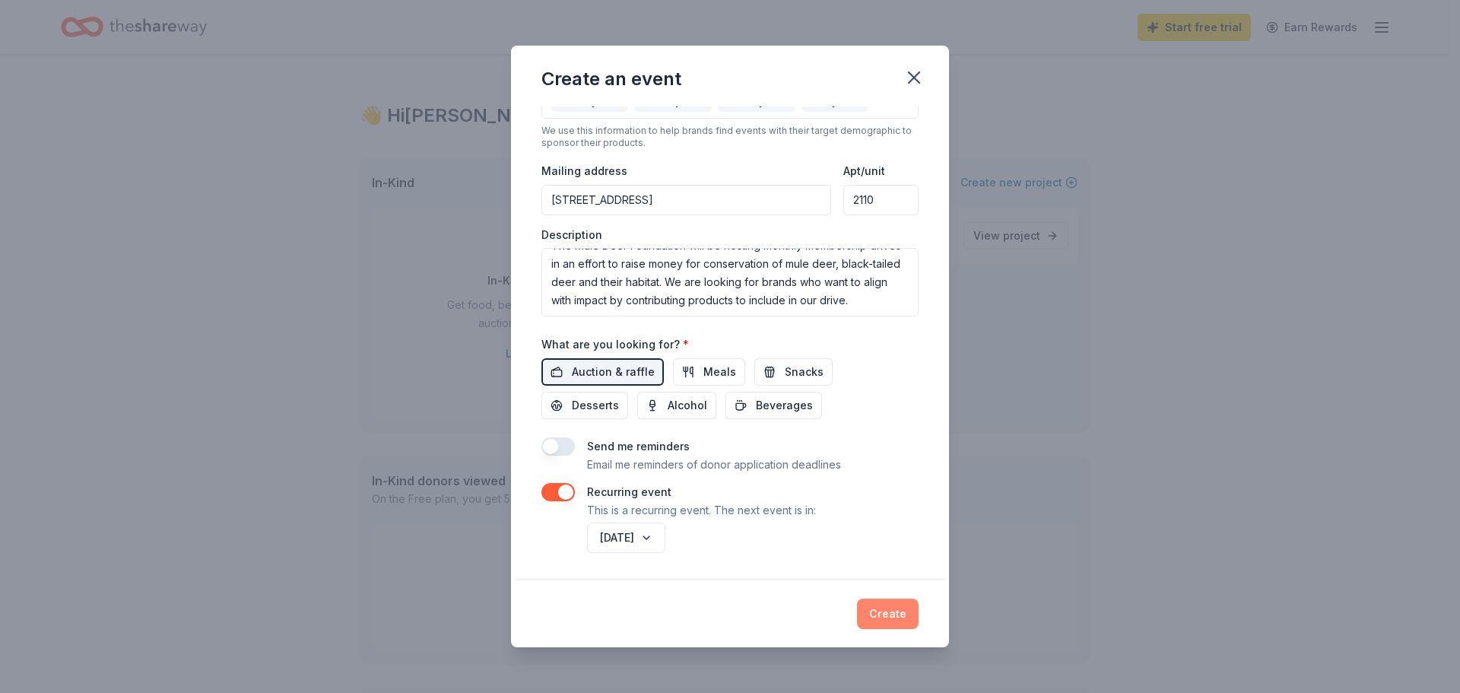
click at [887, 620] on button "Create" at bounding box center [888, 613] width 62 height 30
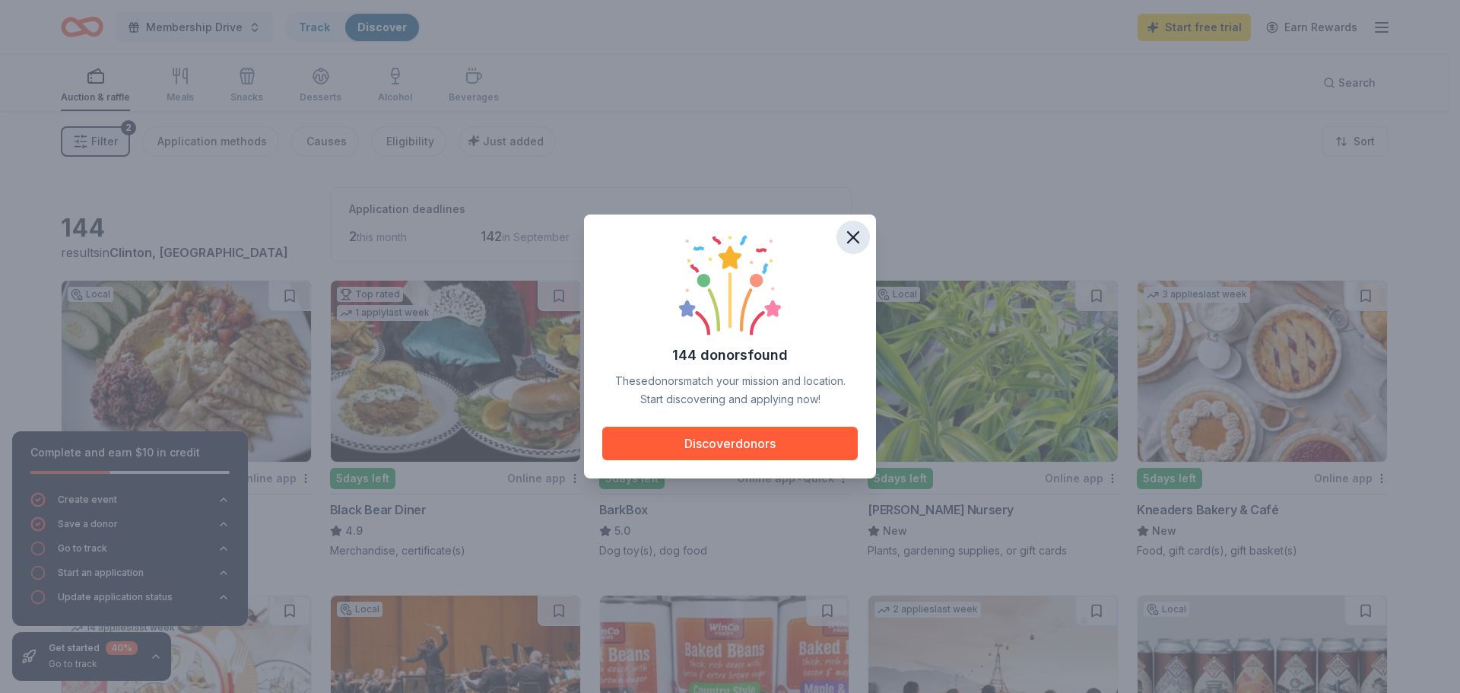
click at [855, 240] on icon "button" at bounding box center [853, 237] width 21 height 21
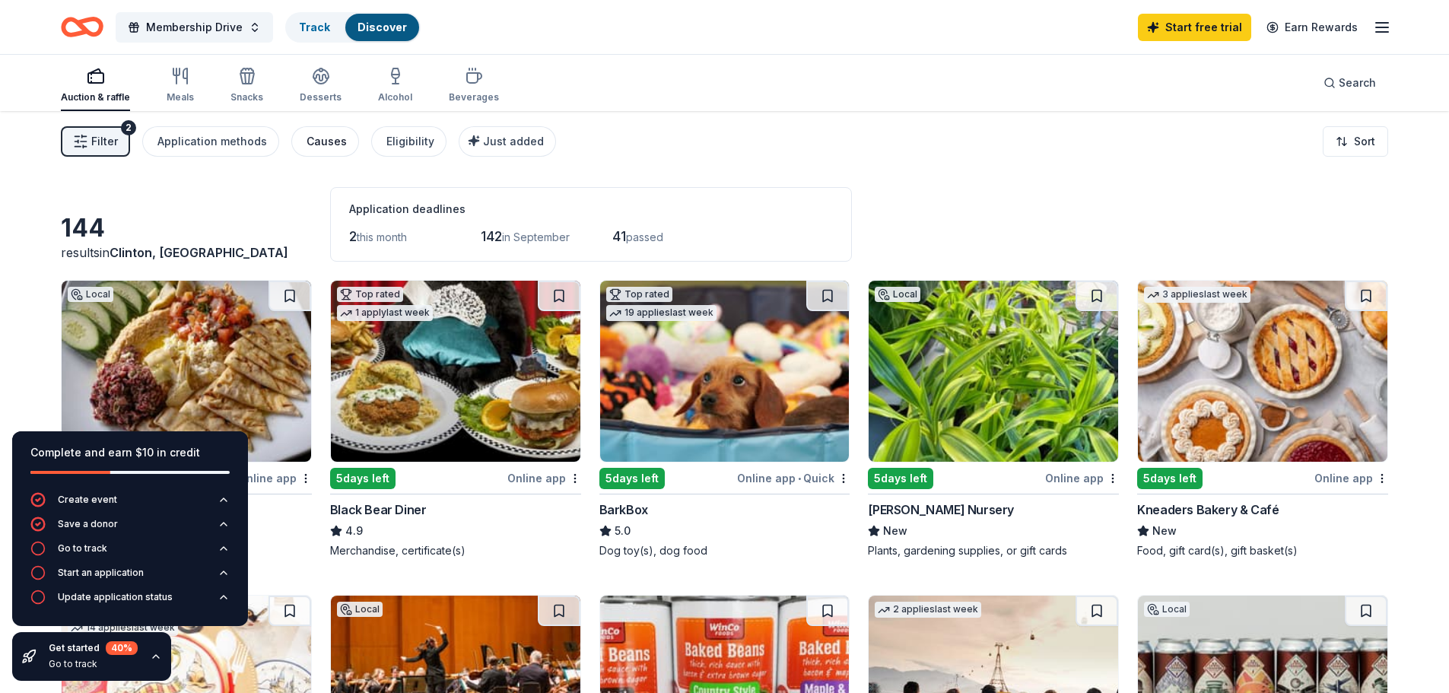
click at [322, 147] on div "Causes" at bounding box center [326, 141] width 40 height 18
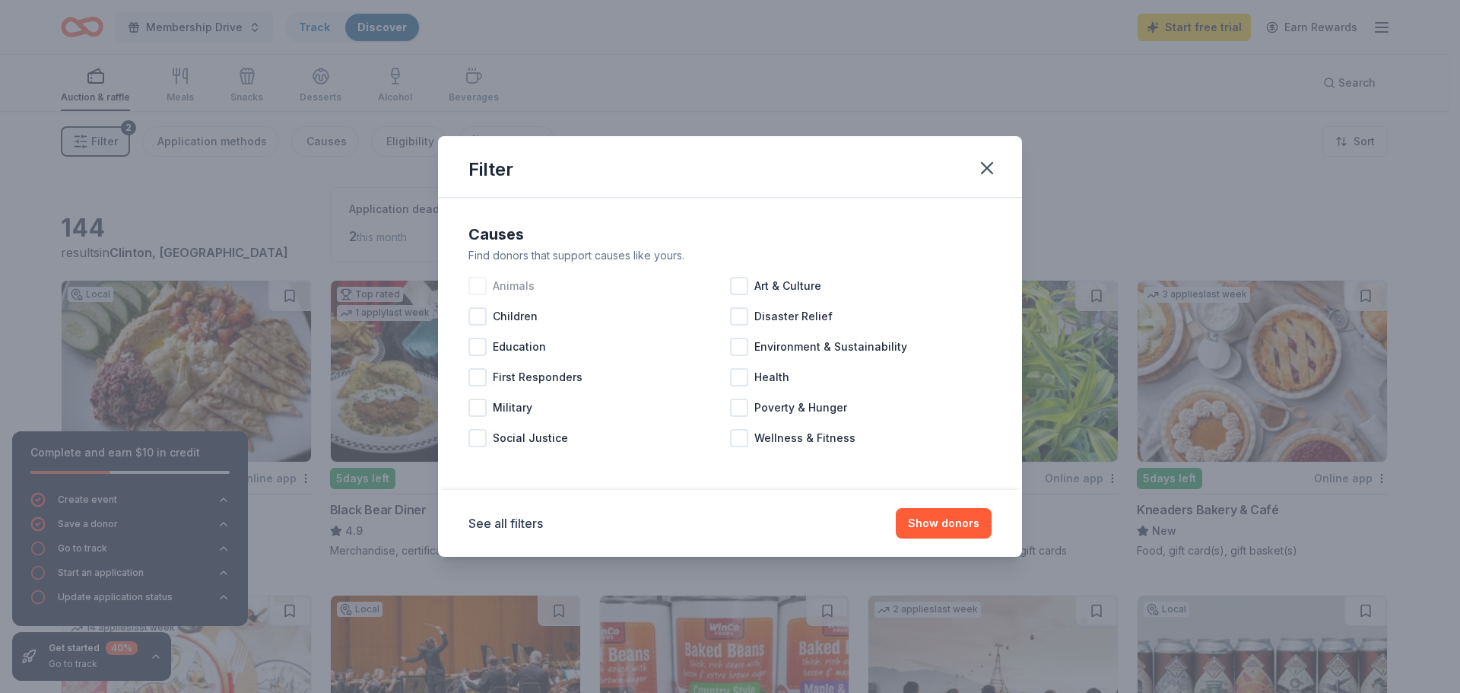
click at [481, 286] on div at bounding box center [477, 286] width 18 height 18
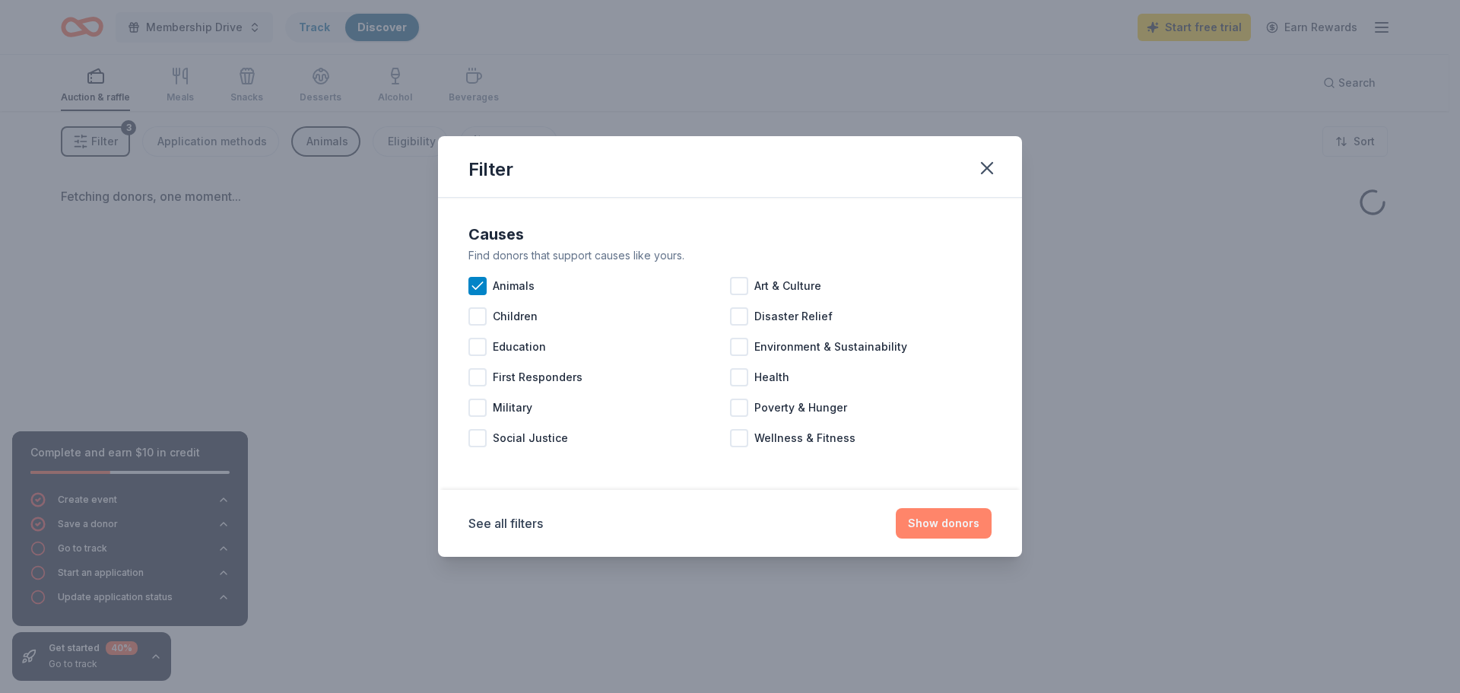
click at [940, 525] on button "Show donors" at bounding box center [944, 523] width 96 height 30
